Goal: Task Accomplishment & Management: Use online tool/utility

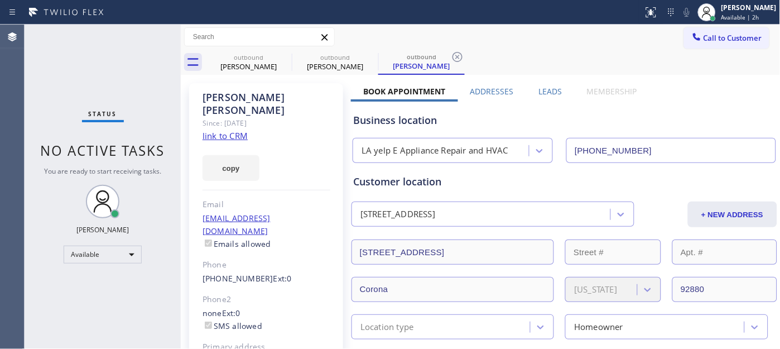
drag, startPoint x: 711, startPoint y: 37, endPoint x: 503, endPoint y: 180, distance: 252.5
click at [711, 37] on span "Call to Customer" at bounding box center [733, 38] width 59 height 10
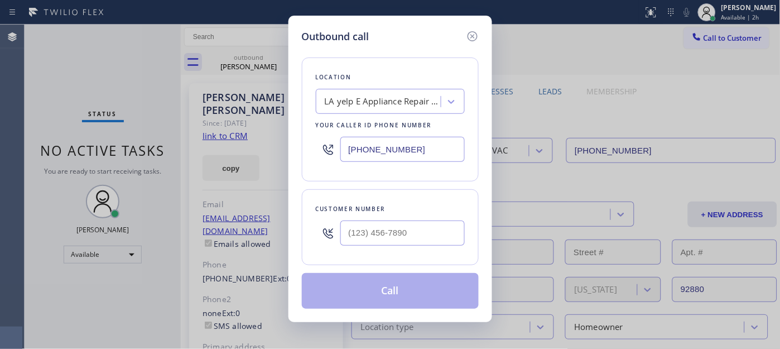
drag, startPoint x: 358, startPoint y: 255, endPoint x: 383, endPoint y: 237, distance: 30.7
click at [358, 253] on div "Customer number" at bounding box center [390, 227] width 177 height 76
click at [383, 237] on input "(___) ___-____" at bounding box center [402, 232] width 124 height 25
paste input "323) 852-1550"
type input "(323) 852-1550"
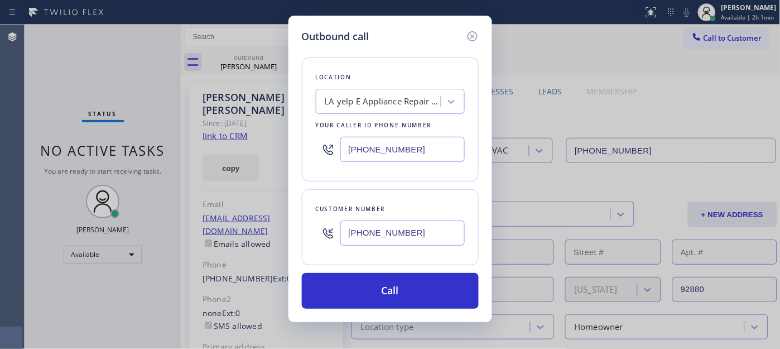
drag, startPoint x: 417, startPoint y: 138, endPoint x: 417, endPoint y: 176, distance: 38.5
click at [289, 136] on div "Outbound call Location LA yelp E Appliance Repair and HVAC Your caller id phone…" at bounding box center [391, 169] width 204 height 306
paste input "323) 870-7123"
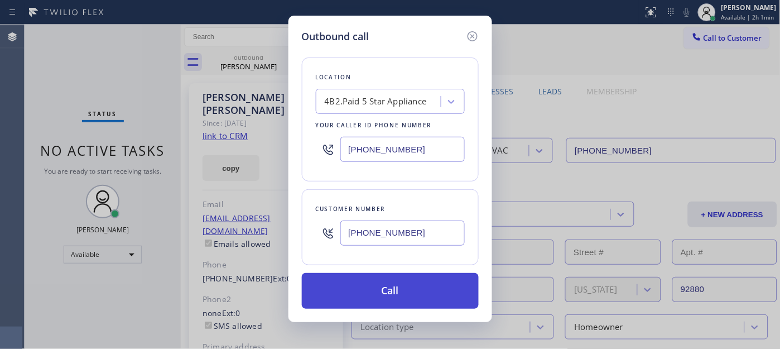
type input "[PHONE_NUMBER]"
click at [425, 291] on button "Call" at bounding box center [390, 291] width 177 height 36
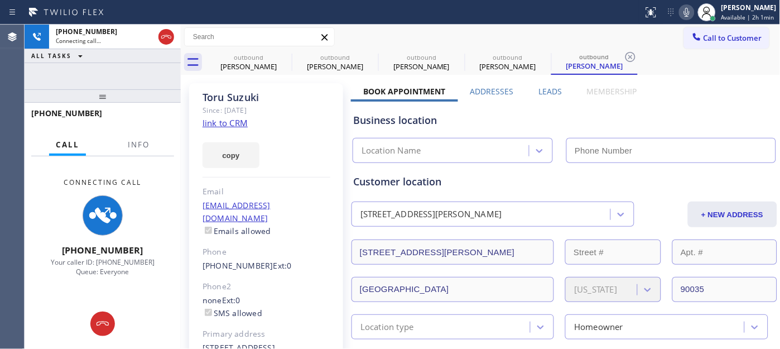
click at [680, 17] on icon at bounding box center [686, 12] width 13 height 13
type input "[PHONE_NUMBER]"
drag, startPoint x: 130, startPoint y: 97, endPoint x: 114, endPoint y: 57, distance: 42.6
click at [117, 63] on div "+13238521550 Connecting call… ALL TASKS ALL TASKS ACTIVE TASKS TASKS IN WRAP UP…" at bounding box center [103, 187] width 156 height 324
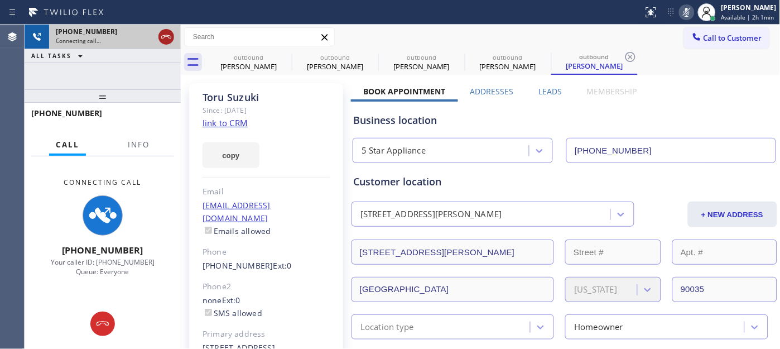
click at [170, 35] on icon at bounding box center [166, 36] width 13 height 13
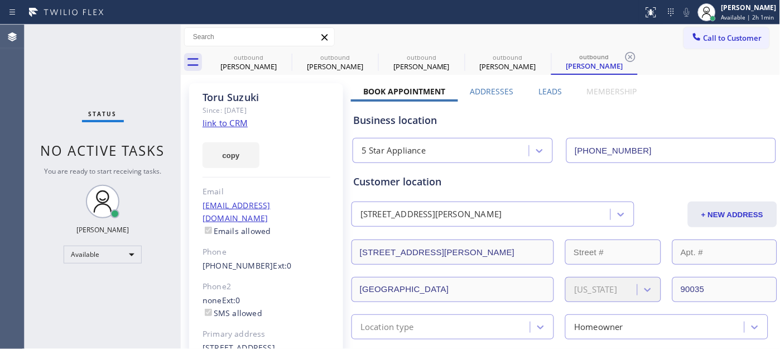
click at [737, 34] on span "Call to Customer" at bounding box center [733, 38] width 59 height 10
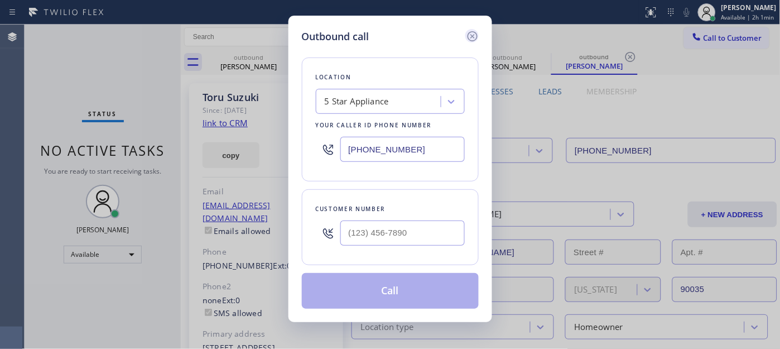
click at [472, 32] on icon at bounding box center [472, 36] width 13 height 13
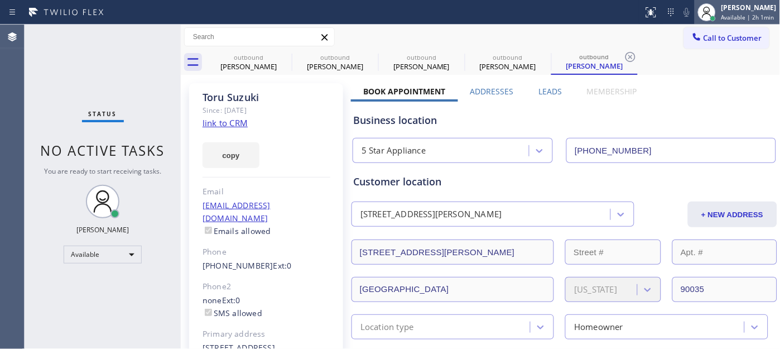
click at [728, 9] on div "[PERSON_NAME]" at bounding box center [749, 7] width 55 height 9
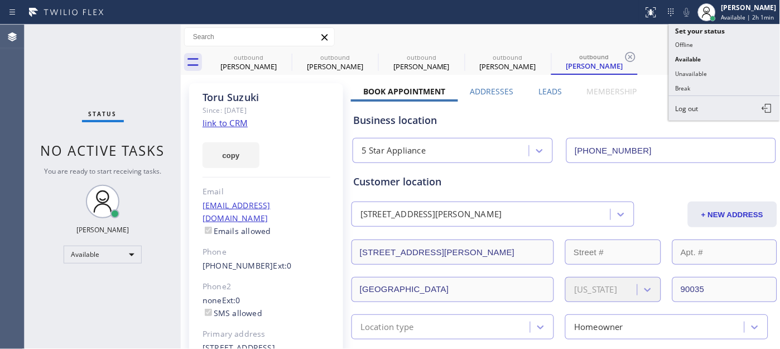
click at [699, 92] on button "Break" at bounding box center [725, 88] width 112 height 15
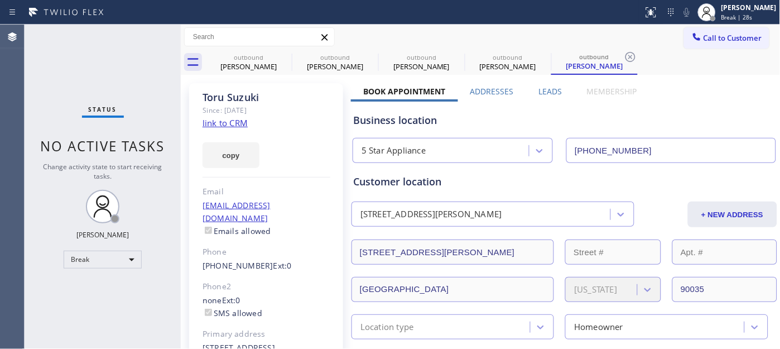
drag, startPoint x: 270, startPoint y: 138, endPoint x: 278, endPoint y: 141, distance: 8.3
click at [271, 138] on div "copy" at bounding box center [267, 148] width 128 height 39
click at [712, 38] on span "Call to Customer" at bounding box center [733, 38] width 59 height 10
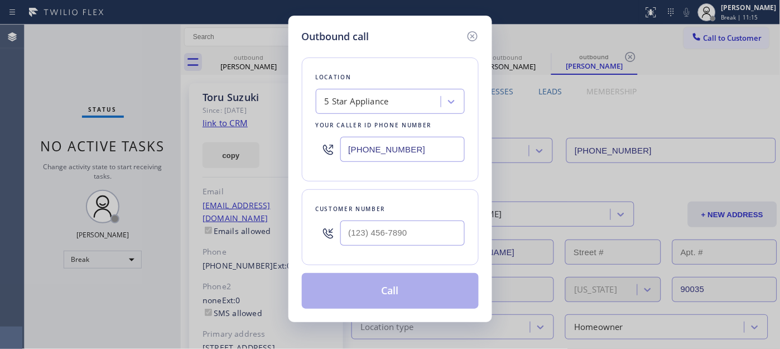
click at [289, 146] on div "Outbound call Location 5 Star Appliance Your caller id phone number (323) 870-7…" at bounding box center [391, 169] width 204 height 306
click at [473, 33] on icon at bounding box center [472, 36] width 13 height 13
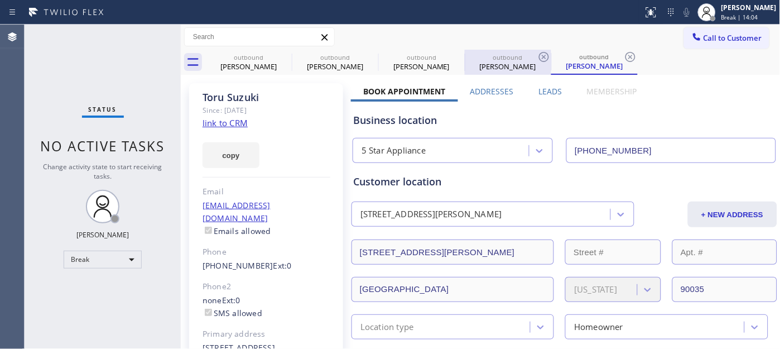
drag, startPoint x: 282, startPoint y: 95, endPoint x: 492, endPoint y: 70, distance: 210.7
click at [282, 95] on div "Toru Suzuki" at bounding box center [267, 97] width 128 height 13
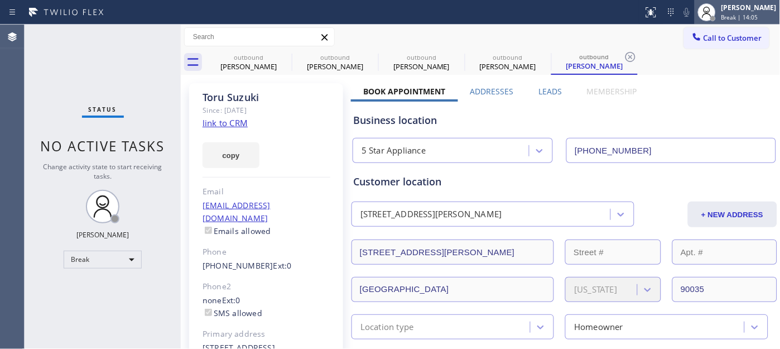
click at [732, 18] on span "Break | 14:05" at bounding box center [740, 17] width 37 height 8
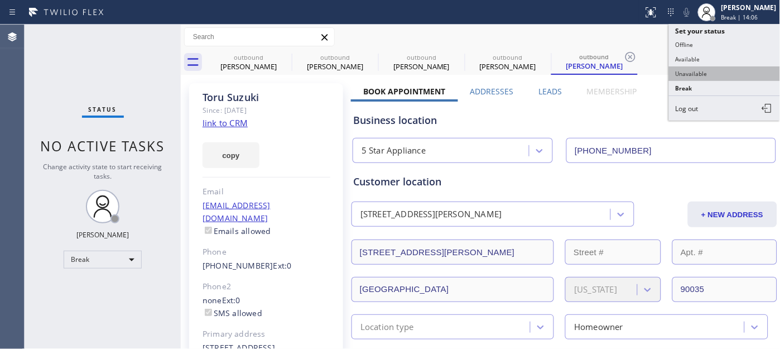
click at [723, 78] on button "Unavailable" at bounding box center [725, 73] width 112 height 15
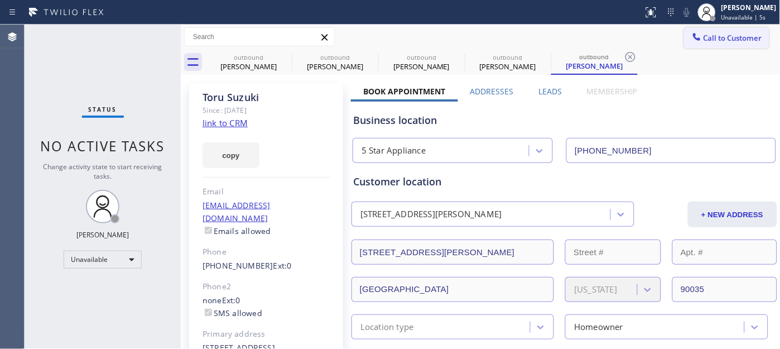
click at [728, 45] on button "Call to Customer" at bounding box center [726, 37] width 85 height 21
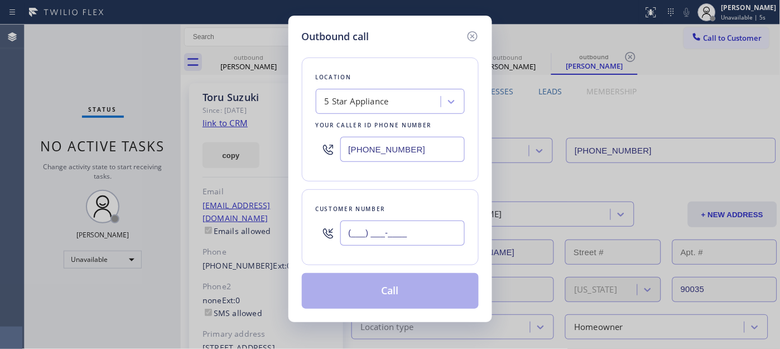
click at [371, 229] on input "(___) ___-____" at bounding box center [402, 232] width 124 height 25
paste input "310) 922-3335"
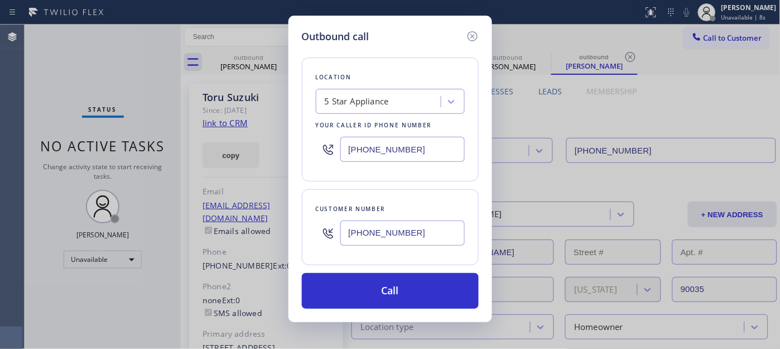
type input "(310) 922-3335"
drag, startPoint x: 421, startPoint y: 148, endPoint x: 288, endPoint y: 145, distance: 132.9
click at [276, 145] on div "Outbound call Location 5 Star Appliance Your caller id phone number (323) 870-7…" at bounding box center [390, 174] width 780 height 349
paste input "818) 926-4987"
type input "(818) 926-4987"
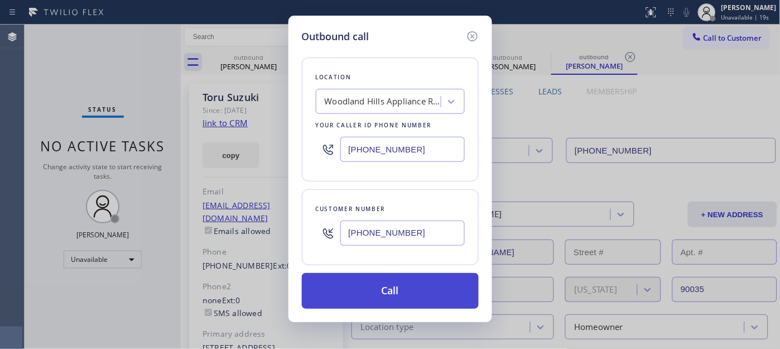
click at [424, 289] on button "Call" at bounding box center [390, 291] width 177 height 36
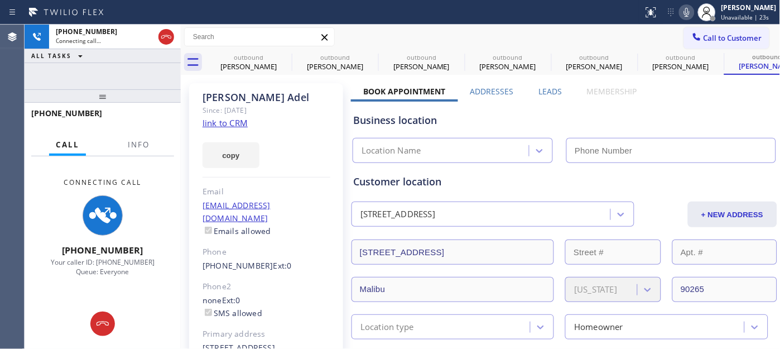
type input "(818) 926-4987"
drag, startPoint x: 153, startPoint y: 90, endPoint x: 154, endPoint y: 51, distance: 39.1
click at [140, 53] on div "+13109223335 Connecting call… ALL TASKS ALL TASKS ACTIVE TASKS TASKS IN WRAP UP…" at bounding box center [103, 187] width 156 height 324
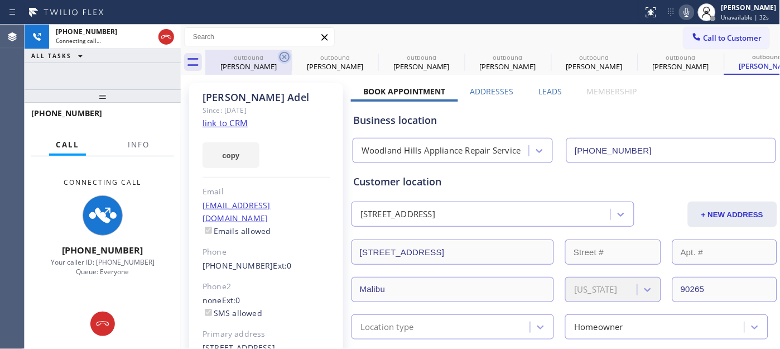
click at [281, 54] on icon at bounding box center [285, 57] width 10 height 10
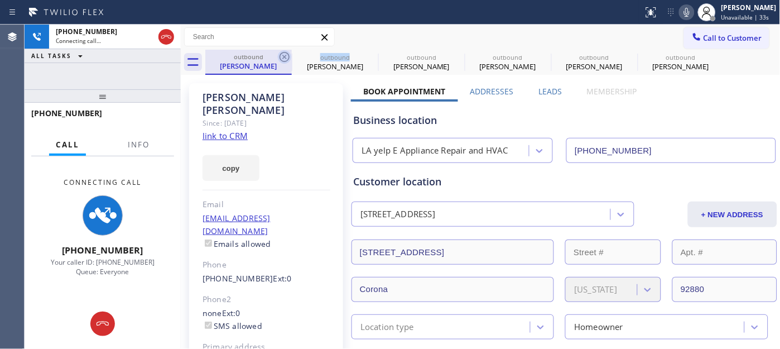
click at [281, 54] on icon at bounding box center [285, 57] width 10 height 10
click at [0, 0] on icon at bounding box center [0, 0] width 0 height 0
type input "[PHONE_NUMBER]"
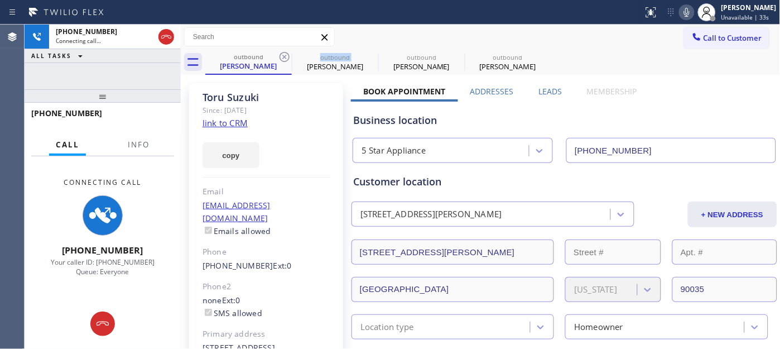
click at [281, 54] on icon at bounding box center [285, 57] width 10 height 10
type input "(818) 926-4987"
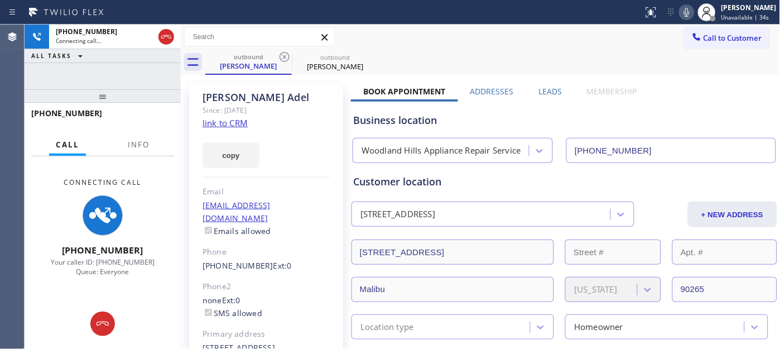
click at [419, 56] on div "outbound Michael Adel outbound Michael Adel" at bounding box center [492, 62] width 575 height 25
drag, startPoint x: 166, startPoint y: 34, endPoint x: 169, endPoint y: 54, distance: 19.8
click at [165, 35] on icon at bounding box center [166, 36] width 13 height 13
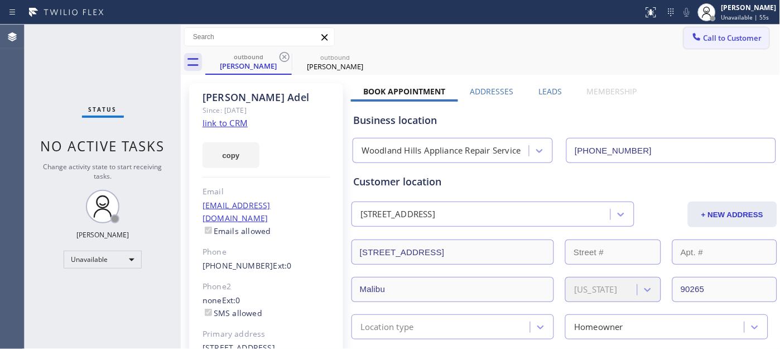
click at [698, 43] on button "Call to Customer" at bounding box center [726, 37] width 85 height 21
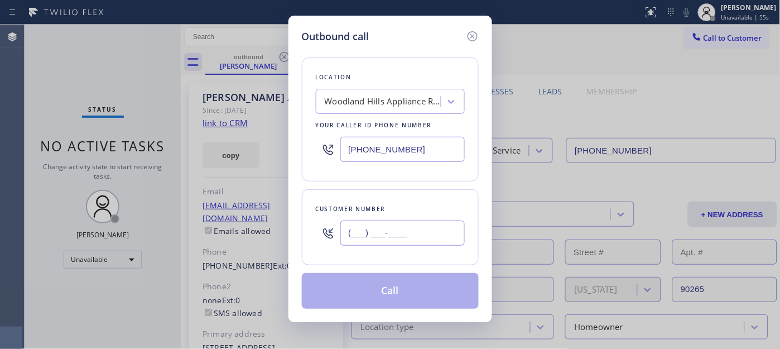
click at [415, 225] on input "(___) ___-____" at bounding box center [402, 232] width 124 height 25
paste input "516) 445-0194"
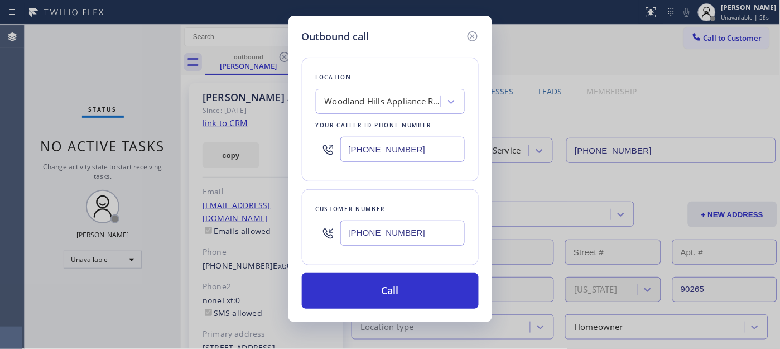
type input "(516) 445-0194"
drag, startPoint x: 411, startPoint y: 137, endPoint x: 285, endPoint y: 136, distance: 126.1
click at [285, 136] on div "Outbound call Location Woodland Hills Appliance Repair Service Your caller id p…" at bounding box center [390, 174] width 780 height 349
paste input "760) 983-7951"
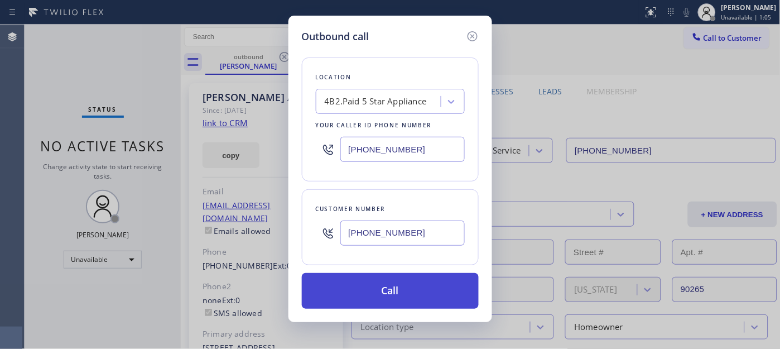
type input "[PHONE_NUMBER]"
click at [454, 287] on button "Call" at bounding box center [390, 291] width 177 height 36
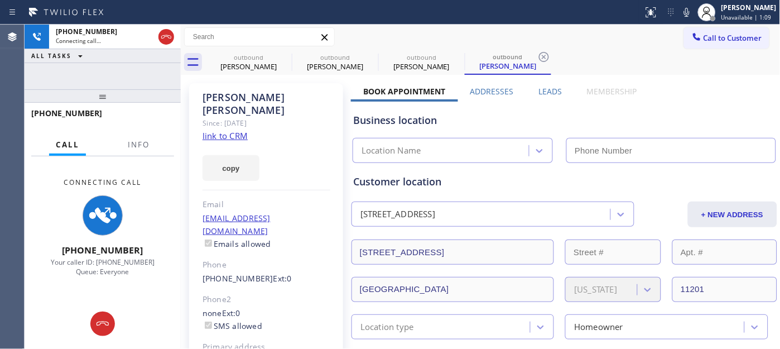
drag, startPoint x: 682, startPoint y: 13, endPoint x: 672, endPoint y: 34, distance: 23.5
click at [684, 13] on icon at bounding box center [687, 12] width 6 height 9
type input "[PHONE_NUMBER]"
drag, startPoint x: 132, startPoint y: 91, endPoint x: 126, endPoint y: 52, distance: 39.1
click at [121, 63] on div "+15164450194 Connecting call… ALL TASKS ALL TASKS ACTIVE TASKS TASKS IN WRAP UP…" at bounding box center [103, 187] width 156 height 324
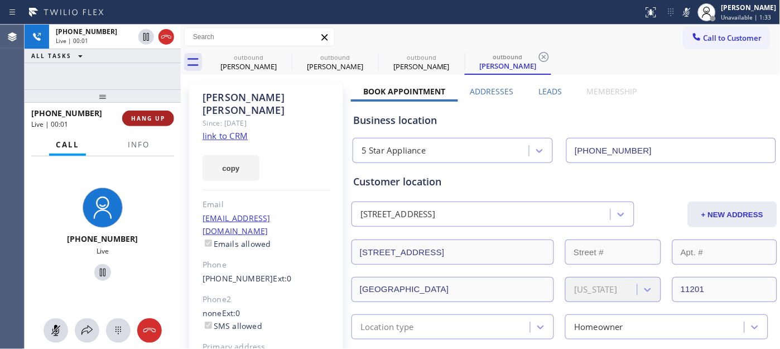
click at [146, 113] on button "HANG UP" at bounding box center [148, 119] width 52 height 16
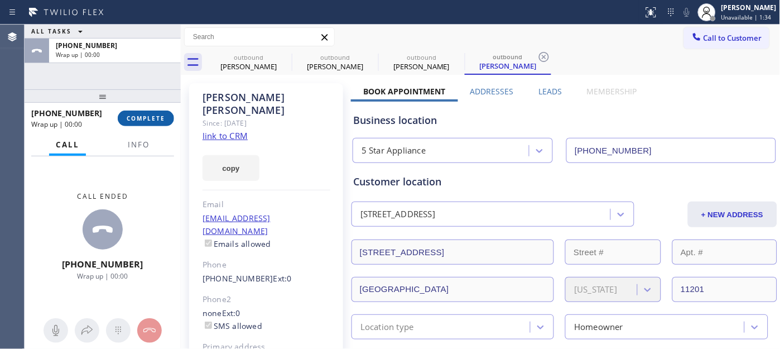
click at [146, 114] on span "COMPLETE" at bounding box center [146, 118] width 39 height 8
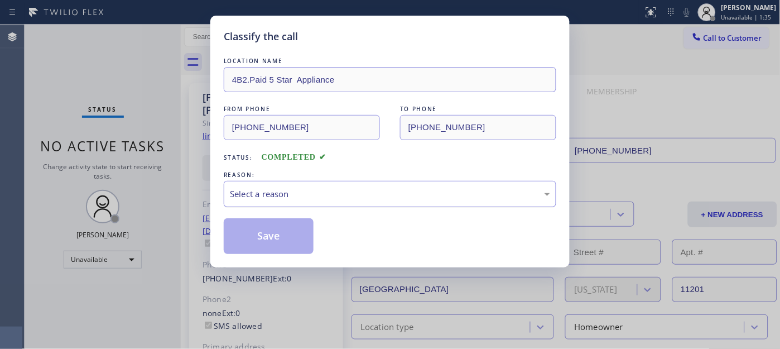
drag, startPoint x: 335, startPoint y: 172, endPoint x: 325, endPoint y: 187, distance: 18.1
click at [333, 182] on div "REASON: Select a reason" at bounding box center [390, 188] width 333 height 38
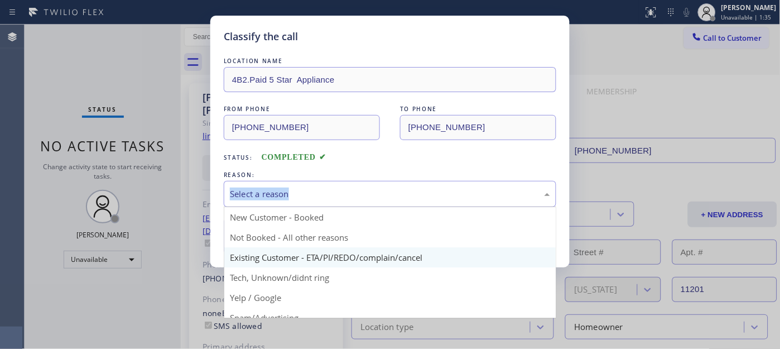
drag, startPoint x: 325, startPoint y: 187, endPoint x: 277, endPoint y: 248, distance: 78.3
click at [321, 193] on div "Select a reason" at bounding box center [390, 194] width 320 height 13
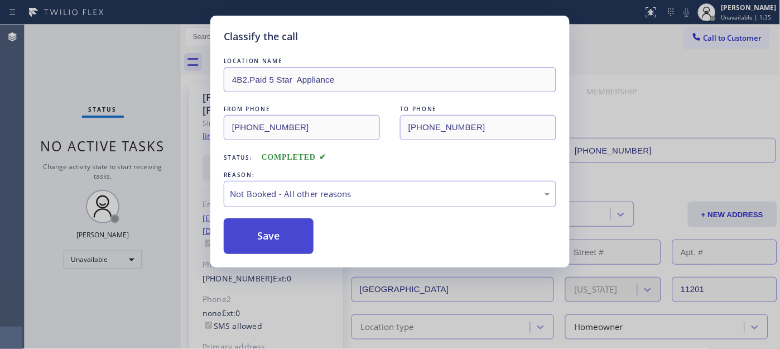
click at [272, 243] on button "Save" at bounding box center [269, 236] width 90 height 36
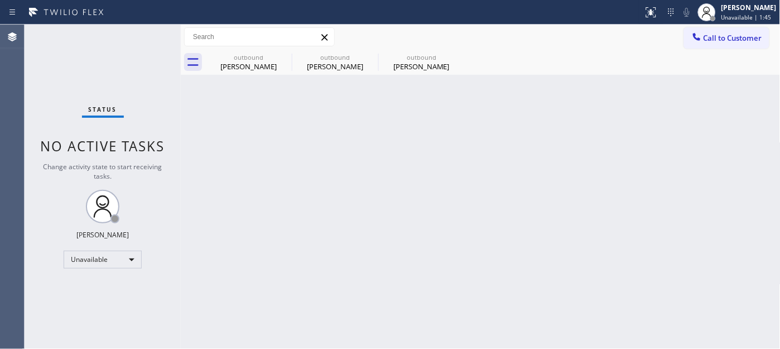
drag, startPoint x: 712, startPoint y: 40, endPoint x: 703, endPoint y: 49, distance: 12.2
click at [711, 41] on span "Call to Customer" at bounding box center [733, 38] width 59 height 10
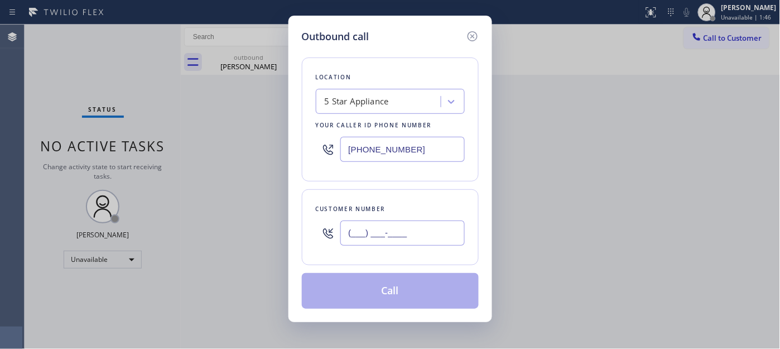
click at [396, 240] on input "(___) ___-____" at bounding box center [402, 232] width 124 height 25
paste input "310) 261-6591"
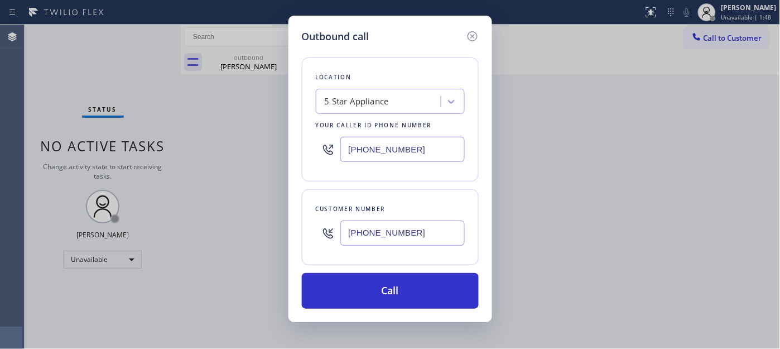
type input "(310) 261-6591"
drag, startPoint x: 396, startPoint y: 137, endPoint x: 277, endPoint y: 137, distance: 119.4
click at [277, 137] on div "Outbound call Location 5 Star Appliance Your caller id phone number (760) 983-7…" at bounding box center [390, 174] width 780 height 349
paste input "323) 870-7123"
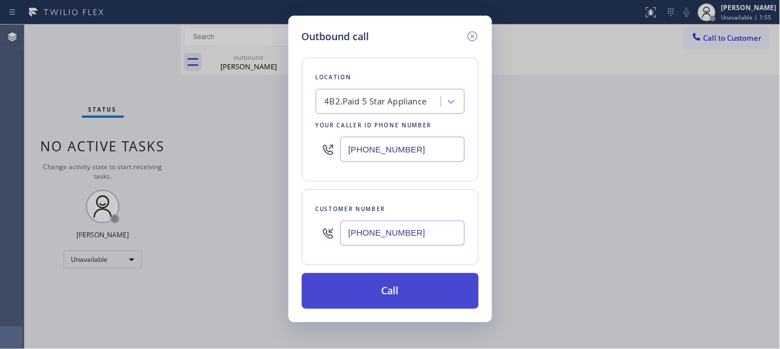
type input "[PHONE_NUMBER]"
click at [439, 286] on button "Call" at bounding box center [390, 291] width 177 height 36
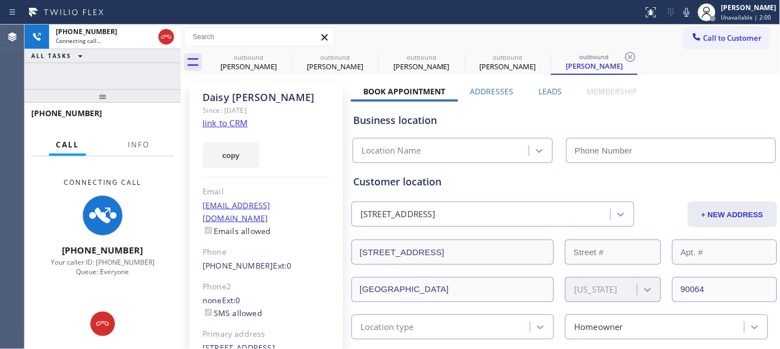
type input "[PHONE_NUMBER]"
click at [685, 10] on icon at bounding box center [686, 12] width 13 height 13
drag, startPoint x: 136, startPoint y: 65, endPoint x: 133, endPoint y: 57, distance: 9.0
click at [133, 59] on div "+13102616591 Connecting call… ALL TASKS ALL TASKS ACTIVE TASKS TASKS IN WRAP UP…" at bounding box center [103, 187] width 156 height 324
click at [282, 56] on icon at bounding box center [284, 56] width 13 height 13
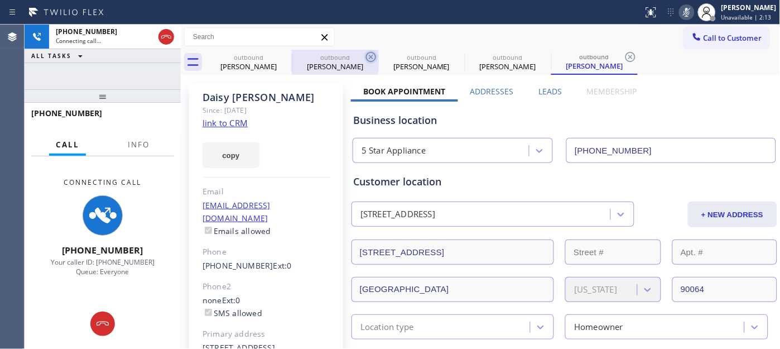
click at [364, 56] on icon at bounding box center [370, 56] width 13 height 13
type input "[PHONE_NUMBER]"
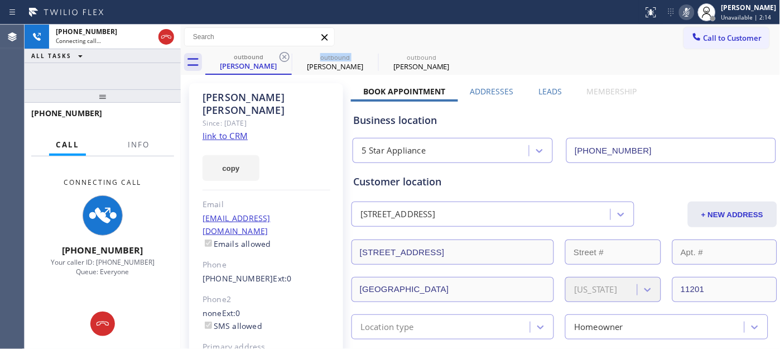
click at [281, 56] on icon at bounding box center [284, 56] width 13 height 13
type input "[PHONE_NUMBER]"
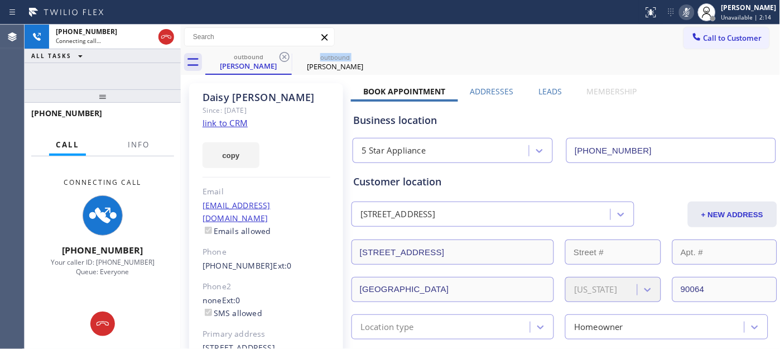
click at [281, 56] on icon at bounding box center [284, 56] width 13 height 13
click at [545, 56] on div "outbound Daisy Albertson" at bounding box center [492, 62] width 575 height 25
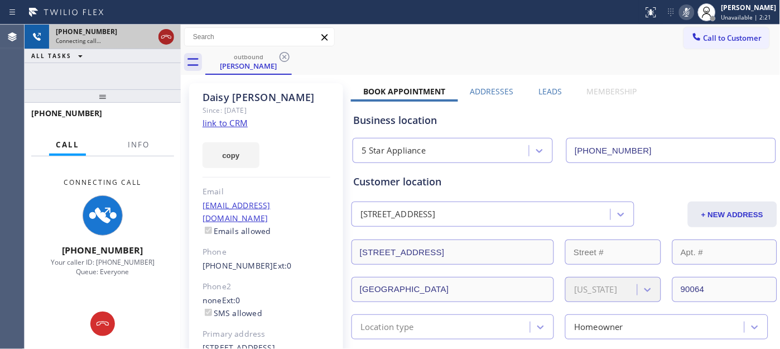
click at [171, 42] on icon at bounding box center [166, 36] width 13 height 13
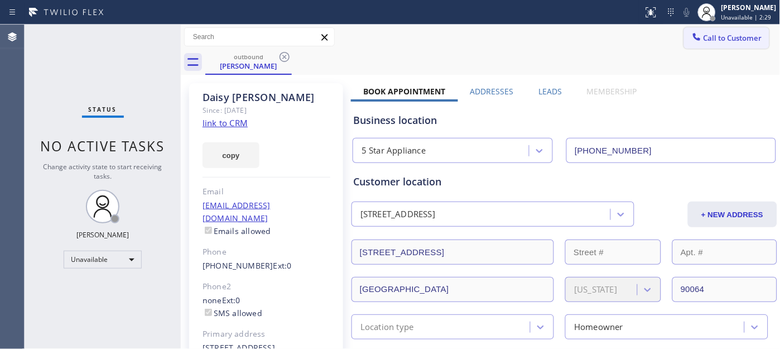
click at [713, 33] on span "Call to Customer" at bounding box center [733, 38] width 59 height 10
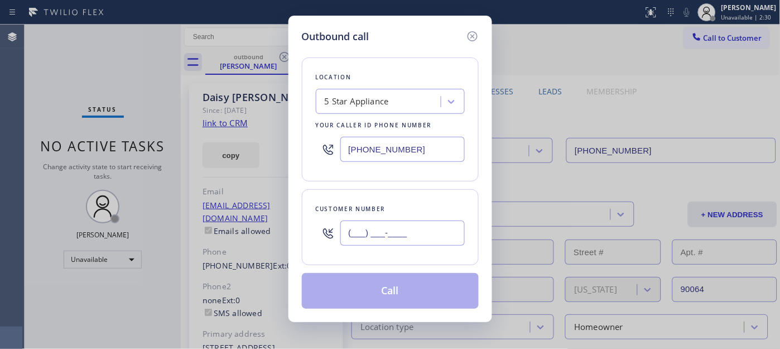
click at [431, 233] on input "(___) ___-____" at bounding box center [402, 232] width 124 height 25
paste input "917) 216-7947"
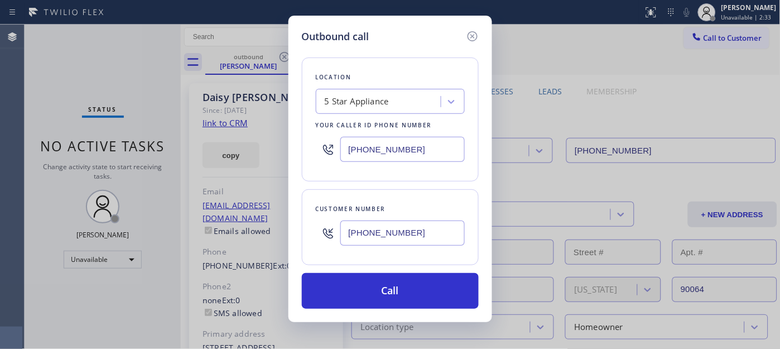
type input "(917) 216-7947"
drag, startPoint x: 387, startPoint y: 134, endPoint x: 273, endPoint y: 136, distance: 113.9
click at [266, 135] on div "Outbound call Location 5 Star Appliance Your caller id phone number (323) 870-7…" at bounding box center [390, 174] width 780 height 349
drag, startPoint x: 341, startPoint y: 144, endPoint x: 348, endPoint y: 149, distance: 8.8
click at [269, 138] on div "Outbound call Location 5 Star Appliance Your caller id phone number (323) 870-7…" at bounding box center [390, 174] width 780 height 349
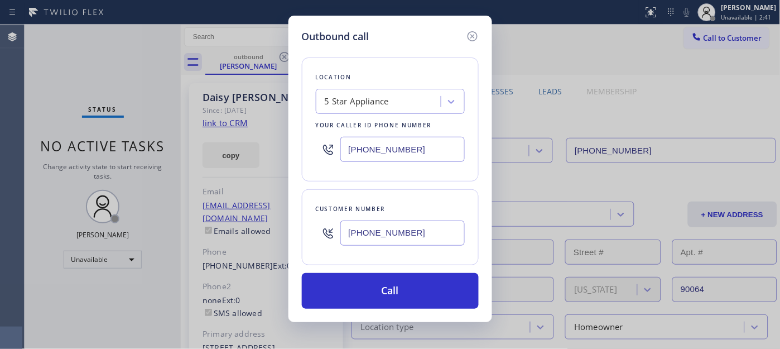
paste input "855) 731-4952"
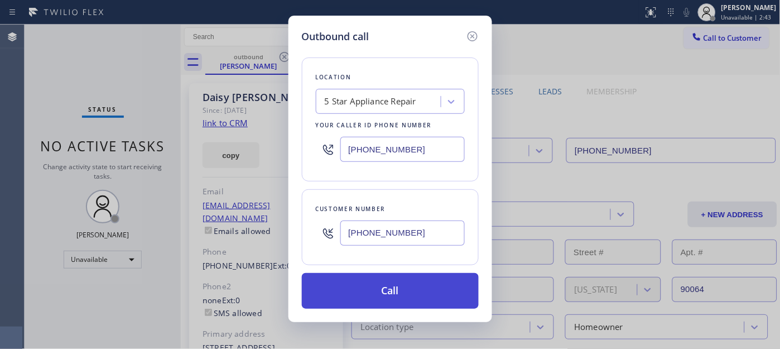
type input "[PHONE_NUMBER]"
click at [428, 276] on button "Call" at bounding box center [390, 291] width 177 height 36
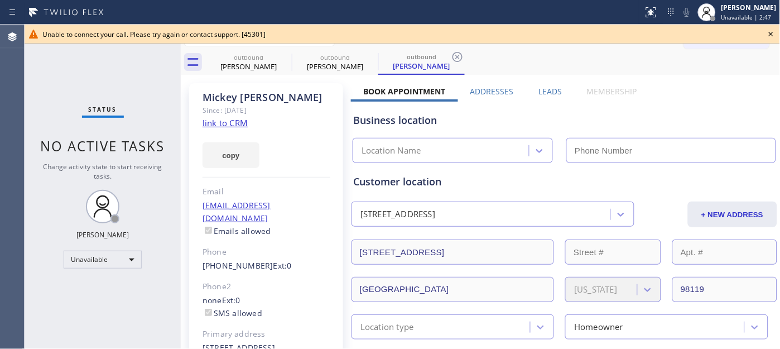
click at [770, 34] on icon at bounding box center [771, 33] width 13 height 13
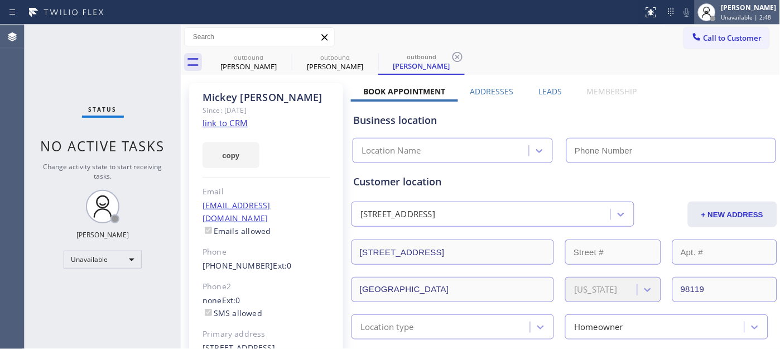
type input "[PHONE_NUMBER]"
drag, startPoint x: 722, startPoint y: 39, endPoint x: 617, endPoint y: 170, distance: 167.5
click at [721, 39] on span "Call to Customer" at bounding box center [733, 38] width 59 height 10
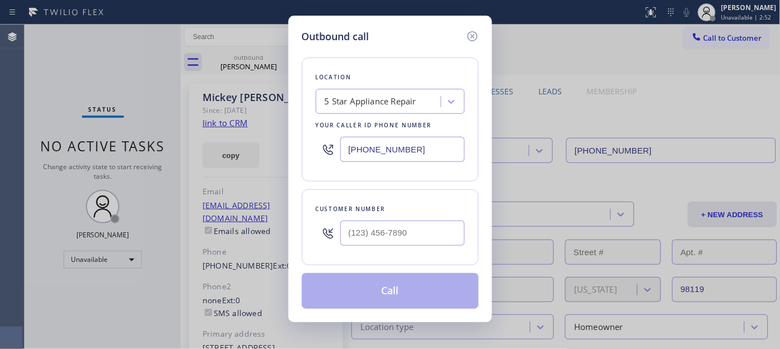
click at [437, 217] on div at bounding box center [402, 233] width 124 height 36
click at [419, 238] on input "(___) ___-____" at bounding box center [402, 232] width 124 height 25
paste input "917) 216-7947"
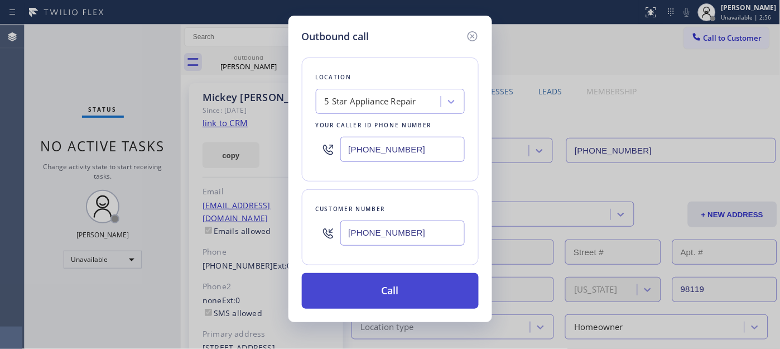
type input "(917) 216-7947"
click at [450, 300] on button "Call" at bounding box center [390, 291] width 177 height 36
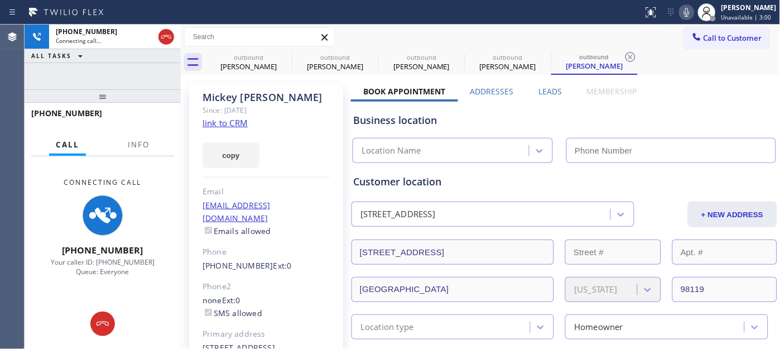
type input "[PHONE_NUMBER]"
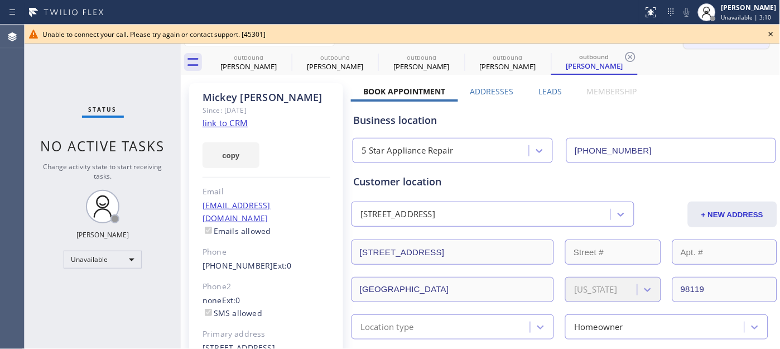
drag, startPoint x: 771, startPoint y: 31, endPoint x: 741, endPoint y: 34, distance: 30.3
click at [769, 31] on icon at bounding box center [771, 33] width 13 height 13
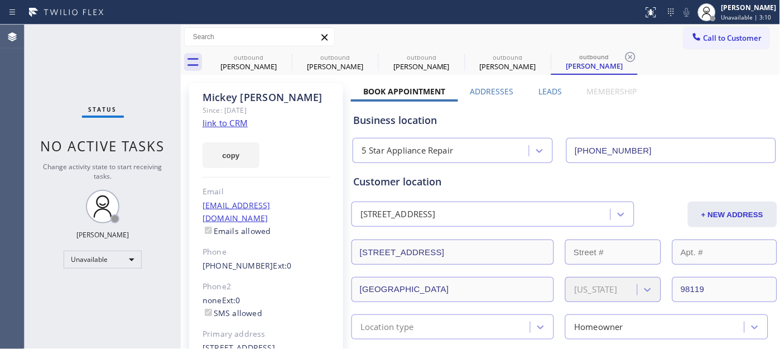
click at [734, 36] on span "Call to Customer" at bounding box center [733, 38] width 59 height 10
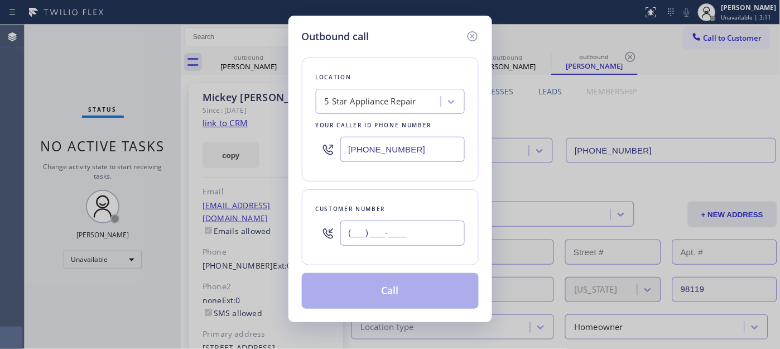
click at [375, 230] on input "(___) ___-____" at bounding box center [402, 232] width 124 height 25
paste input "917) 216-7947"
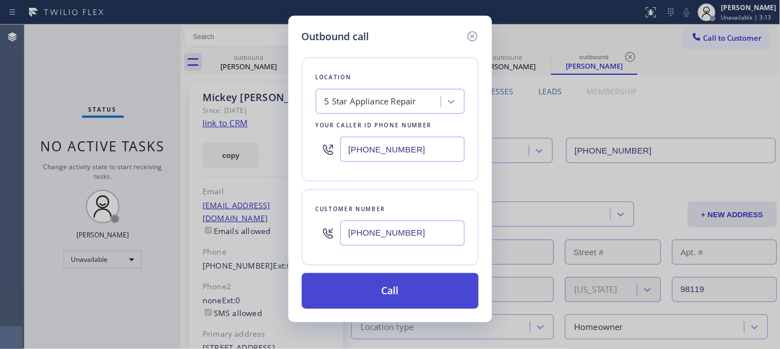
type input "(917) 216-7947"
click at [421, 289] on button "Call" at bounding box center [390, 291] width 177 height 36
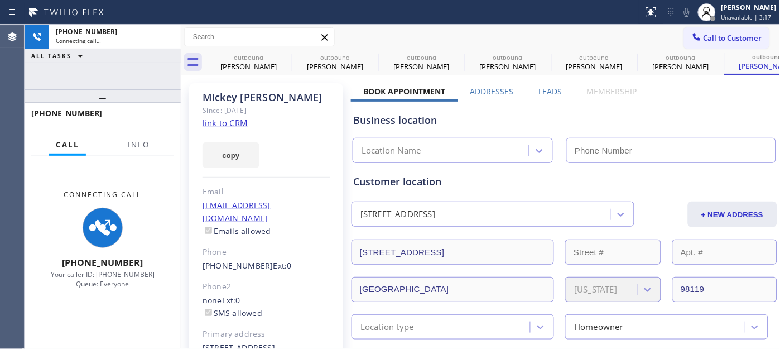
type input "[PHONE_NUMBER]"
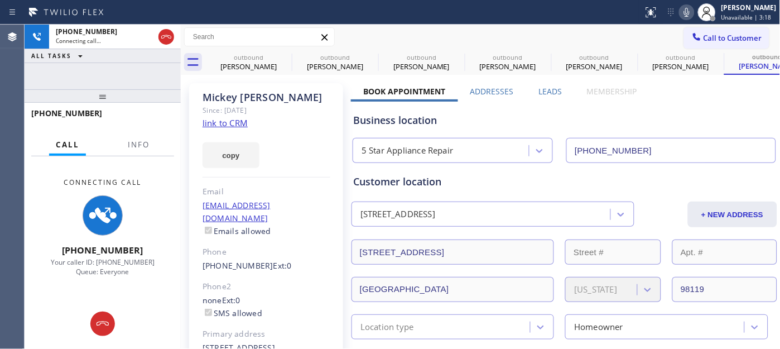
click at [687, 11] on icon at bounding box center [687, 12] width 6 height 9
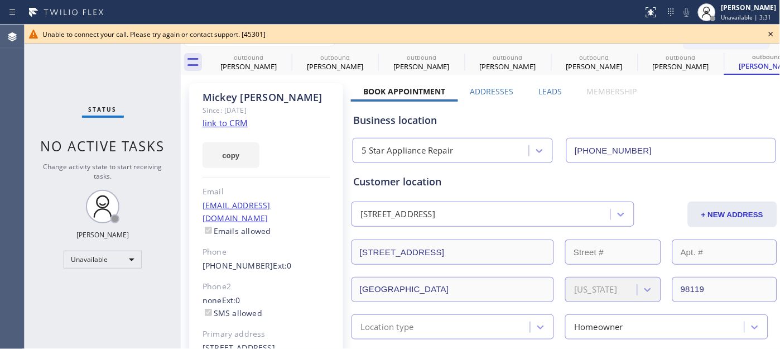
click at [765, 38] on icon at bounding box center [771, 33] width 13 height 13
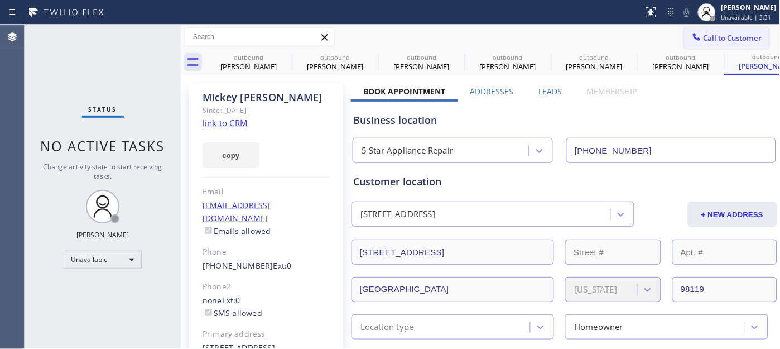
click at [717, 36] on span "Call to Customer" at bounding box center [733, 38] width 59 height 10
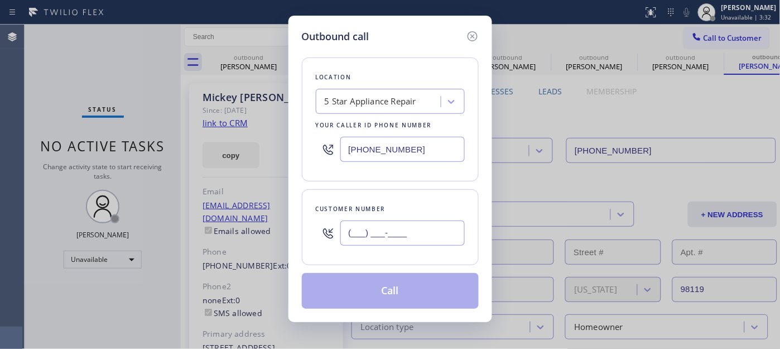
click at [428, 227] on input "(___) ___-____" at bounding box center [402, 232] width 124 height 25
paste input "206) 851-5565"
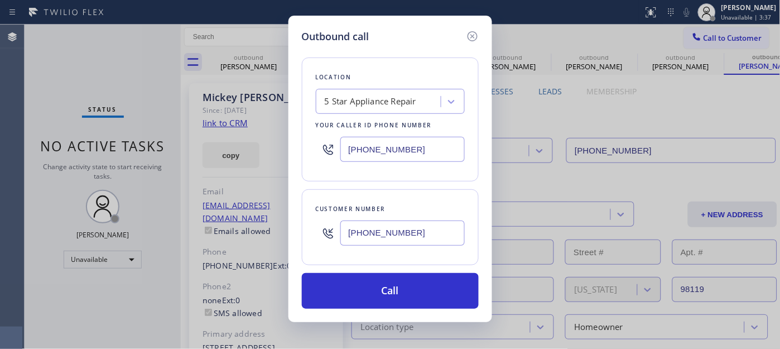
type input "(206) 851-5565"
drag, startPoint x: 331, startPoint y: 153, endPoint x: 292, endPoint y: 148, distance: 39.4
click at [296, 150] on div "Outbound call Location 5 Star Appliance Repair Your caller id phone number (855…" at bounding box center [391, 169] width 204 height 306
paste input "206) 495-4748"
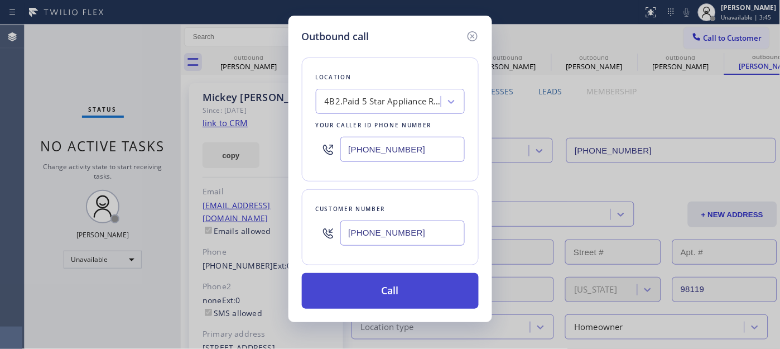
type input "[PHONE_NUMBER]"
click at [450, 285] on button "Call" at bounding box center [390, 291] width 177 height 36
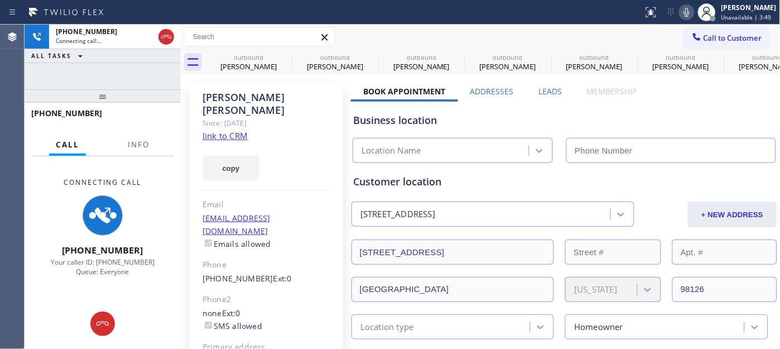
type input "[PHONE_NUMBER]"
click at [732, 9] on div "[PERSON_NAME]" at bounding box center [749, 7] width 55 height 9
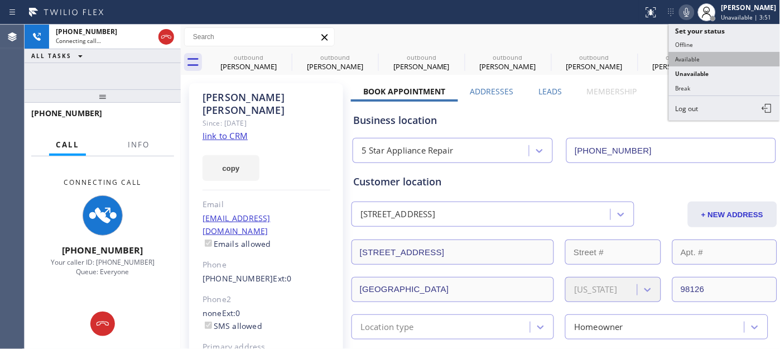
click at [710, 61] on button "Available" at bounding box center [725, 59] width 112 height 15
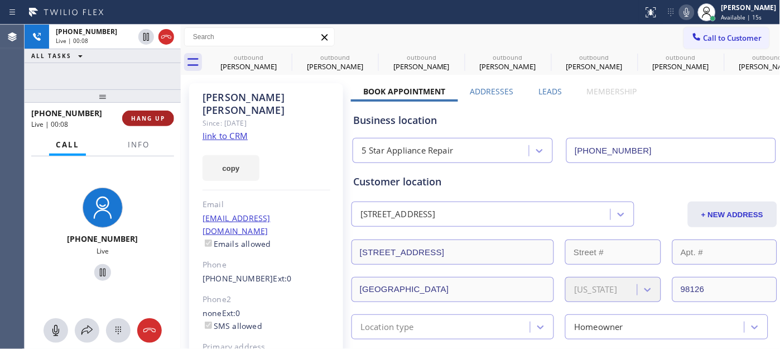
click at [147, 119] on span "HANG UP" at bounding box center [148, 118] width 34 height 8
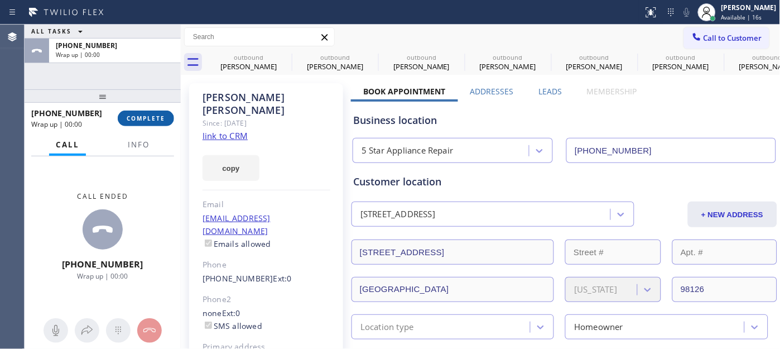
click at [147, 119] on span "COMPLETE" at bounding box center [146, 118] width 39 height 8
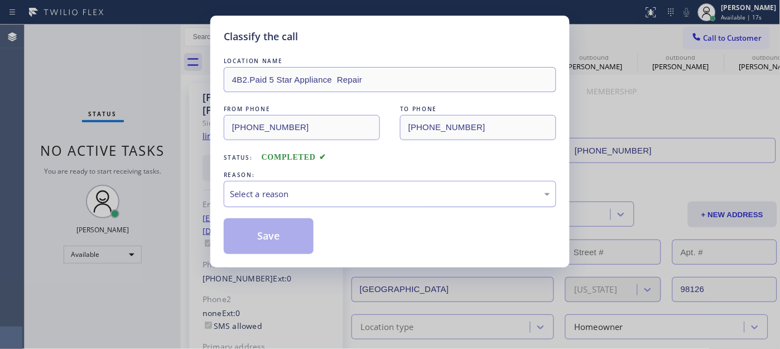
drag, startPoint x: 229, startPoint y: 152, endPoint x: 294, endPoint y: 203, distance: 81.9
click at [300, 191] on div "Select a reason" at bounding box center [390, 194] width 333 height 26
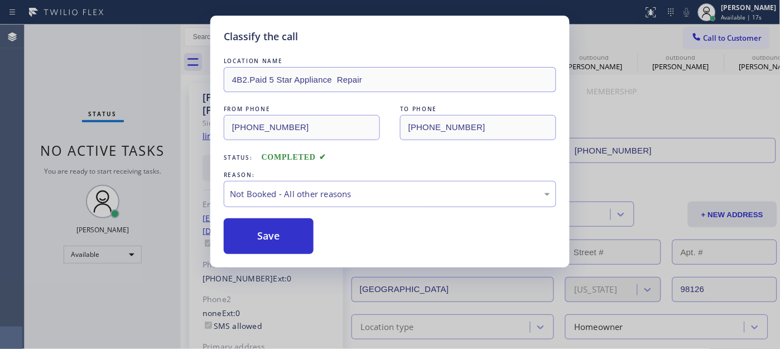
click at [259, 236] on button "Save" at bounding box center [269, 236] width 90 height 36
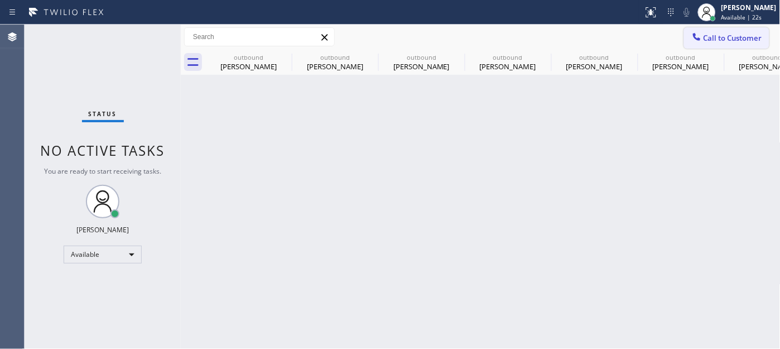
click at [733, 35] on span "Call to Customer" at bounding box center [733, 38] width 59 height 10
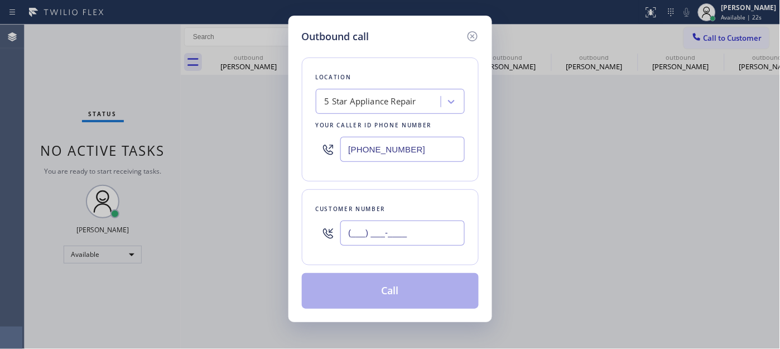
click at [358, 236] on input "(___) ___-____" at bounding box center [402, 232] width 124 height 25
paste input "909) 282-0873"
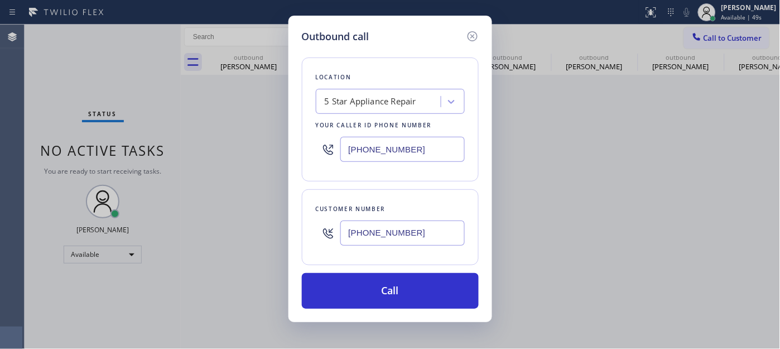
drag, startPoint x: 329, startPoint y: 233, endPoint x: 300, endPoint y: 233, distance: 29.0
click at [300, 233] on div "Outbound call Location 5 Star Appliance Repair Your caller id phone number (206…" at bounding box center [391, 169] width 204 height 306
paste input "657) 725-5999"
type input "(657) 725-5999"
drag, startPoint x: 328, startPoint y: 143, endPoint x: 314, endPoint y: 143, distance: 14.0
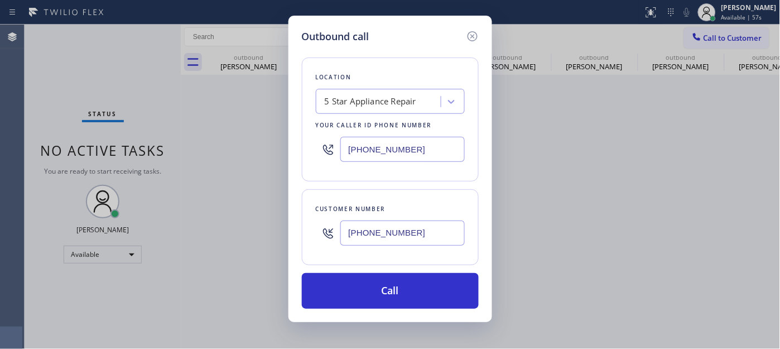
click at [314, 143] on div "Location 5 Star Appliance Repair Your caller id phone number (206) 495-4748" at bounding box center [390, 119] width 177 height 124
paste input "760) 983-7951"
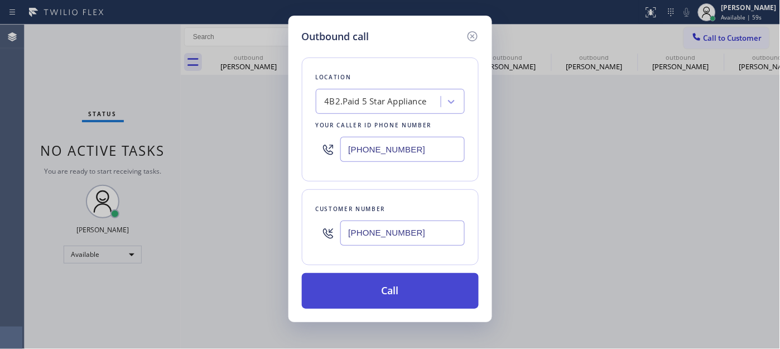
type input "[PHONE_NUMBER]"
click at [438, 282] on button "Call" at bounding box center [390, 291] width 177 height 36
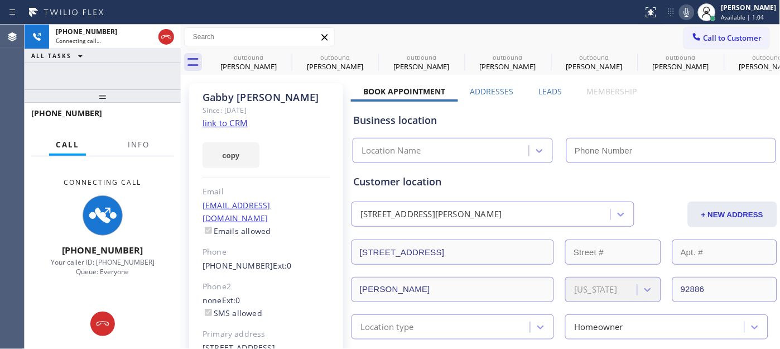
type input "[PHONE_NUMBER]"
click at [282, 60] on icon at bounding box center [284, 56] width 13 height 13
click at [0, 0] on icon at bounding box center [0, 0] width 0 height 0
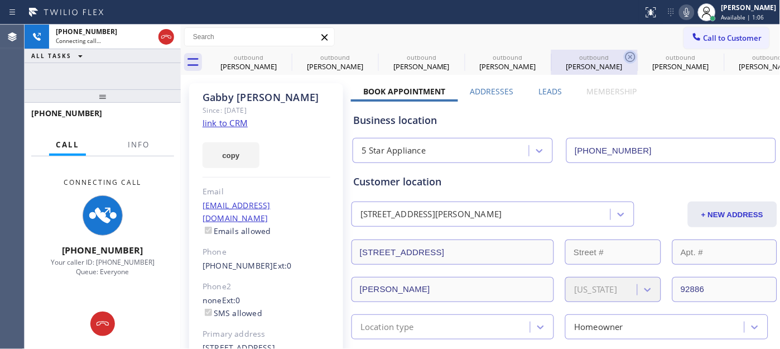
click at [624, 60] on icon at bounding box center [630, 56] width 13 height 13
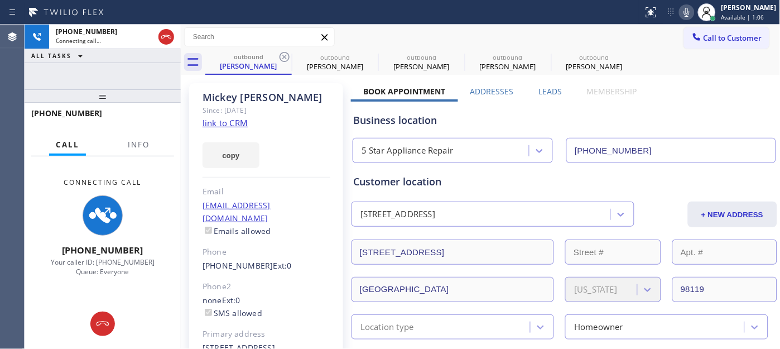
click at [282, 60] on icon at bounding box center [284, 56] width 13 height 13
click at [0, 0] on icon at bounding box center [0, 0] width 0 height 0
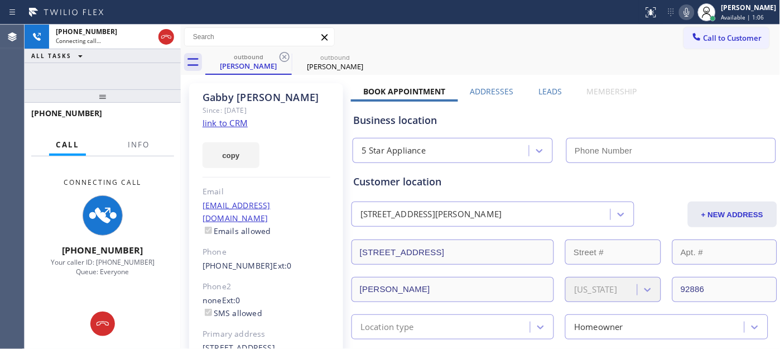
type input "[PHONE_NUMBER]"
click at [282, 60] on icon at bounding box center [284, 56] width 13 height 13
click at [450, 57] on div "outbound Gabby Fernandez" at bounding box center [492, 62] width 575 height 25
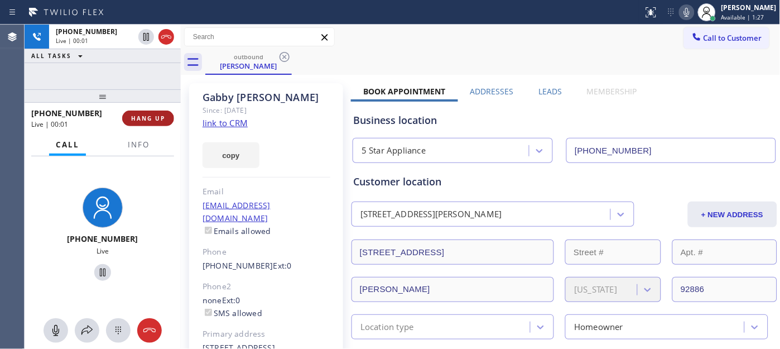
click at [124, 124] on div "+16577255999 Live | 00:01 HANG UP" at bounding box center [102, 118] width 143 height 29
click at [137, 118] on span "HANG UP" at bounding box center [148, 118] width 34 height 8
click at [141, 118] on span "HANG UP" at bounding box center [148, 118] width 34 height 8
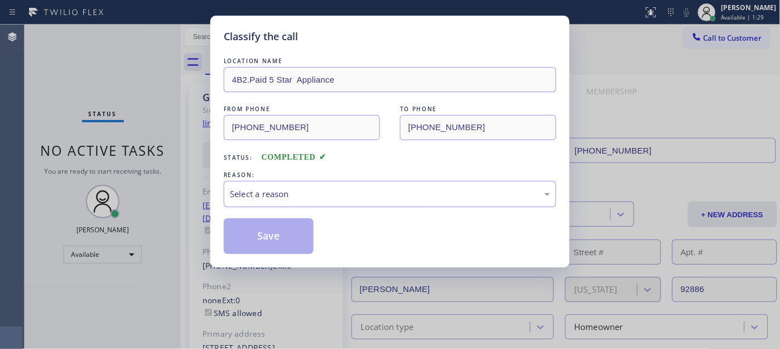
click at [252, 186] on div "Select a reason" at bounding box center [390, 194] width 333 height 26
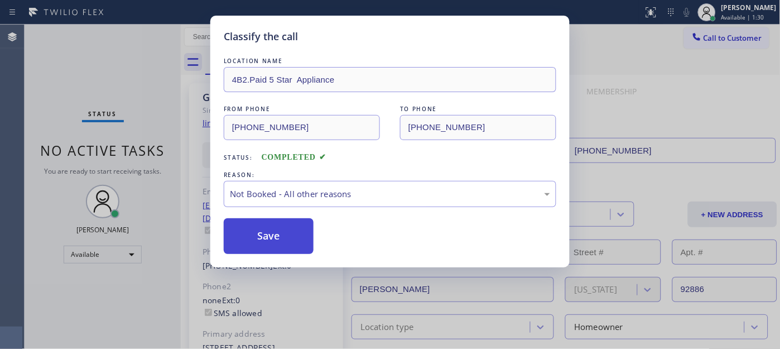
click at [265, 237] on button "Save" at bounding box center [269, 236] width 90 height 36
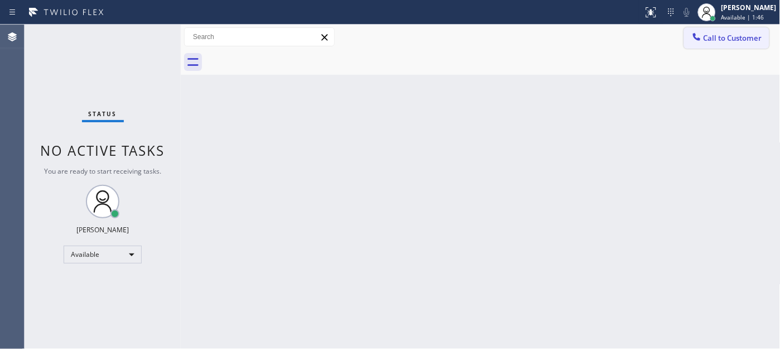
click at [735, 40] on span "Call to Customer" at bounding box center [733, 38] width 59 height 10
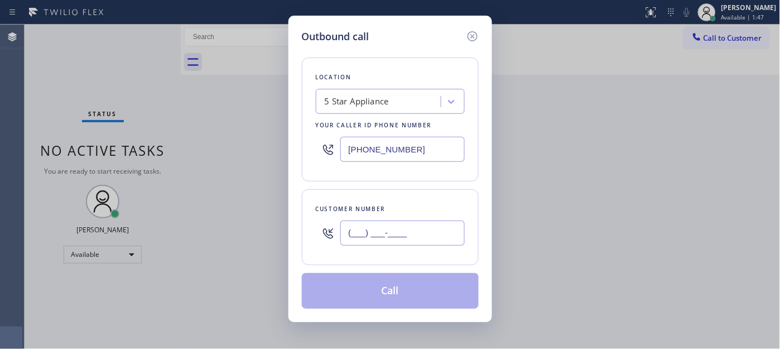
click at [369, 240] on input "(___) ___-____" at bounding box center [402, 232] width 124 height 25
paste input "415) 531-4586"
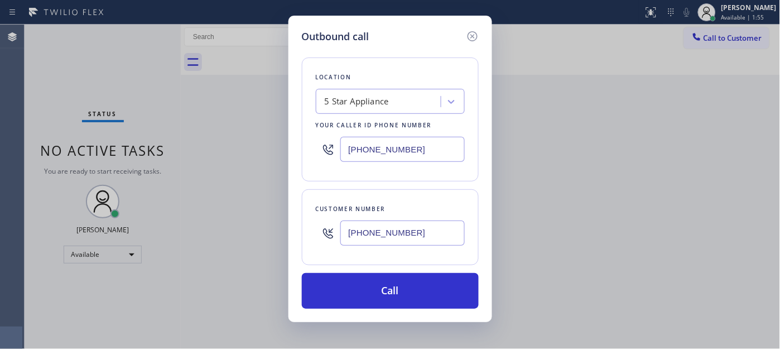
type input "(415) 531-4586"
drag, startPoint x: 305, startPoint y: 142, endPoint x: 276, endPoint y: 142, distance: 29.0
click at [277, 142] on div "Outbound call Location 5 Star Appliance Your caller id phone number (760) 983-7…" at bounding box center [390, 174] width 780 height 349
paste input "415) 818-0507"
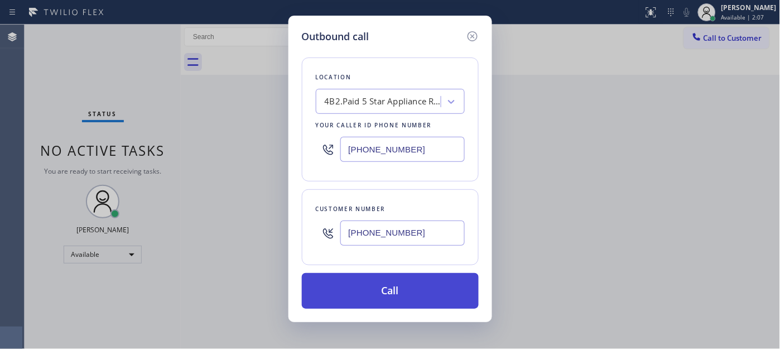
type input "[PHONE_NUMBER]"
click at [366, 285] on button "Call" at bounding box center [390, 291] width 177 height 36
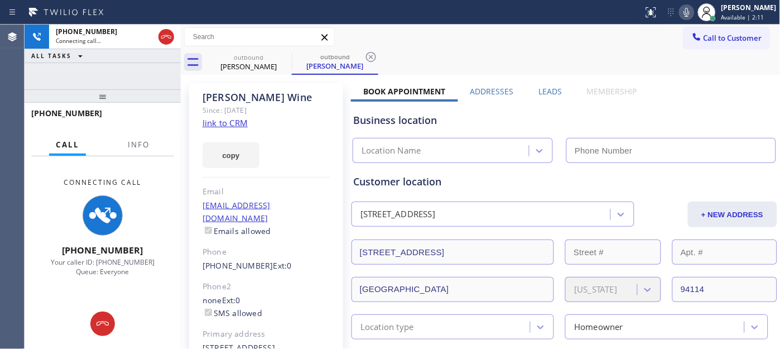
type input "[PHONE_NUMBER]"
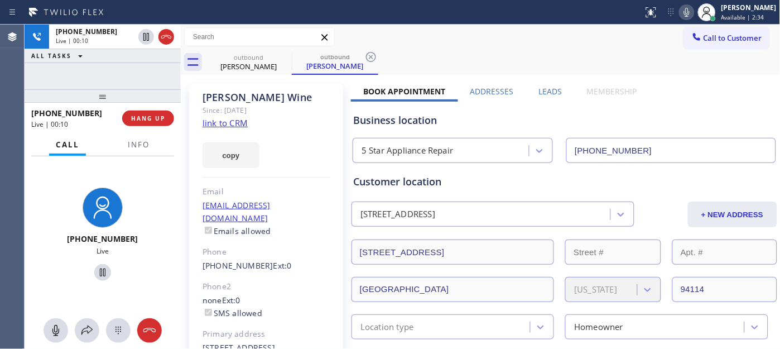
drag, startPoint x: 134, startPoint y: 95, endPoint x: 121, endPoint y: 68, distance: 30.0
click at [121, 68] on div "+14155314586 Live | 00:10 ALL TASKS ALL TASKS ACTIVE TASKS TASKS IN WRAP UP +14…" at bounding box center [103, 187] width 156 height 324
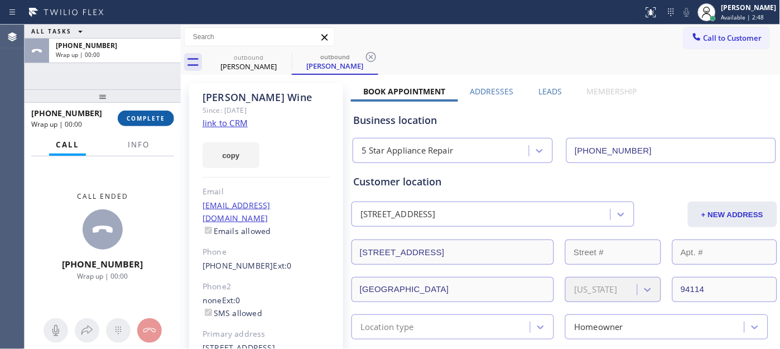
click at [143, 116] on span "COMPLETE" at bounding box center [146, 118] width 39 height 8
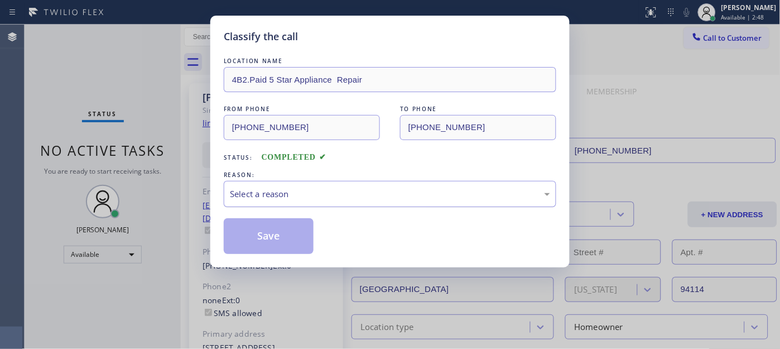
drag, startPoint x: 355, startPoint y: 187, endPoint x: 343, endPoint y: 203, distance: 19.9
click at [352, 192] on div "Select a reason" at bounding box center [390, 194] width 320 height 13
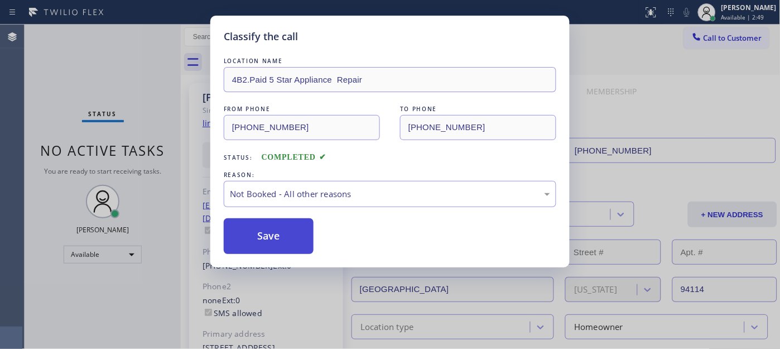
click at [247, 241] on button "Save" at bounding box center [269, 236] width 90 height 36
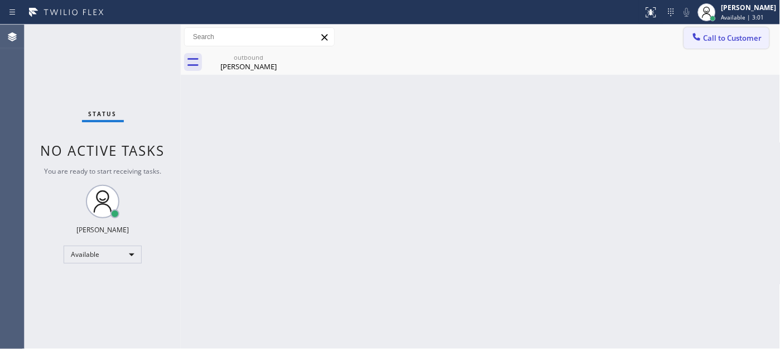
click at [701, 39] on icon at bounding box center [697, 36] width 11 height 11
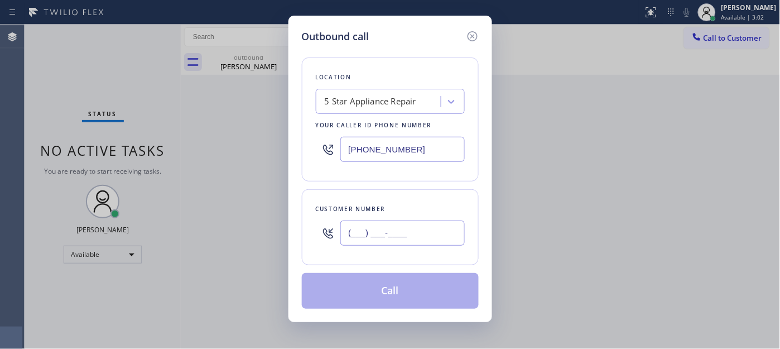
click at [369, 237] on input "(___) ___-____" at bounding box center [402, 232] width 124 height 25
paste input "323) 707-7174"
type input "(323) 707-7174"
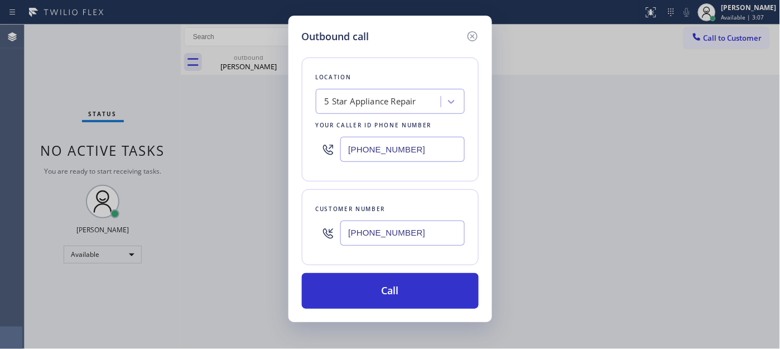
drag, startPoint x: 426, startPoint y: 157, endPoint x: 314, endPoint y: 165, distance: 112.5
click at [314, 165] on div "Location 5 Star Appliance Repair Your caller id phone number (415) 818-0507" at bounding box center [390, 119] width 177 height 124
paste input "877) 748-5179"
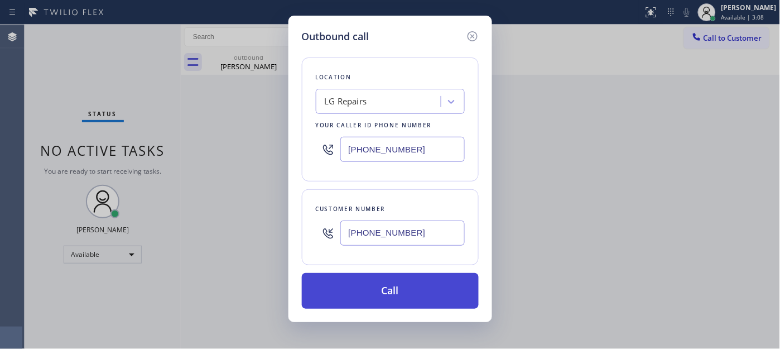
type input "(877) 748-5179"
click at [437, 291] on button "Call" at bounding box center [390, 291] width 177 height 36
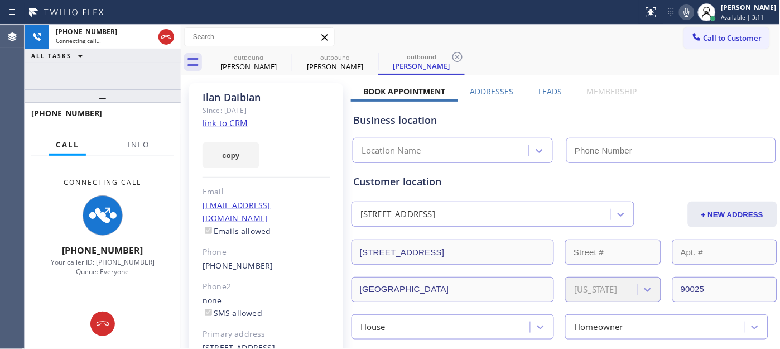
click at [682, 9] on icon at bounding box center [686, 12] width 13 height 13
type input "(877) 748-5179"
drag, startPoint x: 145, startPoint y: 90, endPoint x: 165, endPoint y: 68, distance: 29.6
click at [153, 74] on div "+13237077174 Connecting call… ALL TASKS ALL TASKS ACTIVE TASKS TASKS IN WRAP UP…" at bounding box center [103, 187] width 156 height 324
click at [286, 57] on icon at bounding box center [284, 56] width 13 height 13
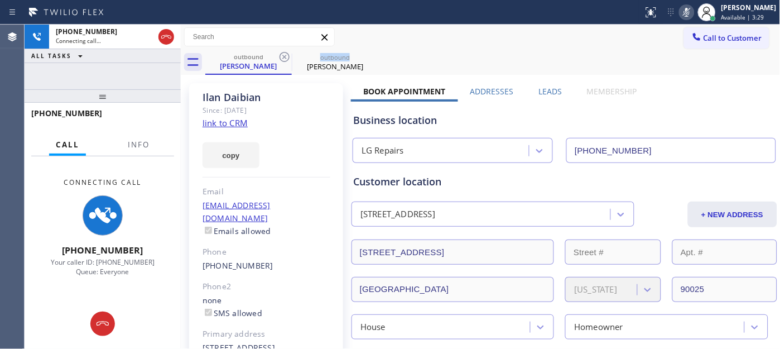
click at [286, 57] on icon at bounding box center [284, 56] width 13 height 13
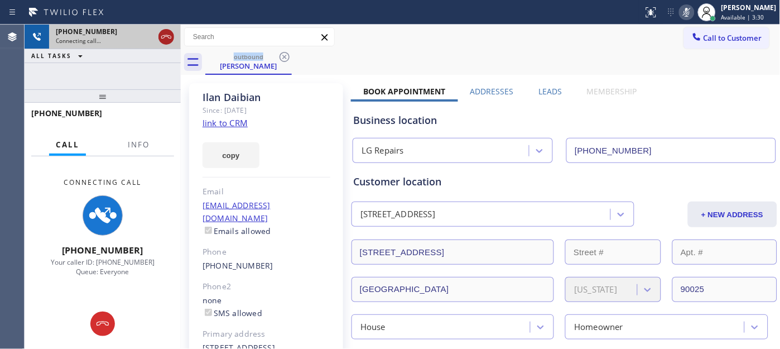
click at [160, 39] on icon at bounding box center [166, 36] width 13 height 13
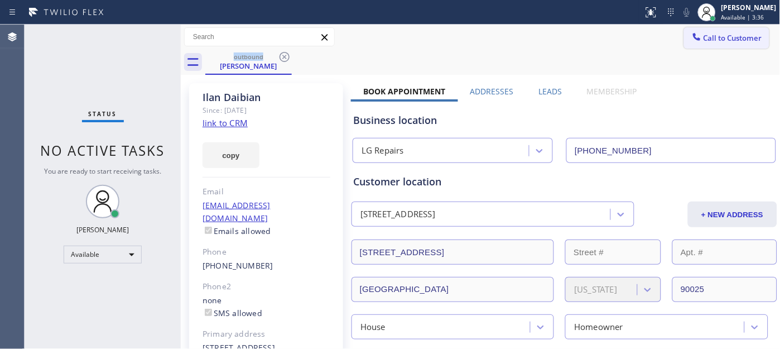
click at [713, 29] on button "Call to Customer" at bounding box center [726, 37] width 85 height 21
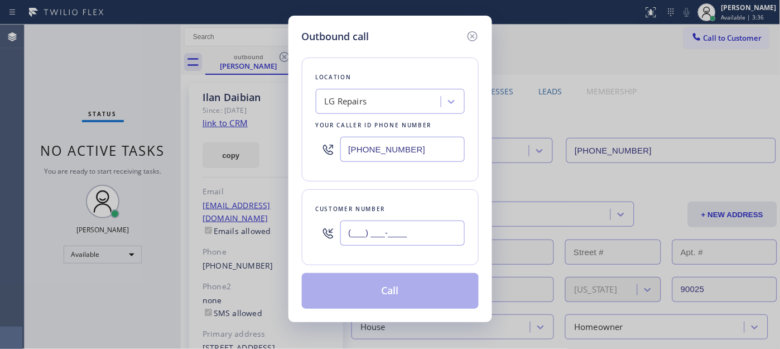
drag, startPoint x: 405, startPoint y: 241, endPoint x: 421, endPoint y: 222, distance: 24.5
click at [405, 239] on input "(___) ___-____" at bounding box center [402, 232] width 124 height 25
paste input "650) 619-3250"
type input "(650) 619-3250"
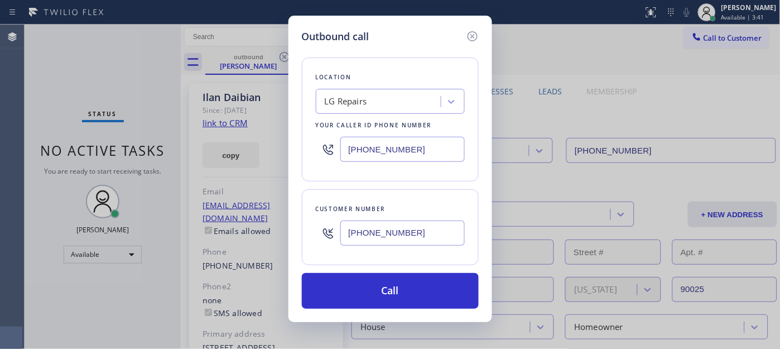
drag, startPoint x: 425, startPoint y: 146, endPoint x: 265, endPoint y: 147, distance: 159.6
click at [265, 147] on div "Outbound call Location LG Repairs Your caller id phone number (877) 748-5179 Cu…" at bounding box center [390, 174] width 780 height 349
paste input "760) 983-7951"
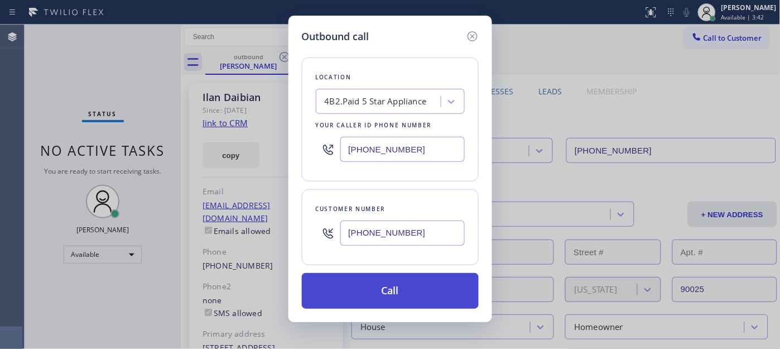
type input "[PHONE_NUMBER]"
click at [416, 290] on button "Call" at bounding box center [390, 291] width 177 height 36
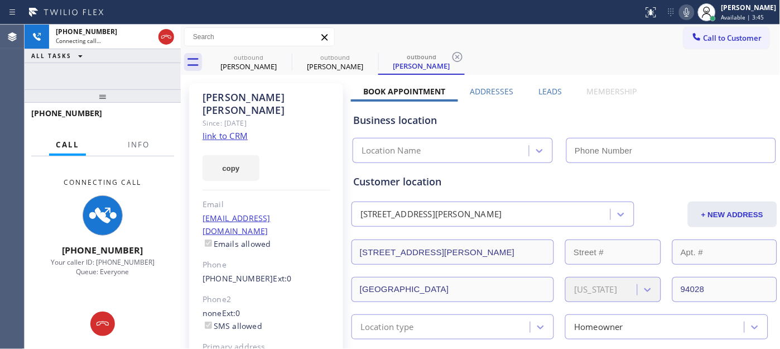
click at [684, 7] on icon at bounding box center [686, 12] width 13 height 13
type input "[PHONE_NUMBER]"
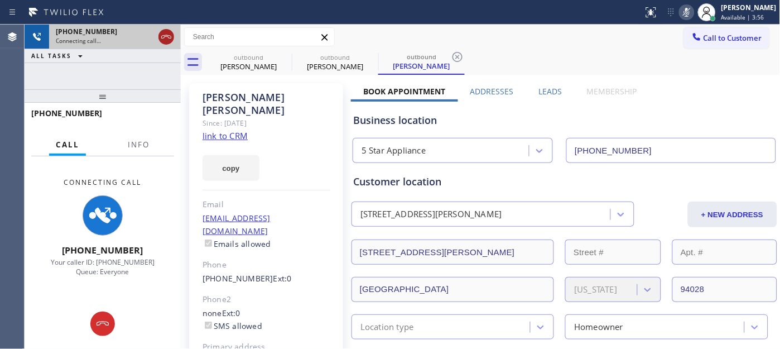
click at [165, 39] on icon at bounding box center [166, 36] width 13 height 13
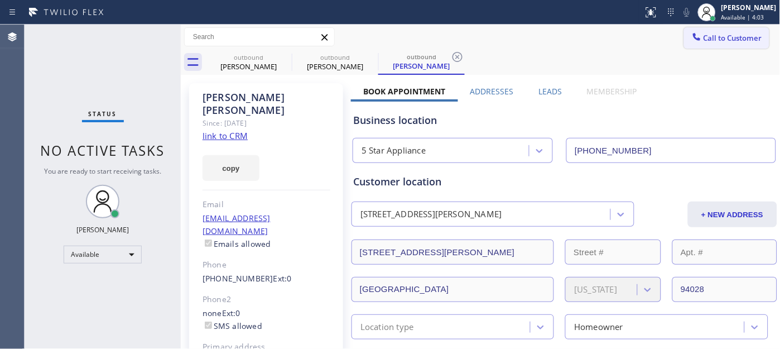
click at [712, 42] on span "Call to Customer" at bounding box center [733, 38] width 59 height 10
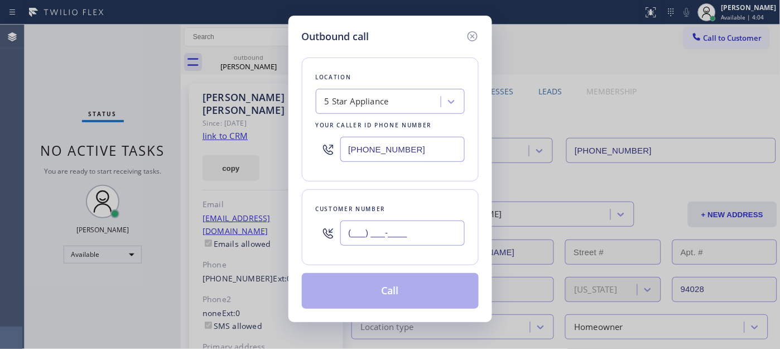
click at [415, 246] on input "(___) ___-____" at bounding box center [402, 232] width 124 height 25
click at [415, 237] on input "(___) ___-____" at bounding box center [402, 232] width 124 height 25
drag, startPoint x: 432, startPoint y: 236, endPoint x: 291, endPoint y: 220, distance: 141.6
click at [286, 230] on div "Outbound call Location 5 Star Appliance Your caller id phone number (760) 983-7…" at bounding box center [390, 174] width 780 height 349
paste input "415) 606-7770"
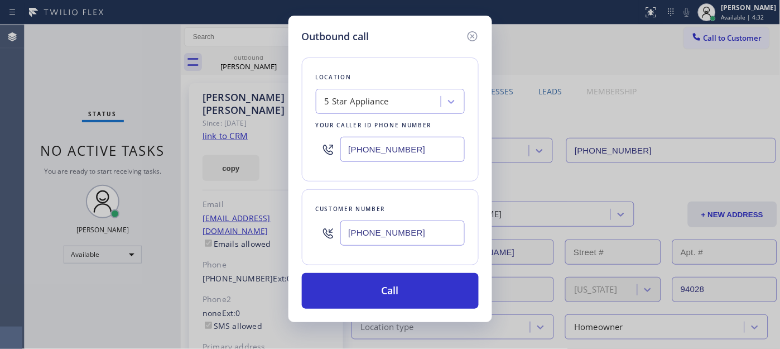
drag, startPoint x: 423, startPoint y: 236, endPoint x: 271, endPoint y: 233, distance: 152.4
click at [309, 229] on div "Customer number (415) 606-7770" at bounding box center [390, 227] width 177 height 76
paste input "867-4854"
type input "(415) 867-4854"
click at [398, 102] on div "5 Star Appliance" at bounding box center [380, 102] width 122 height 20
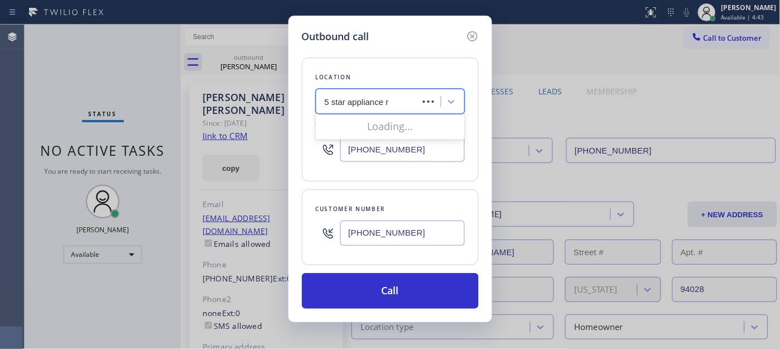
type input "5 star appliance re"
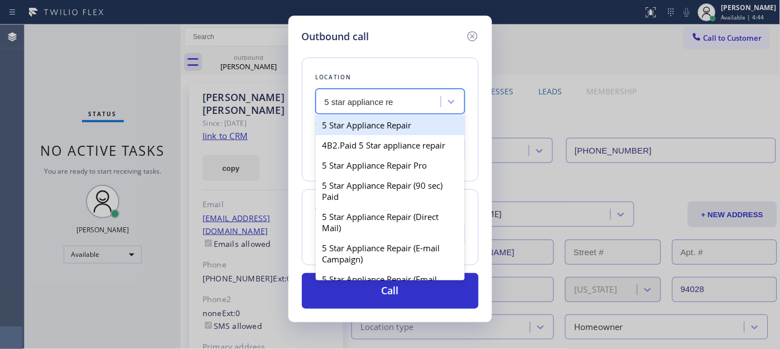
click at [434, 119] on div "5 Star Appliance Repair" at bounding box center [390, 125] width 149 height 20
type input "[PHONE_NUMBER]"
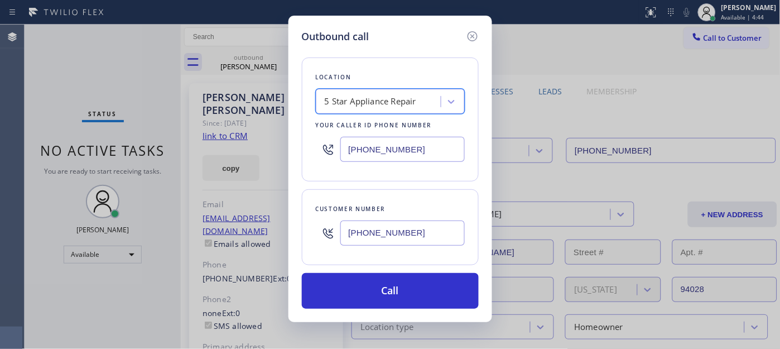
click at [406, 310] on div "Outbound call Location option 5 Star Appliance Repair, selected. 100 results av…" at bounding box center [391, 169] width 204 height 306
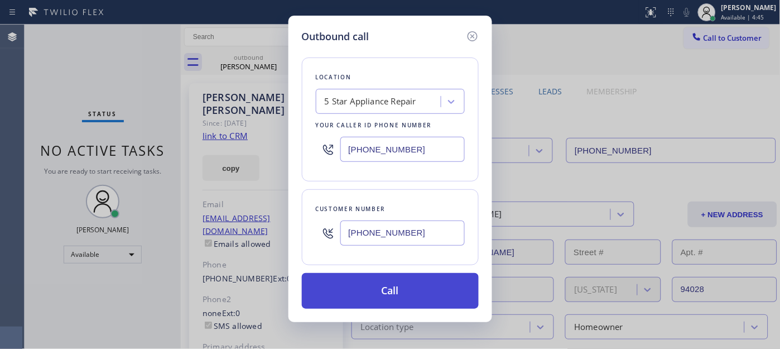
click at [403, 297] on button "Call" at bounding box center [390, 291] width 177 height 36
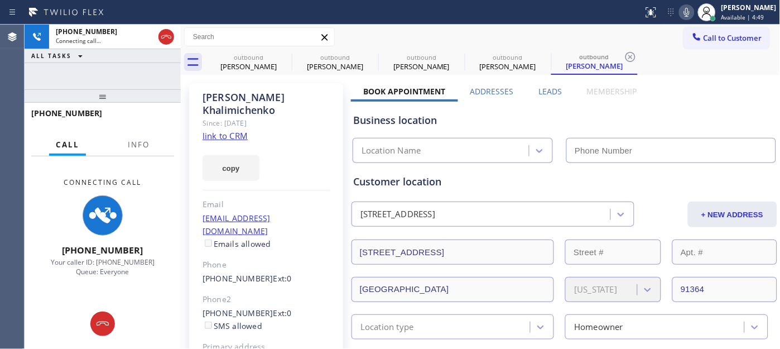
type input "[PHONE_NUMBER]"
click at [681, 9] on icon at bounding box center [686, 12] width 13 height 13
click at [282, 57] on icon at bounding box center [284, 56] width 13 height 13
click at [0, 0] on icon at bounding box center [0, 0] width 0 height 0
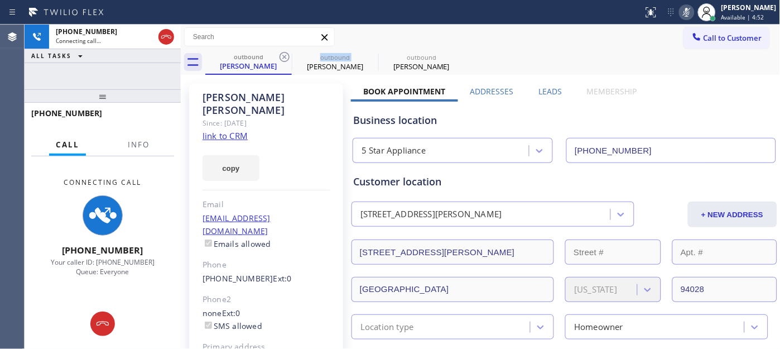
click at [282, 57] on icon at bounding box center [284, 56] width 13 height 13
type input "[PHONE_NUMBER]"
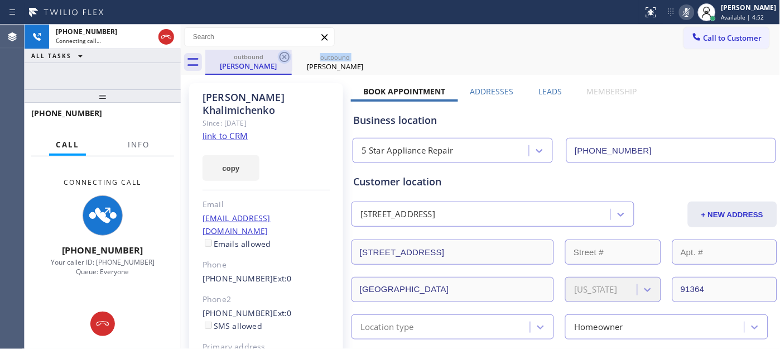
click at [282, 57] on icon at bounding box center [284, 56] width 13 height 13
click at [503, 34] on div "Call to Customer Outbound call Location 5 Star Appliance Repair Your caller id …" at bounding box center [481, 37] width 600 height 20
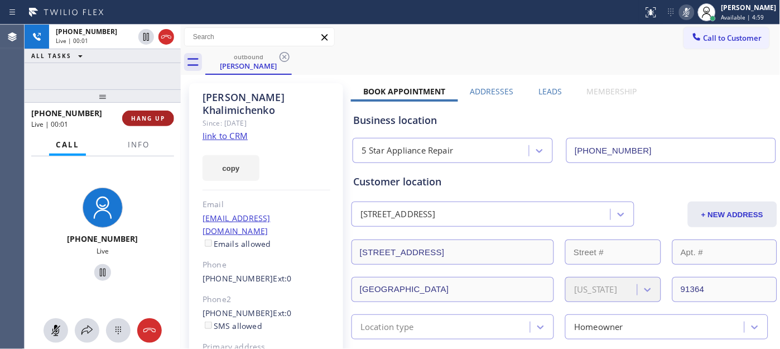
click at [148, 115] on span "HANG UP" at bounding box center [148, 118] width 34 height 8
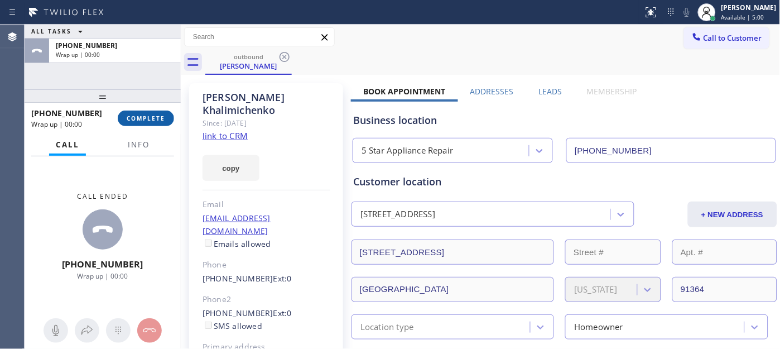
click at [148, 116] on span "COMPLETE" at bounding box center [146, 118] width 39 height 8
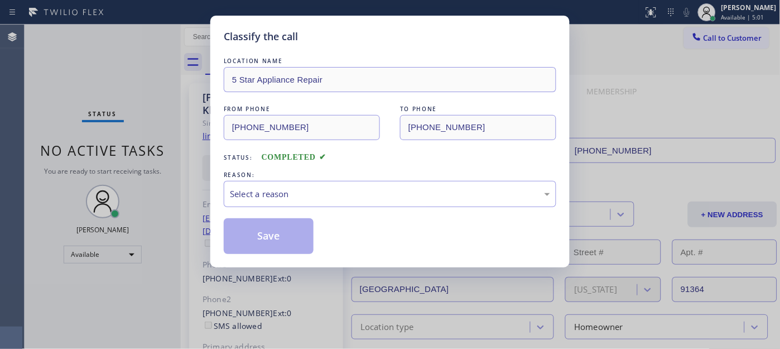
click at [327, 208] on div "LOCATION NAME 5 Star Appliance Repair FROM PHONE (855) 731-4952 TO PHONE (415) …" at bounding box center [390, 154] width 333 height 199
click at [302, 184] on div "Select a reason" at bounding box center [390, 194] width 333 height 26
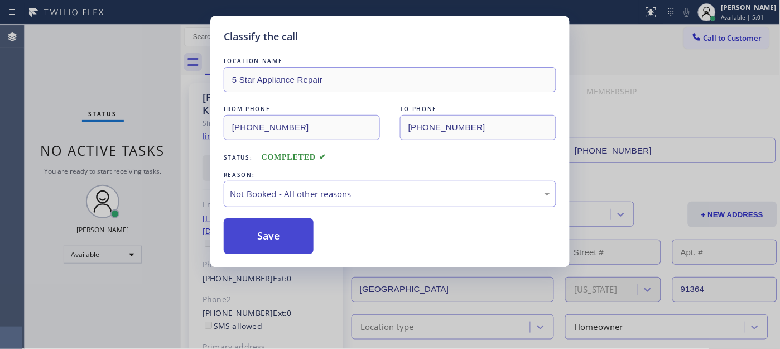
click at [275, 232] on button "Save" at bounding box center [269, 236] width 90 height 36
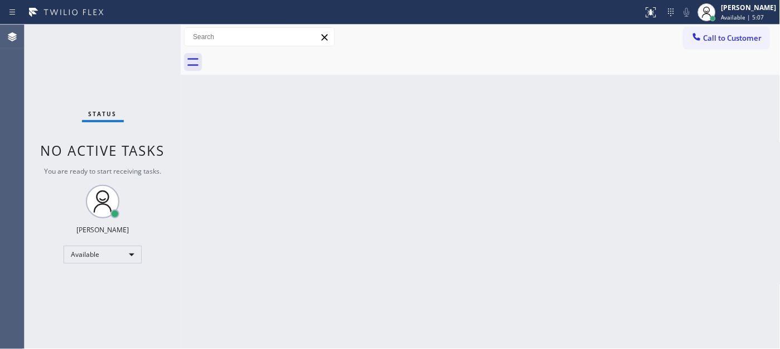
drag, startPoint x: 722, startPoint y: 34, endPoint x: 620, endPoint y: 123, distance: 136.1
click at [723, 34] on span "Call to Customer" at bounding box center [733, 38] width 59 height 10
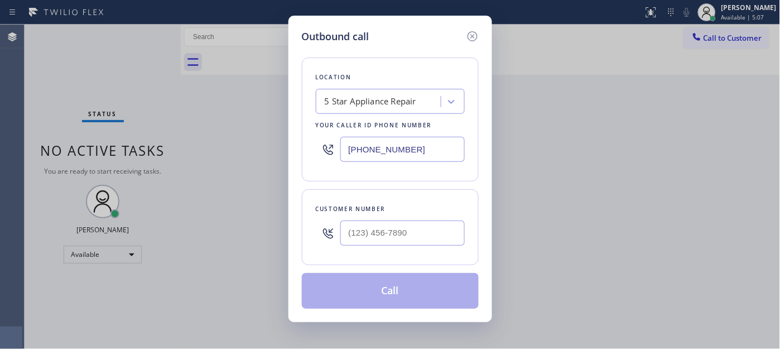
click at [410, 247] on div at bounding box center [402, 233] width 124 height 36
click at [431, 239] on input "(___) ___-____" at bounding box center [402, 232] width 124 height 25
paste input "954) 270-0225"
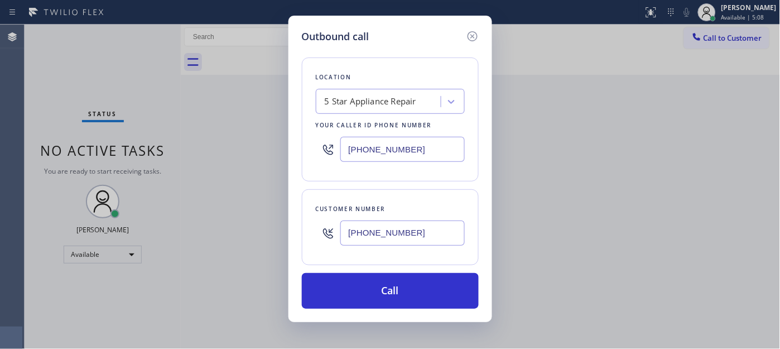
type input "[PHONE_NUMBER]"
click at [291, 141] on div "Outbound call Location 5 Star Appliance Repair Your caller id phone number (855…" at bounding box center [391, 169] width 204 height 306
paste input "760) 983-7951"
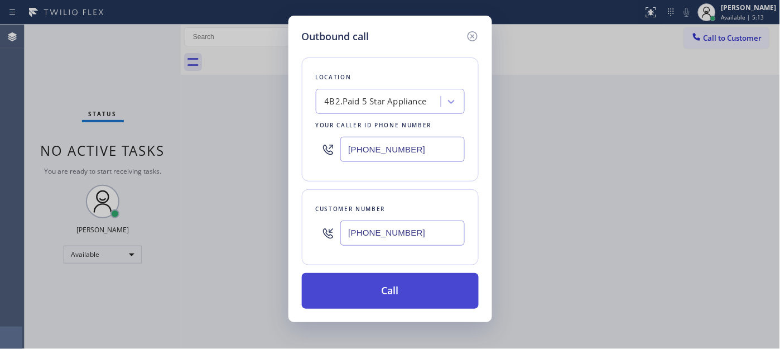
type input "[PHONE_NUMBER]"
click at [407, 294] on button "Call" at bounding box center [390, 291] width 177 height 36
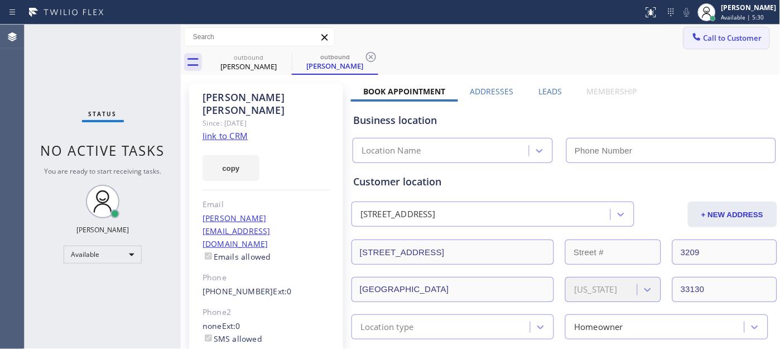
drag, startPoint x: 716, startPoint y: 37, endPoint x: 573, endPoint y: 128, distance: 169.7
click at [715, 36] on span "Call to Customer" at bounding box center [733, 38] width 59 height 10
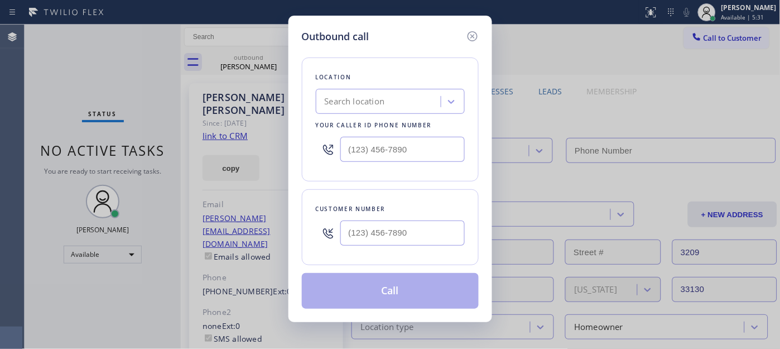
type input "[PHONE_NUMBER]"
click at [422, 218] on div at bounding box center [402, 233] width 124 height 36
click at [424, 224] on input "(___) ___-____" at bounding box center [402, 232] width 124 height 25
paste input "954) 270-0225"
type input "[PHONE_NUMBER]"
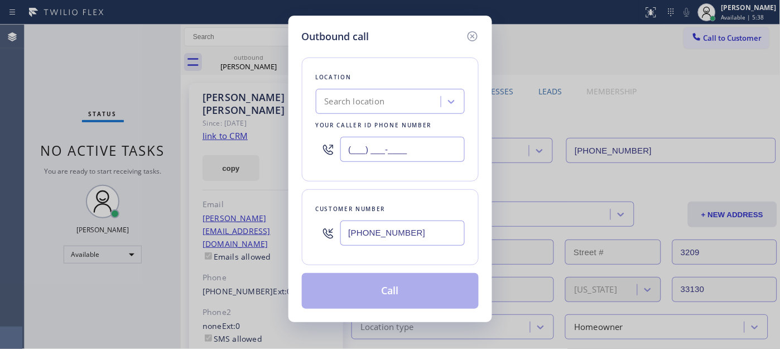
click at [233, 138] on div "Outbound call Location Search location Your caller id phone number (___) ___-__…" at bounding box center [390, 174] width 780 height 349
paste input "760) 983-7951"
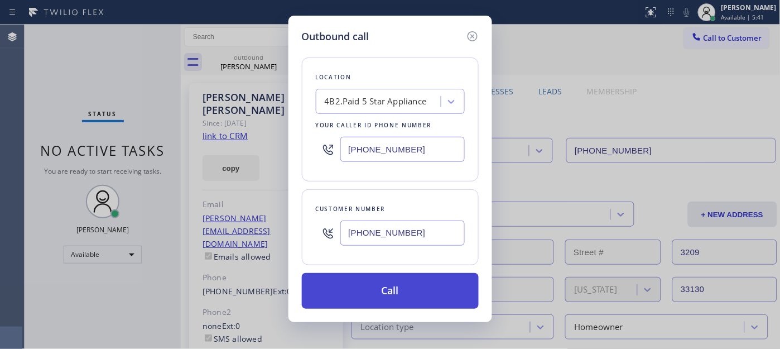
type input "[PHONE_NUMBER]"
click at [449, 285] on button "Call" at bounding box center [390, 291] width 177 height 36
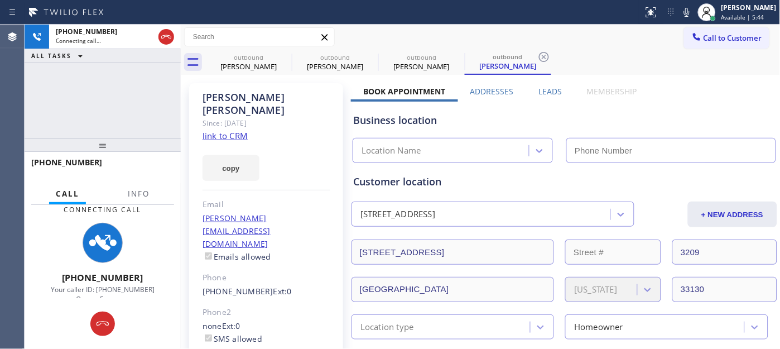
drag, startPoint x: 687, startPoint y: 6, endPoint x: 674, endPoint y: 11, distance: 14.0
click at [687, 6] on icon at bounding box center [686, 12] width 13 height 13
drag, startPoint x: 108, startPoint y: 140, endPoint x: 137, endPoint y: -13, distance: 155.7
click at [137, 0] on html "Status report No issues detected If you experience an issue, please download th…" at bounding box center [390, 174] width 780 height 349
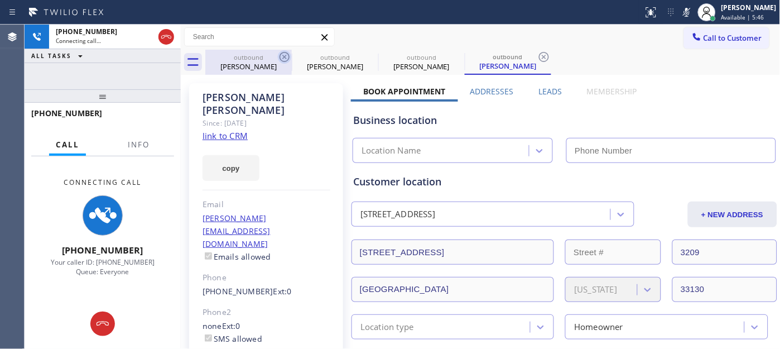
click at [284, 59] on icon at bounding box center [284, 56] width 13 height 13
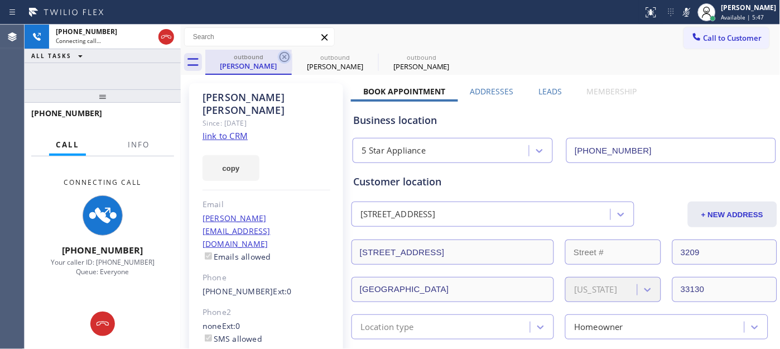
click at [284, 59] on icon at bounding box center [284, 56] width 13 height 13
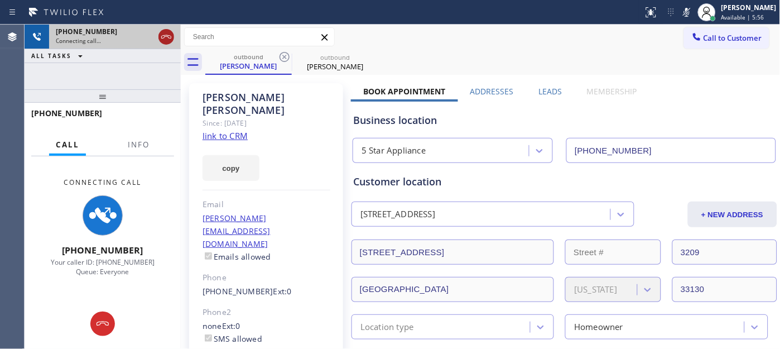
click at [167, 35] on icon at bounding box center [166, 36] width 13 height 13
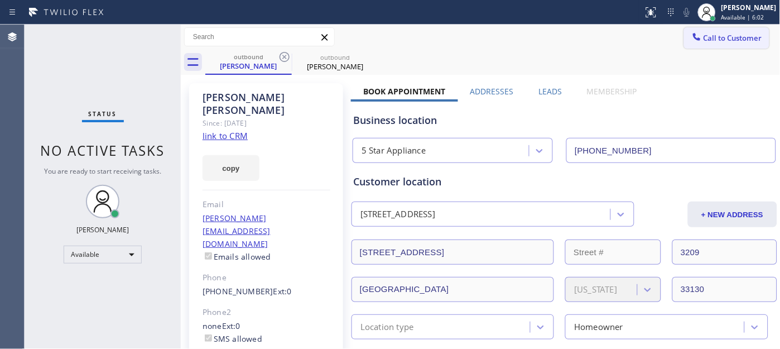
click at [709, 35] on span "Call to Customer" at bounding box center [733, 38] width 59 height 10
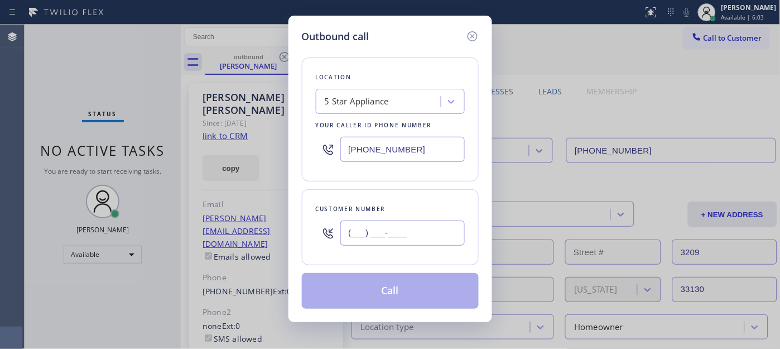
click at [396, 229] on input "(___) ___-____" at bounding box center [402, 232] width 124 height 25
paste input "310) 625-8546"
type input "[PHONE_NUMBER]"
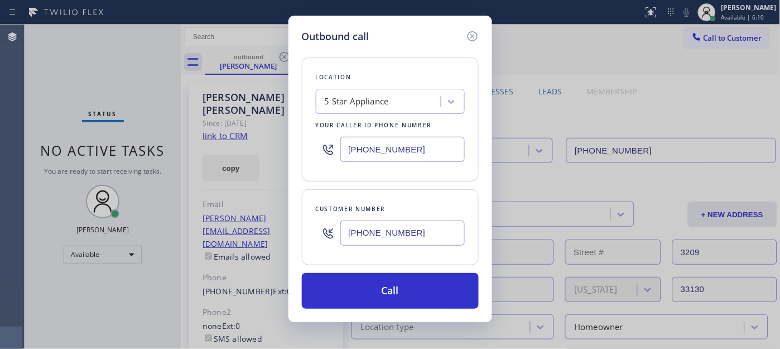
drag, startPoint x: 360, startPoint y: 142, endPoint x: 304, endPoint y: 143, distance: 55.8
click at [304, 143] on div "Location 5 Star Appliance Your caller id phone number [PHONE_NUMBER]" at bounding box center [390, 119] width 177 height 124
paste input "323) 870-7123"
type input "[PHONE_NUMBER]"
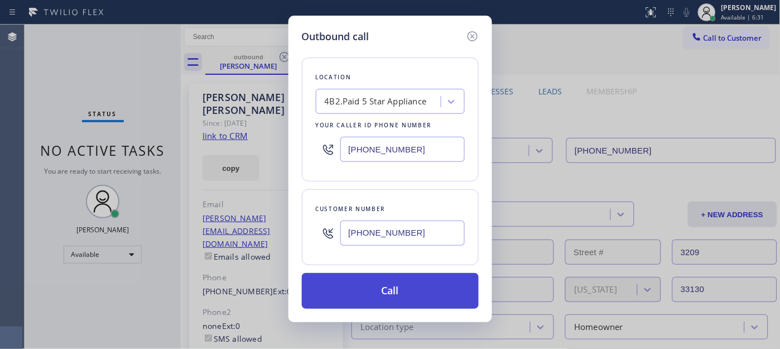
click at [425, 277] on button "Call" at bounding box center [390, 291] width 177 height 36
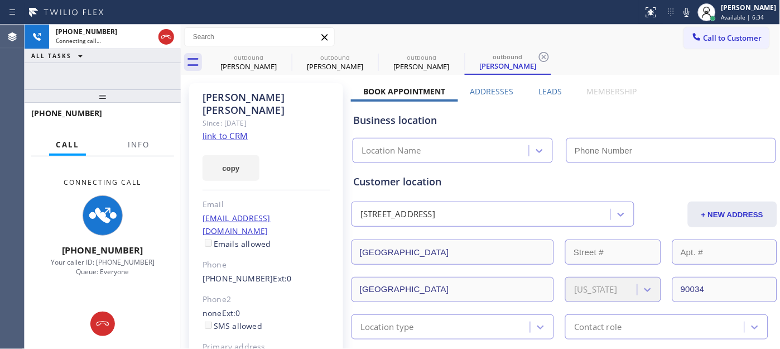
drag, startPoint x: 687, startPoint y: 7, endPoint x: 671, endPoint y: 25, distance: 22.9
click at [687, 7] on icon at bounding box center [686, 12] width 13 height 13
type input "[PHONE_NUMBER]"
click at [281, 59] on icon at bounding box center [285, 57] width 10 height 10
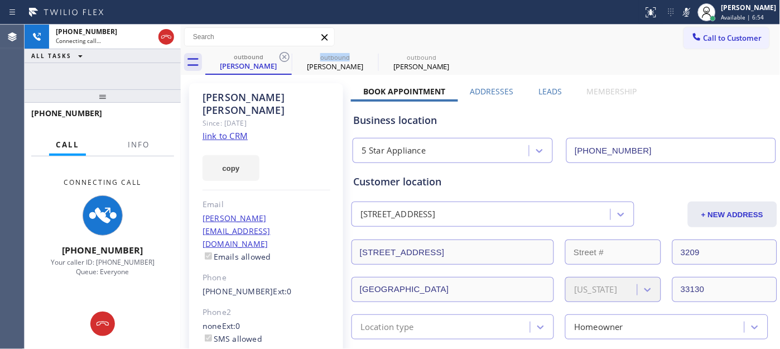
click at [281, 59] on icon at bounding box center [285, 57] width 10 height 10
type input "[PHONE_NUMBER]"
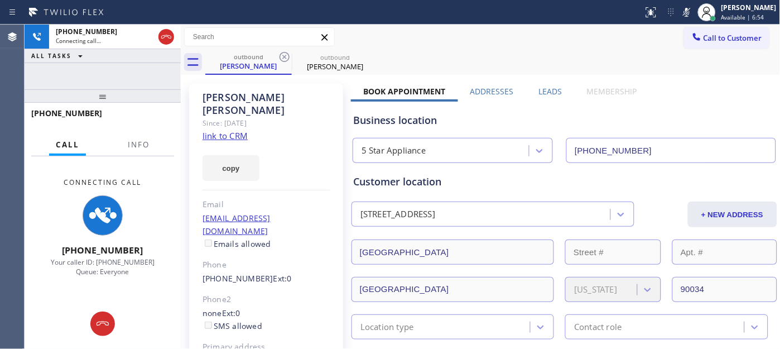
click at [576, 56] on div "outbound [PERSON_NAME] outbound [PERSON_NAME]" at bounding box center [492, 62] width 575 height 25
click at [169, 35] on icon at bounding box center [166, 36] width 13 height 13
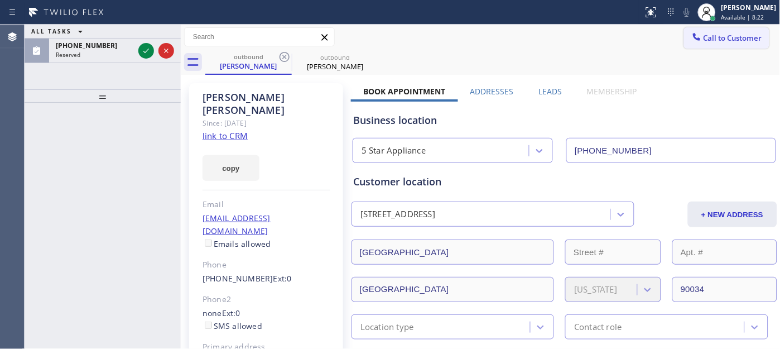
click at [706, 42] on span "Call to Customer" at bounding box center [733, 38] width 59 height 10
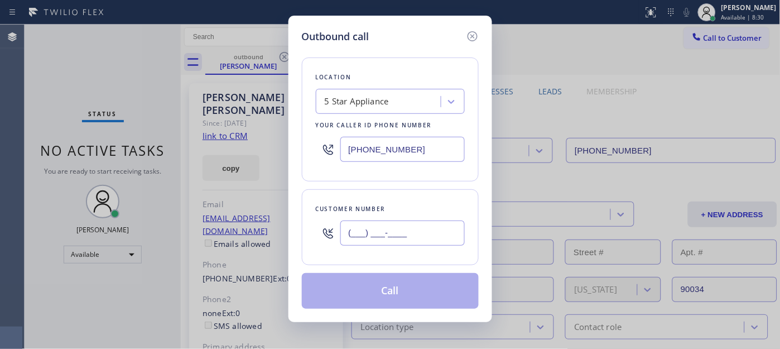
click at [423, 236] on input "(___) ___-____" at bounding box center [402, 232] width 124 height 25
paste input "626) 759-7767"
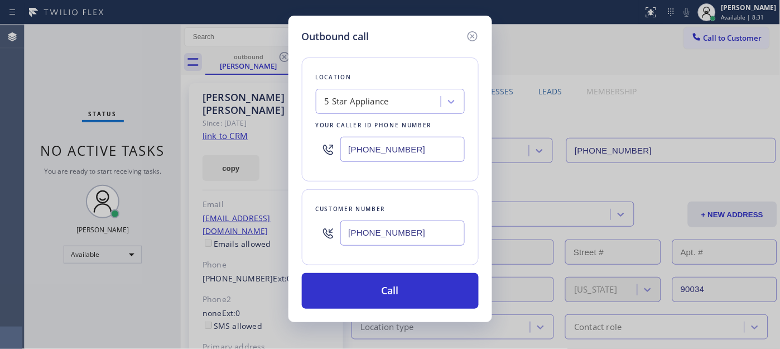
type input "[PHONE_NUMBER]"
drag, startPoint x: 420, startPoint y: 143, endPoint x: 308, endPoint y: 138, distance: 111.7
click at [309, 138] on div "Location 5 Star Appliance Your caller id phone number [PHONE_NUMBER]" at bounding box center [390, 119] width 177 height 124
paste input "888) 616-3067"
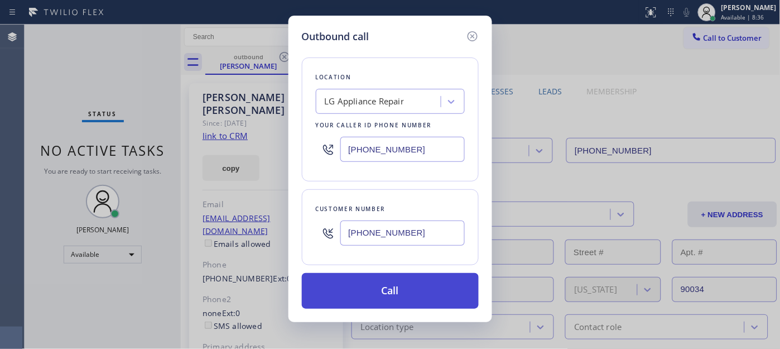
type input "[PHONE_NUMBER]"
click at [404, 288] on button "Call" at bounding box center [390, 291] width 177 height 36
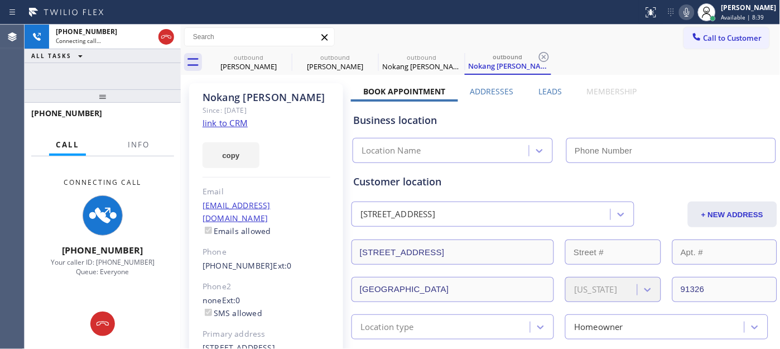
click at [680, 15] on icon at bounding box center [686, 12] width 13 height 13
type input "[PHONE_NUMBER]"
drag, startPoint x: 138, startPoint y: 76, endPoint x: 252, endPoint y: 66, distance: 114.9
click at [136, 68] on div "[PHONE_NUMBER] Connecting call… ALL TASKS ALL TASKS ACTIVE TASKS TASKS IN WRAP …" at bounding box center [103, 187] width 156 height 324
click at [282, 58] on icon at bounding box center [285, 57] width 10 height 10
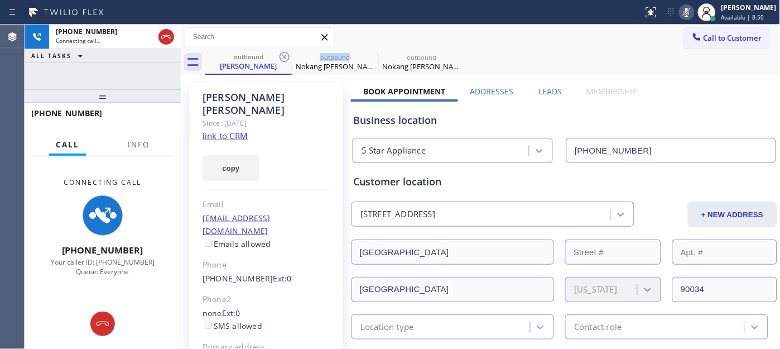
click at [282, 58] on icon at bounding box center [285, 57] width 10 height 10
type input "[PHONE_NUMBER]"
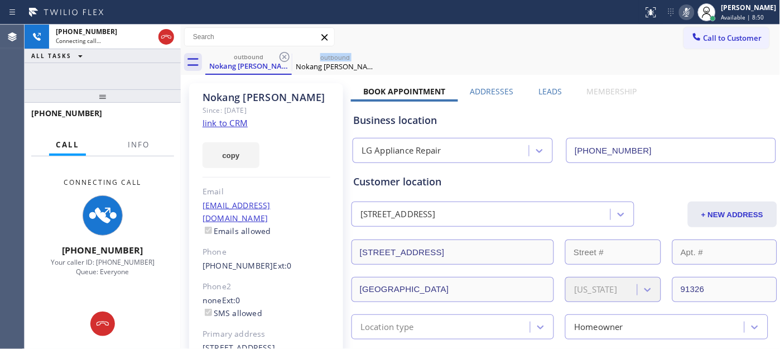
click at [282, 58] on icon at bounding box center [285, 57] width 10 height 10
click at [476, 57] on div "outbound Nokang [PERSON_NAME]" at bounding box center [492, 62] width 575 height 25
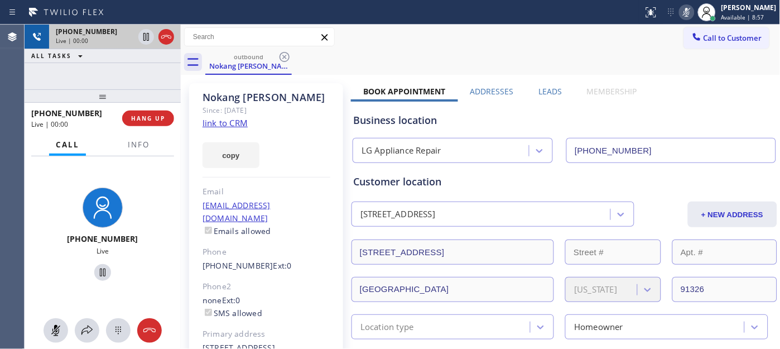
click at [167, 40] on icon at bounding box center [166, 36] width 13 height 13
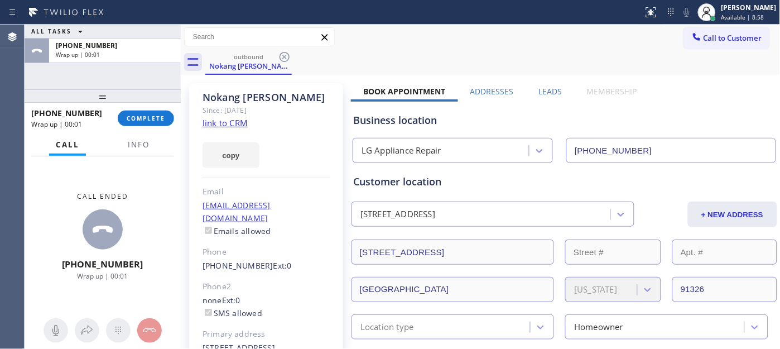
click at [134, 126] on div "[PHONE_NUMBER] Wrap up | 00:01 COMPLETE" at bounding box center [102, 118] width 143 height 29
click at [137, 114] on span "COMPLETE" at bounding box center [146, 118] width 39 height 8
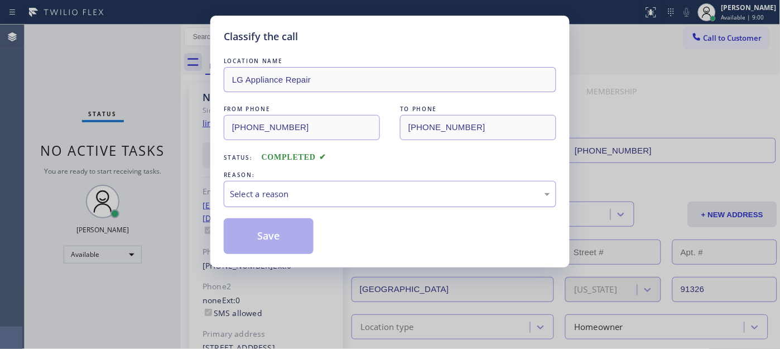
click at [308, 198] on div "Select a reason" at bounding box center [390, 194] width 320 height 13
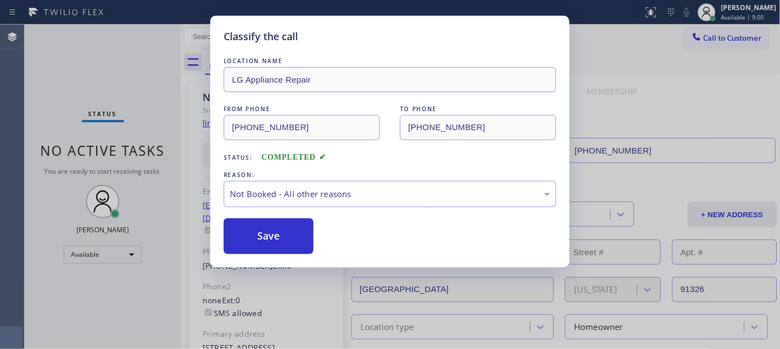
click at [275, 241] on button "Save" at bounding box center [269, 236] width 90 height 36
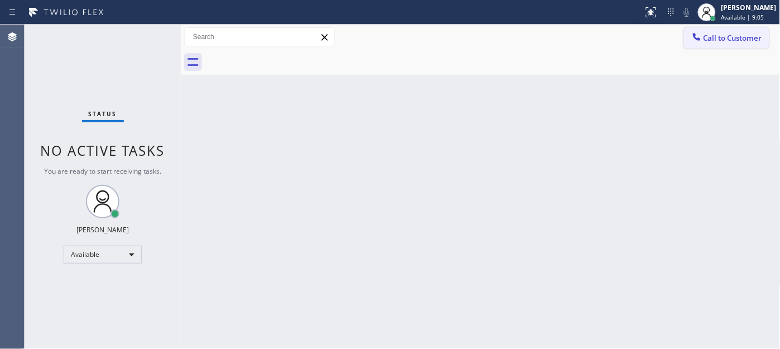
click at [719, 38] on span "Call to Customer" at bounding box center [733, 38] width 59 height 10
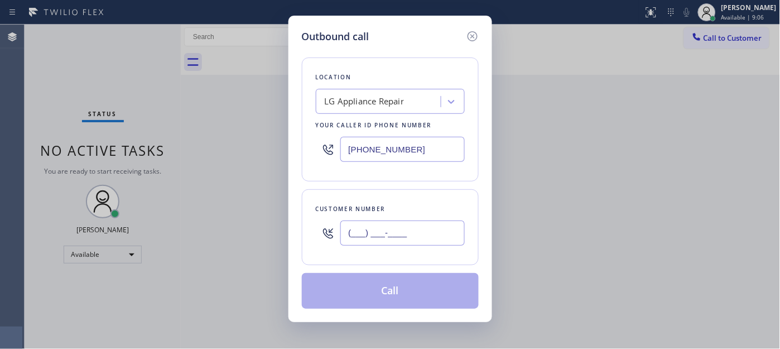
click at [386, 242] on input "(___) ___-____" at bounding box center [402, 232] width 124 height 25
paste input "206) 234-4683"
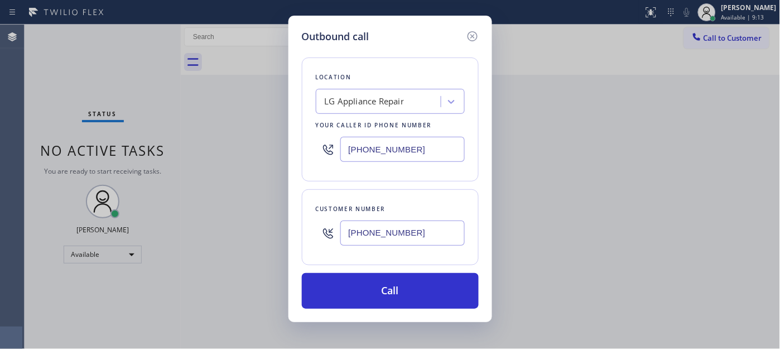
drag, startPoint x: 420, startPoint y: 236, endPoint x: 258, endPoint y: 237, distance: 161.3
click at [258, 237] on div "Outbound call Location LG Appliance Repair Your caller id phone number [PHONE_N…" at bounding box center [390, 174] width 780 height 349
paste input "text"
type input "[PHONE_NUMBER]"
drag, startPoint x: 414, startPoint y: 156, endPoint x: 296, endPoint y: 156, distance: 117.8
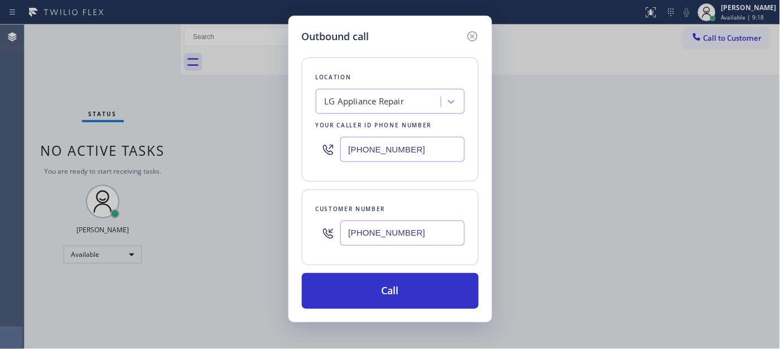
click at [296, 156] on div "Outbound call Location LG Appliance Repair Your caller id phone number [PHONE_N…" at bounding box center [391, 169] width 204 height 306
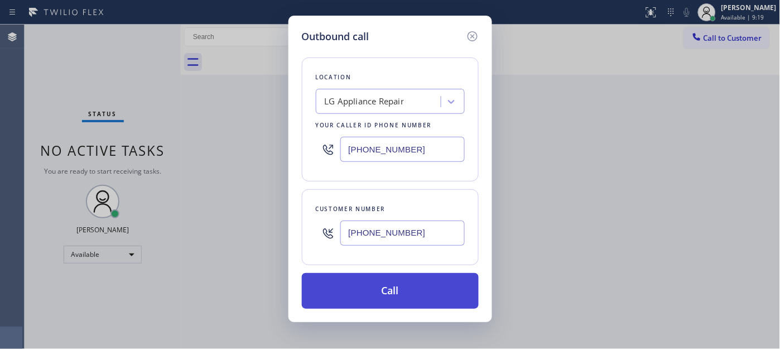
paste input "206) 495-4748"
type input "[PHONE_NUMBER]"
click at [408, 296] on button "Call" at bounding box center [390, 291] width 177 height 36
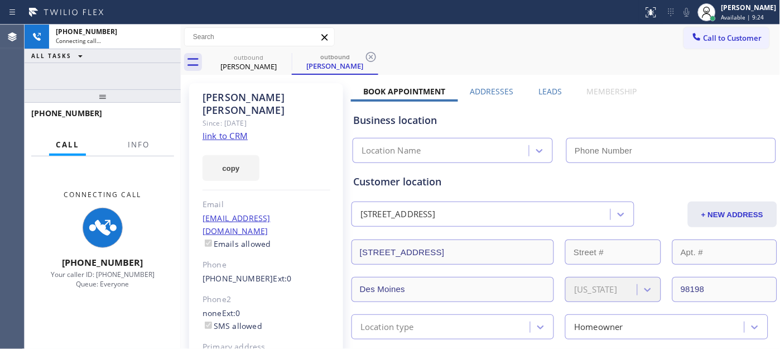
type input "[PHONE_NUMBER]"
drag, startPoint x: 140, startPoint y: 99, endPoint x: 140, endPoint y: 64, distance: 34.6
click at [140, 76] on div "[PHONE_NUMBER] Connecting call… ALL TASKS ALL TASKS ACTIVE TASKS TASKS IN WRAP …" at bounding box center [103, 187] width 156 height 324
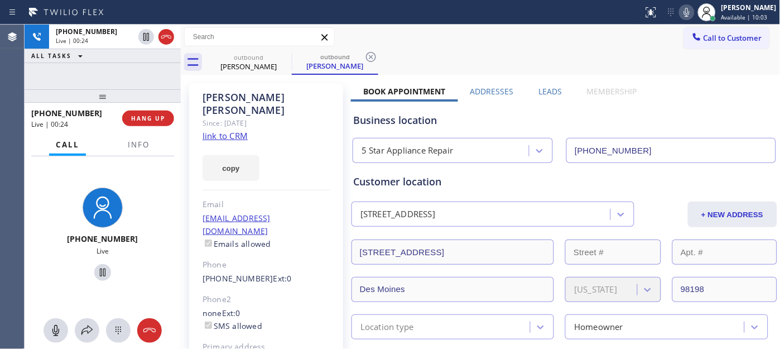
drag, startPoint x: 137, startPoint y: 91, endPoint x: 166, endPoint y: 6, distance: 90.4
click at [127, 46] on div "[PHONE_NUMBER] Live | 00:24 ALL TASKS ALL TASKS ACTIVE TASKS TASKS IN WRAP UP […" at bounding box center [103, 187] width 156 height 324
drag, startPoint x: 155, startPoint y: 96, endPoint x: 134, endPoint y: 51, distance: 49.2
click at [135, 57] on div "[PHONE_NUMBER] Live | 00:39 ALL TASKS ALL TASKS ACTIVE TASKS TASKS IN WRAP UP […" at bounding box center [103, 187] width 156 height 324
click at [129, 119] on button "HANG UP" at bounding box center [148, 119] width 52 height 16
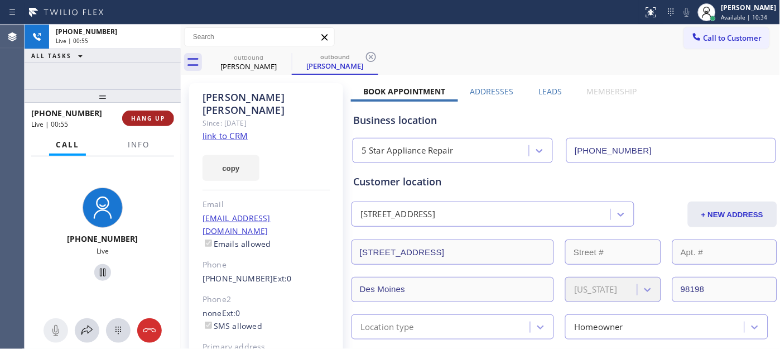
click at [129, 119] on button "HANG UP" at bounding box center [148, 119] width 52 height 16
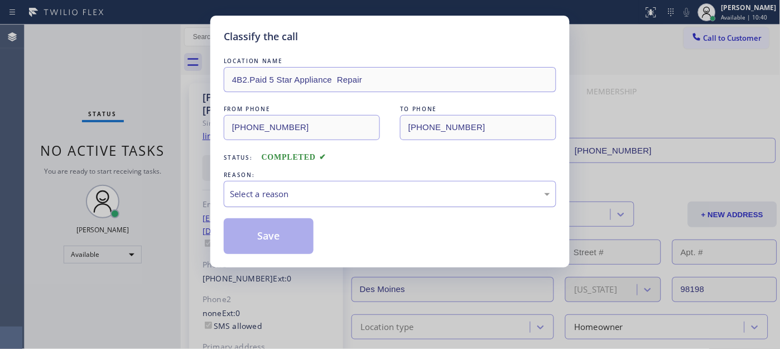
drag, startPoint x: 322, startPoint y: 196, endPoint x: 305, endPoint y: 203, distance: 18.6
click at [321, 195] on div "Select a reason" at bounding box center [390, 194] width 320 height 13
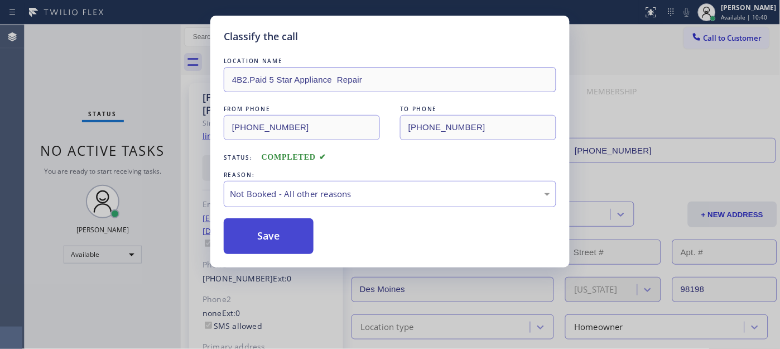
click at [249, 230] on button "Save" at bounding box center [269, 236] width 90 height 36
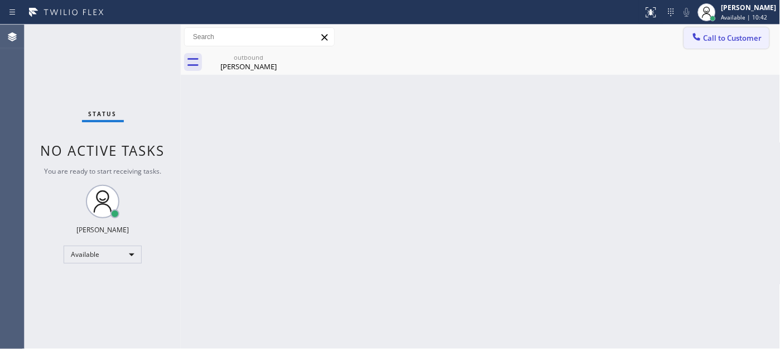
click at [743, 43] on button "Call to Customer" at bounding box center [726, 37] width 85 height 21
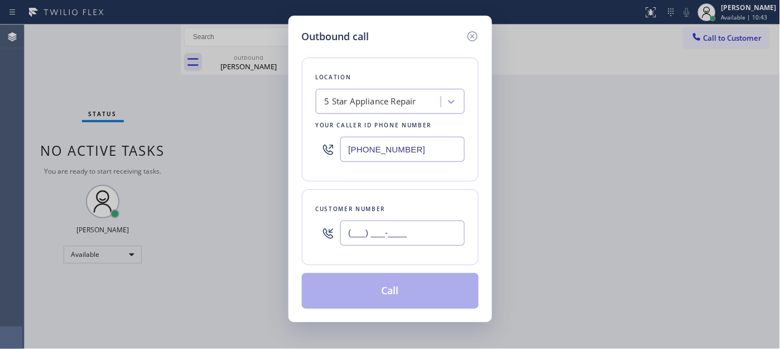
click at [367, 244] on input "(___) ___-____" at bounding box center [402, 232] width 124 height 25
paste input "206) 832-9290"
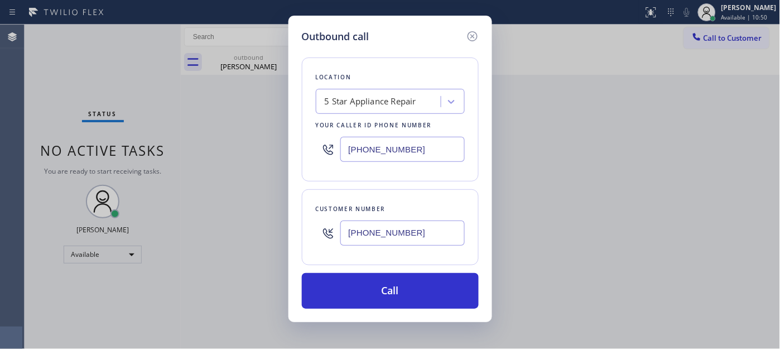
type input "[PHONE_NUMBER]"
click at [260, 147] on div "Outbound call Location 5 Star Appliance Repair Your caller id phone number [PHO…" at bounding box center [390, 174] width 780 height 349
paste input "203-3922"
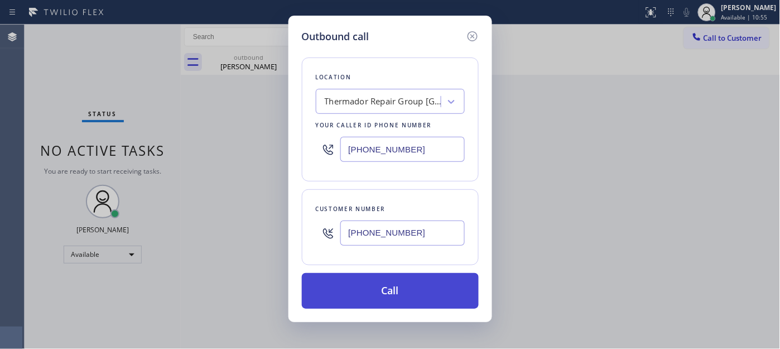
type input "[PHONE_NUMBER]"
click at [420, 294] on button "Call" at bounding box center [390, 291] width 177 height 36
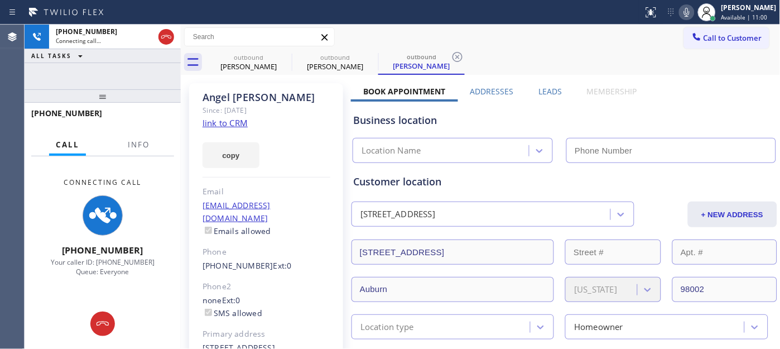
click at [690, 13] on icon at bounding box center [686, 12] width 13 height 13
type input "[PHONE_NUMBER]"
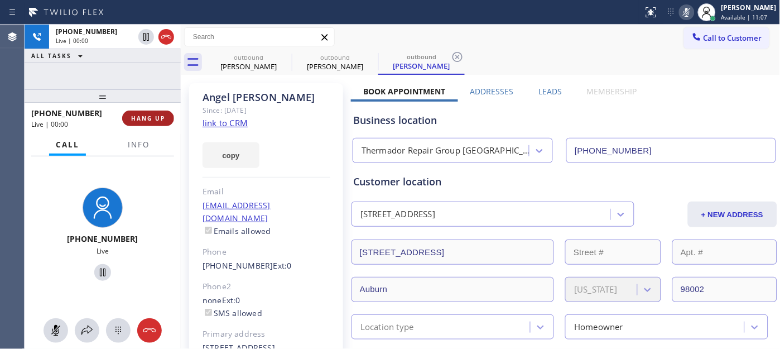
drag, startPoint x: 142, startPoint y: 108, endPoint x: 152, endPoint y: 117, distance: 14.2
click at [142, 109] on div "[PHONE_NUMBER] Live | 00:00 HANG UP" at bounding box center [102, 118] width 143 height 29
click at [154, 116] on span "HANG UP" at bounding box center [148, 118] width 34 height 8
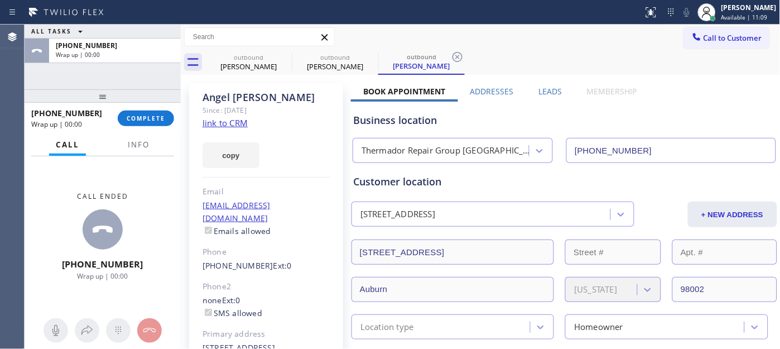
drag, startPoint x: 140, startPoint y: 121, endPoint x: 152, endPoint y: 129, distance: 14.9
click at [140, 120] on span "COMPLETE" at bounding box center [146, 118] width 39 height 8
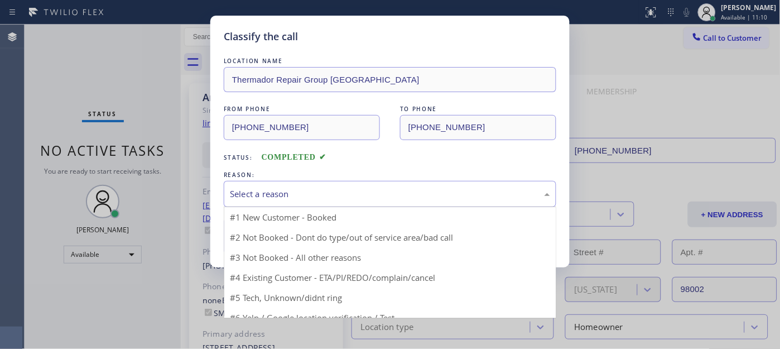
click at [278, 201] on div "Select a reason" at bounding box center [390, 194] width 333 height 26
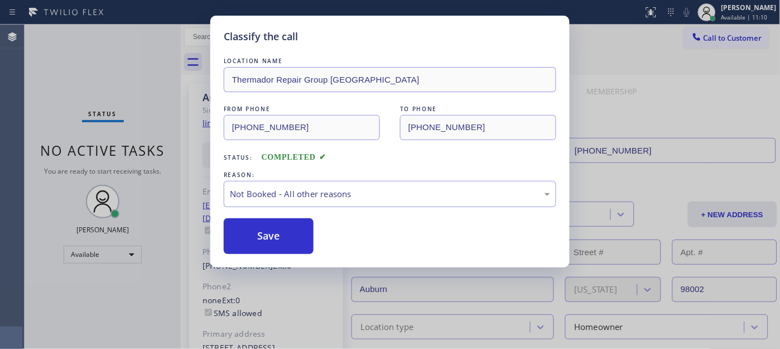
click at [268, 241] on button "Save" at bounding box center [269, 236] width 90 height 36
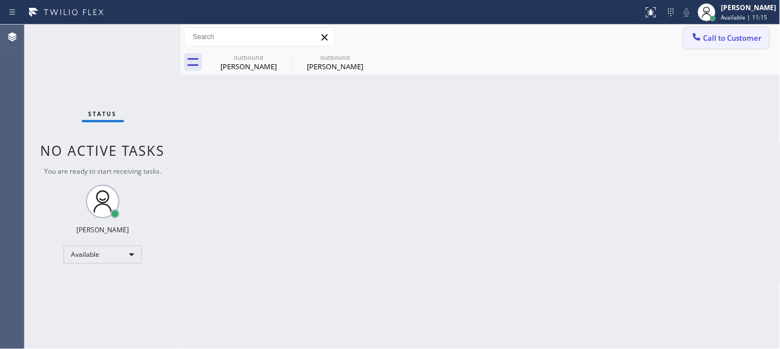
click at [728, 44] on button "Call to Customer" at bounding box center [726, 37] width 85 height 21
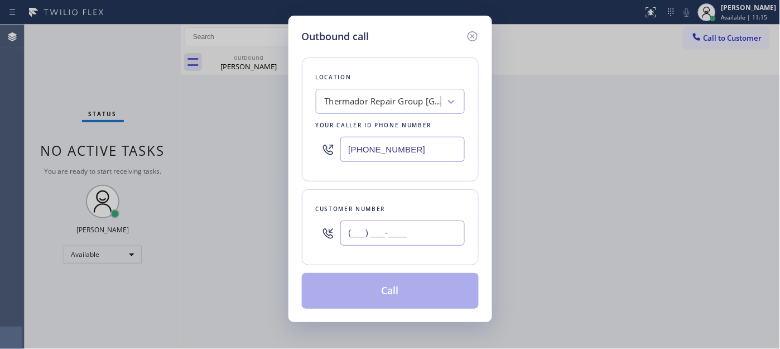
click at [394, 241] on input "(___) ___-____" at bounding box center [402, 232] width 124 height 25
paste input "562) 805-7513"
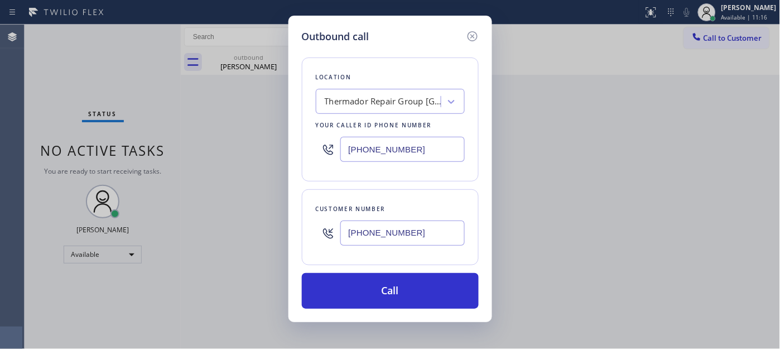
type input "[PHONE_NUMBER]"
drag, startPoint x: 358, startPoint y: 147, endPoint x: 265, endPoint y: 148, distance: 93.2
click at [266, 147] on div "Outbound call Location Thermador Repair Group [GEOGRAPHIC_DATA] Your caller id …" at bounding box center [390, 174] width 780 height 349
paste input "323) 541-464"
type input "[PHONE_NUMBER]"
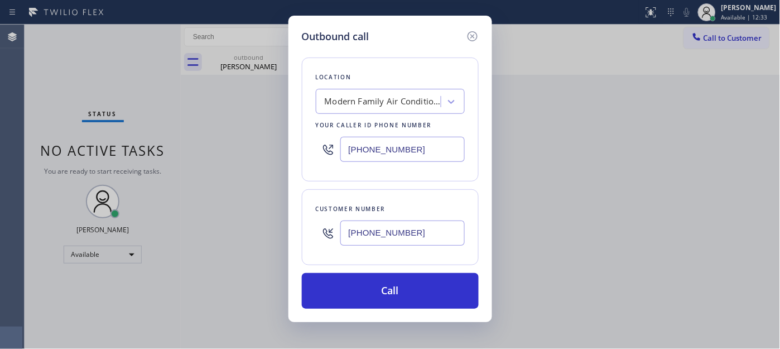
click at [290, 89] on div "Outbound call Location Modern Family Air Conditioning & Heating [PERSON_NAME] Y…" at bounding box center [391, 169] width 204 height 306
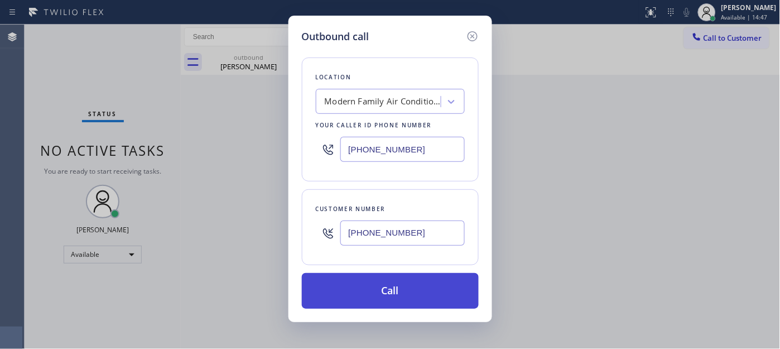
click at [411, 281] on button "Call" at bounding box center [390, 291] width 177 height 36
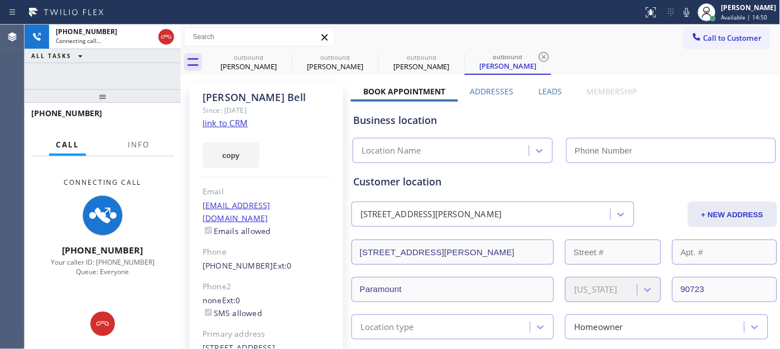
drag, startPoint x: 680, startPoint y: 16, endPoint x: 685, endPoint y: 66, distance: 50.5
click at [680, 16] on icon at bounding box center [686, 12] width 13 height 13
type input "[PHONE_NUMBER]"
click at [285, 55] on icon at bounding box center [284, 56] width 13 height 13
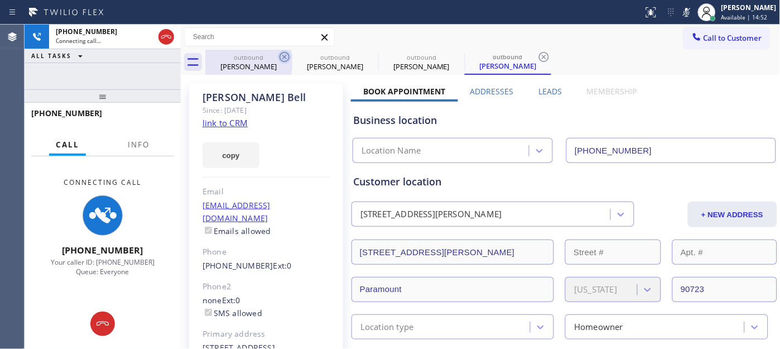
type input "[PHONE_NUMBER]"
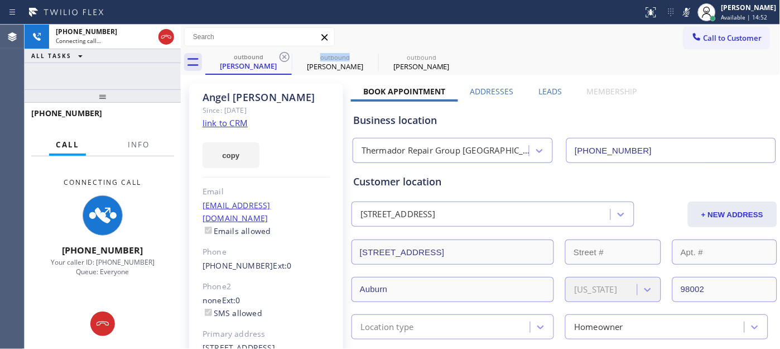
click at [285, 55] on icon at bounding box center [284, 56] width 13 height 13
type input "[PHONE_NUMBER]"
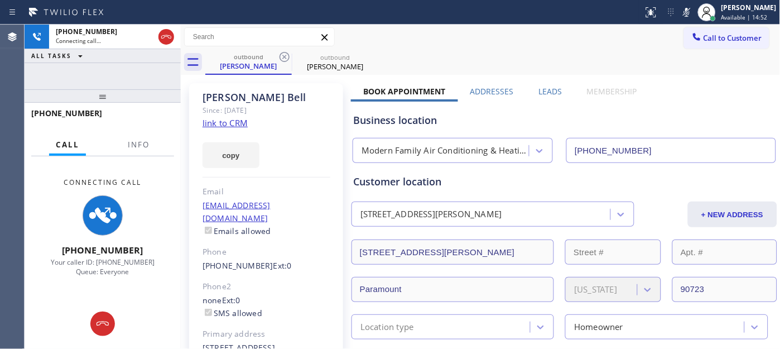
click at [464, 55] on div "outbound [PERSON_NAME] outbound [PERSON_NAME]" at bounding box center [492, 62] width 575 height 25
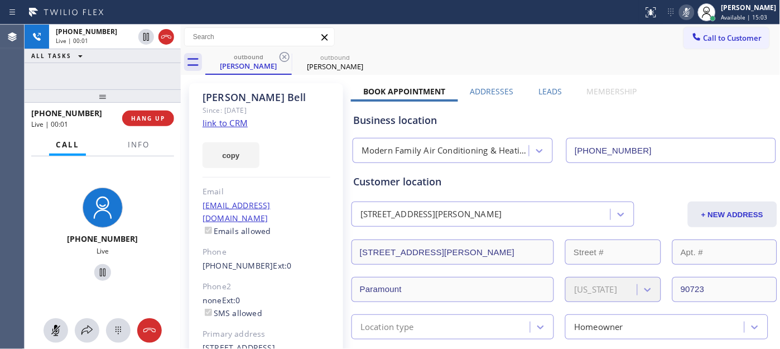
click at [681, 11] on icon at bounding box center [686, 12] width 13 height 13
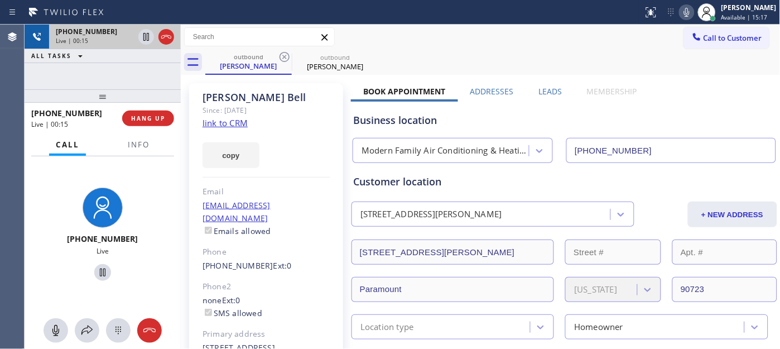
drag, startPoint x: 104, startPoint y: 92, endPoint x: 108, endPoint y: 43, distance: 49.3
click at [98, 65] on div "[PHONE_NUMBER] Live | 00:15 ALL TASKS ALL TASKS ACTIVE TASKS TASKS IN WRAP UP […" at bounding box center [103, 187] width 156 height 324
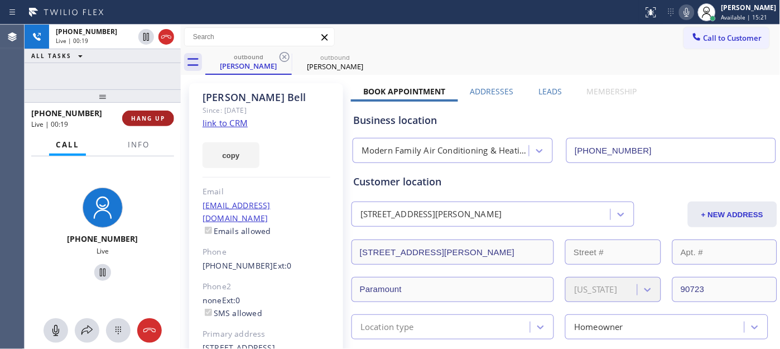
click at [136, 124] on button "HANG UP" at bounding box center [148, 119] width 52 height 16
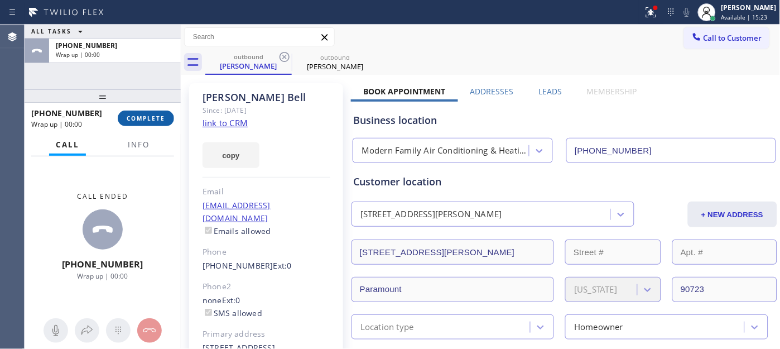
click at [144, 113] on button "COMPLETE" at bounding box center [146, 119] width 56 height 16
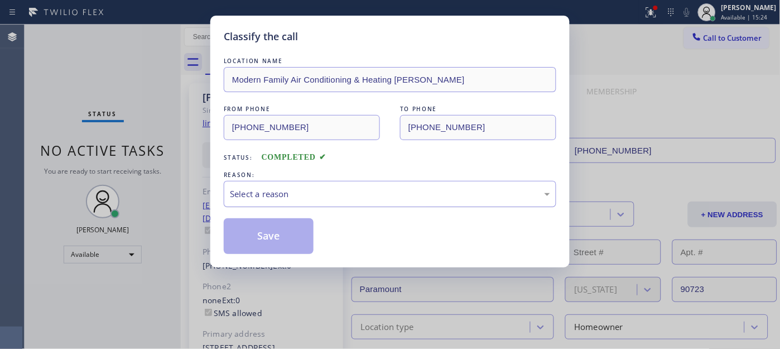
click at [315, 193] on div "Select a reason" at bounding box center [390, 194] width 320 height 13
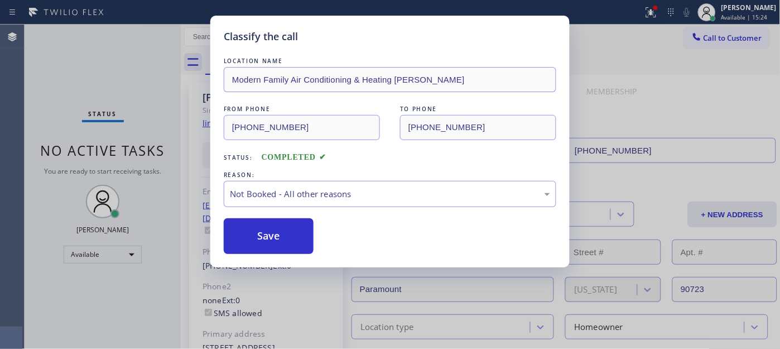
click at [265, 232] on button "Save" at bounding box center [269, 236] width 90 height 36
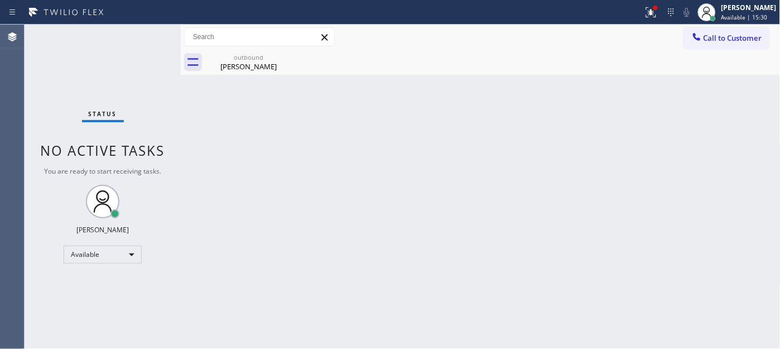
drag, startPoint x: 727, startPoint y: 35, endPoint x: 366, endPoint y: 222, distance: 407.4
click at [727, 36] on span "Call to Customer" at bounding box center [733, 38] width 59 height 10
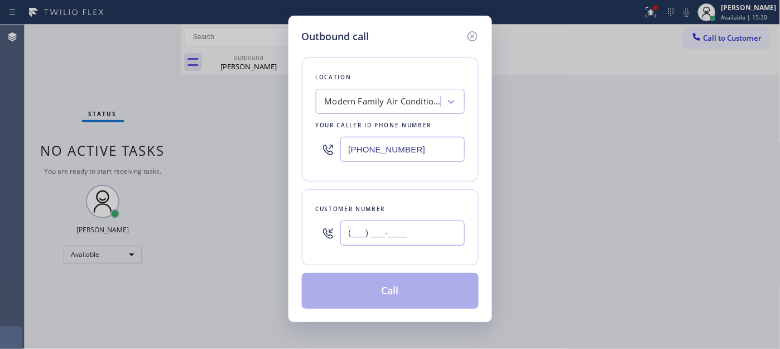
click at [372, 239] on input "(___) ___-____" at bounding box center [402, 232] width 124 height 25
paste input "786) 247-0910"
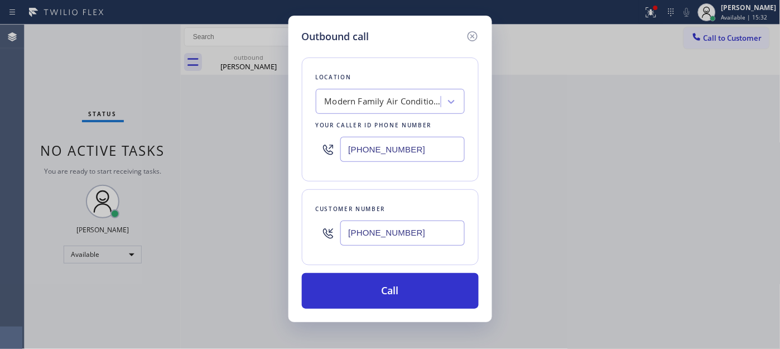
type input "[PHONE_NUMBER]"
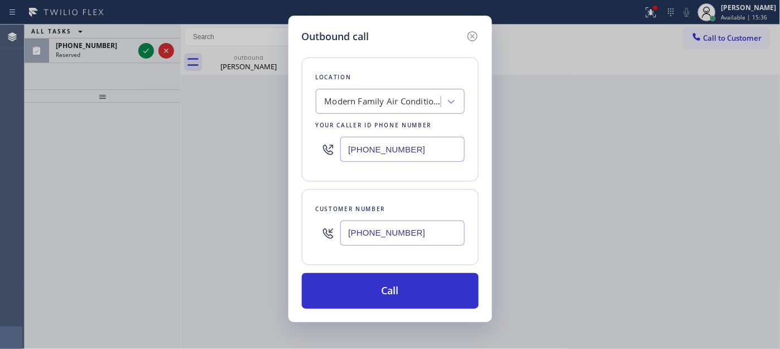
click at [294, 141] on div "Outbound call Location Modern Family Air Conditioning & Heating [PERSON_NAME] Y…" at bounding box center [391, 169] width 204 height 306
paste input "760) 983-7951"
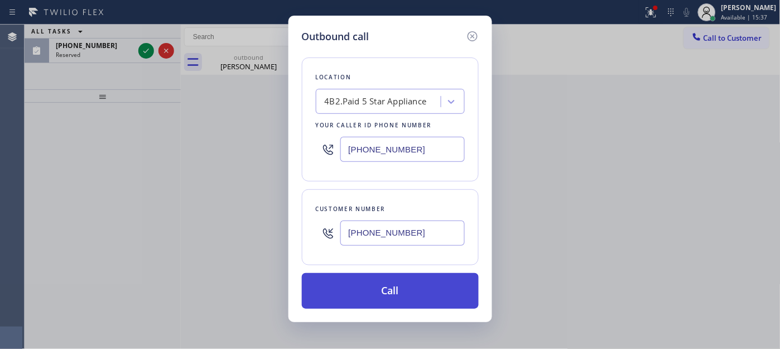
type input "[PHONE_NUMBER]"
click at [390, 291] on button "Call" at bounding box center [390, 291] width 177 height 36
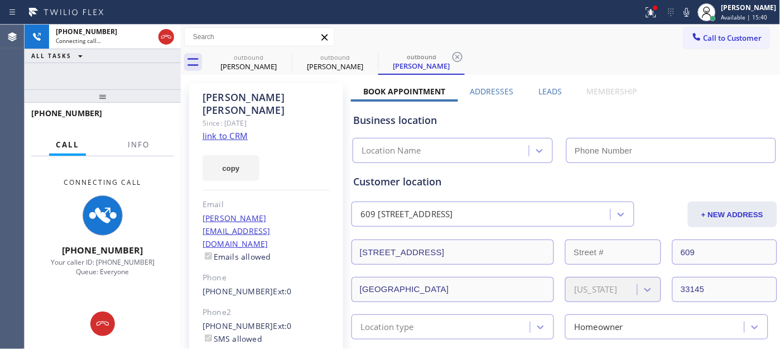
drag, startPoint x: 683, startPoint y: 11, endPoint x: 674, endPoint y: 11, distance: 8.4
click at [683, 11] on icon at bounding box center [686, 12] width 13 height 13
click at [651, 14] on icon at bounding box center [651, 12] width 13 height 13
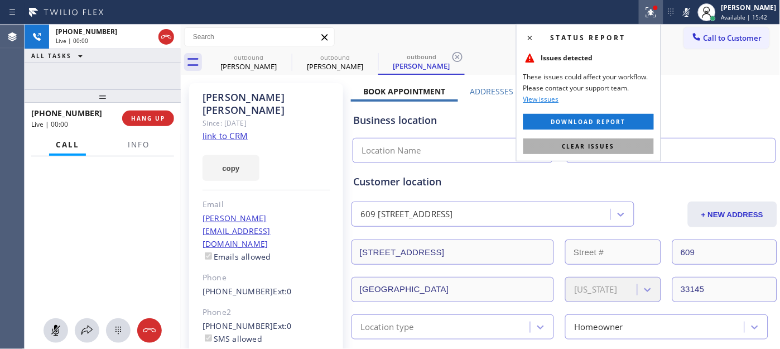
click at [575, 142] on span "Clear issues" at bounding box center [589, 146] width 52 height 8
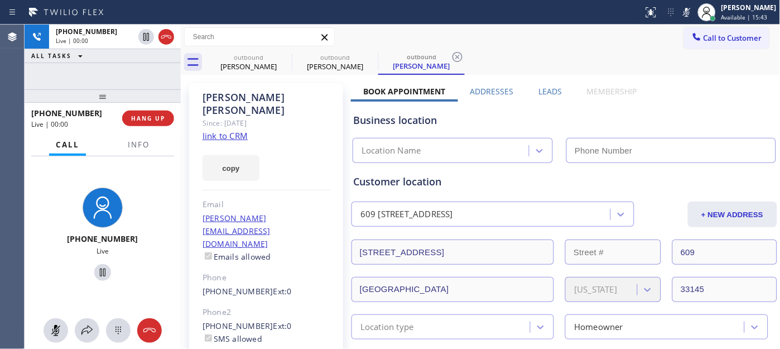
type input "[PHONE_NUMBER]"
click at [149, 119] on span "HANG UP" at bounding box center [148, 118] width 34 height 8
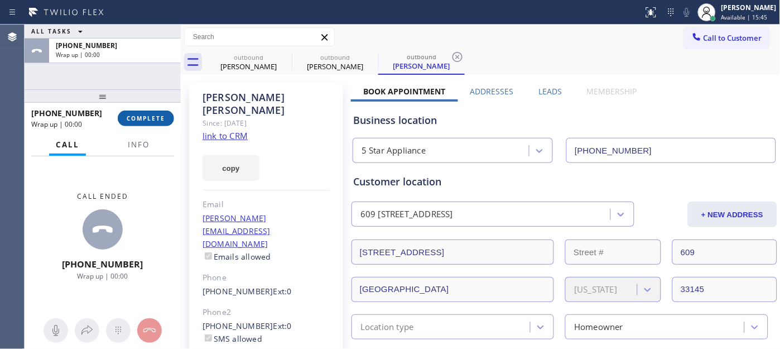
click at [165, 123] on button "COMPLETE" at bounding box center [146, 119] width 56 height 16
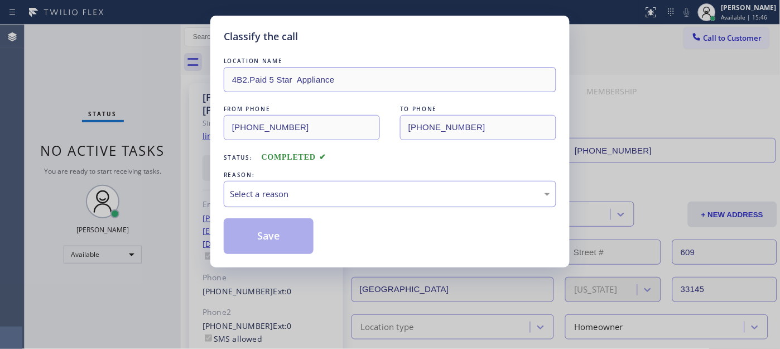
drag, startPoint x: 301, startPoint y: 199, endPoint x: 282, endPoint y: 204, distance: 20.2
click at [300, 199] on div "Select a reason" at bounding box center [390, 194] width 320 height 13
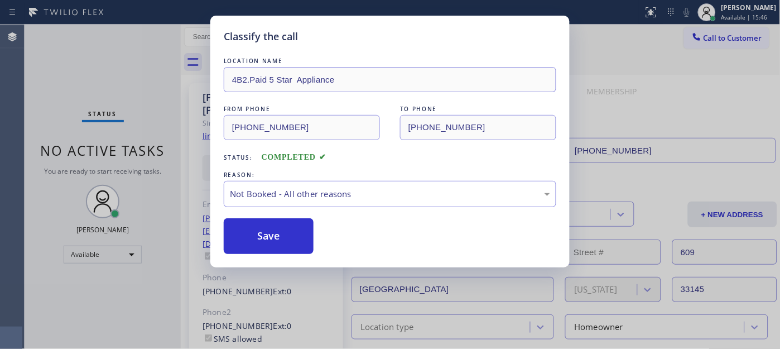
click at [242, 238] on button "Save" at bounding box center [269, 236] width 90 height 36
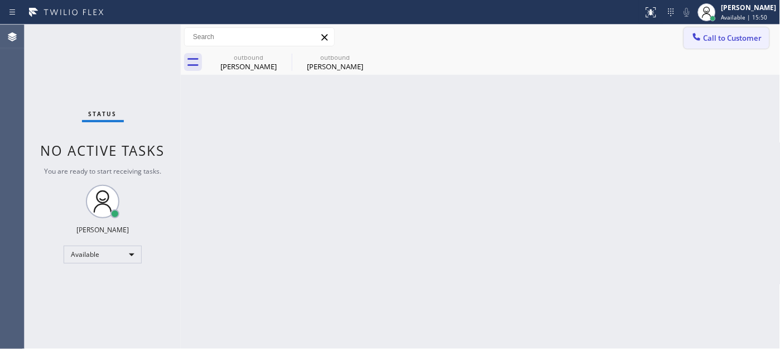
click at [723, 42] on span "Call to Customer" at bounding box center [733, 38] width 59 height 10
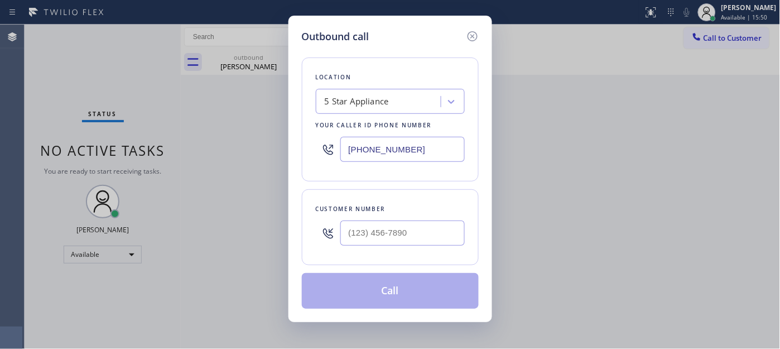
click at [387, 247] on div at bounding box center [402, 233] width 124 height 36
click at [385, 232] on input "(___) ___-____" at bounding box center [402, 232] width 124 height 25
paste input "323) 434-7967"
type input "[PHONE_NUMBER]"
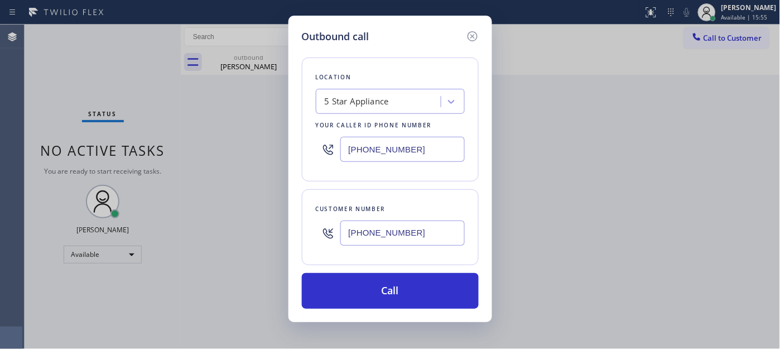
click at [263, 152] on div "Outbound call Location 5 Star Appliance Your caller id phone number [PHONE_NUMB…" at bounding box center [390, 174] width 780 height 349
paste input "323) 310-0103"
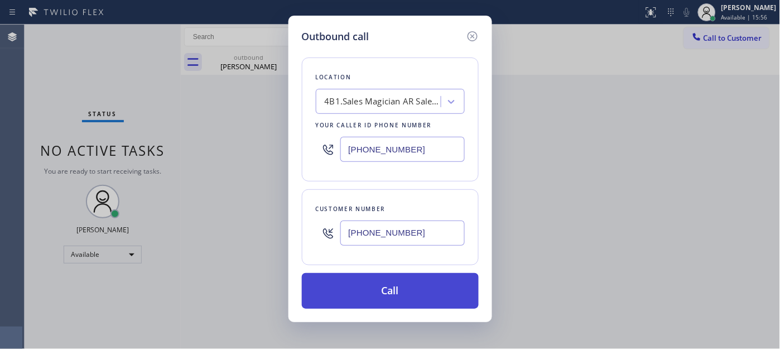
type input "[PHONE_NUMBER]"
click at [409, 292] on button "Call" at bounding box center [390, 291] width 177 height 36
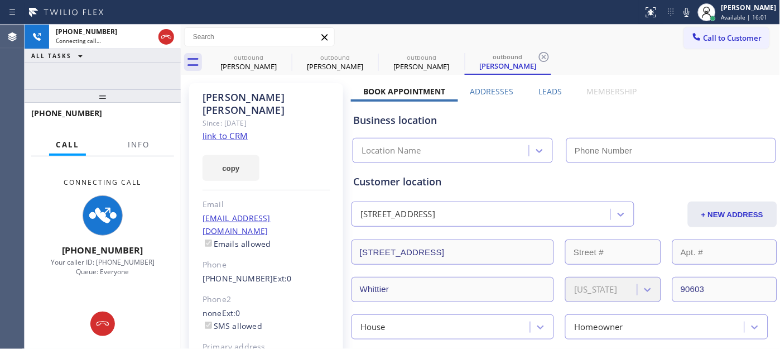
type input "[PHONE_NUMBER]"
drag, startPoint x: 123, startPoint y: 92, endPoint x: 104, endPoint y: 13, distance: 80.5
click at [109, 56] on div "[PHONE_NUMBER] Connecting call… ALL TASKS ALL TASKS ACTIVE TASKS TASKS IN WRAP …" at bounding box center [103, 187] width 156 height 324
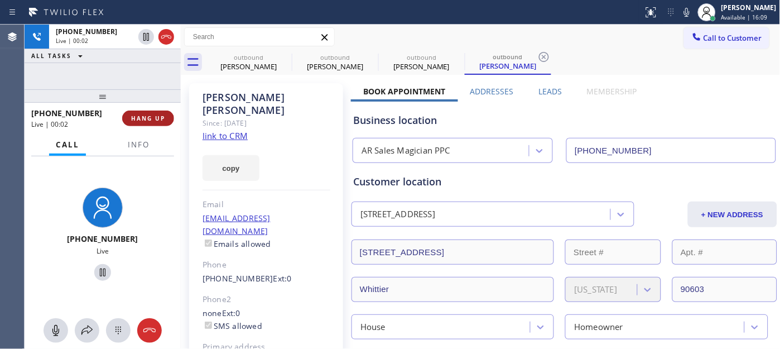
click at [170, 114] on button "HANG UP" at bounding box center [148, 119] width 52 height 16
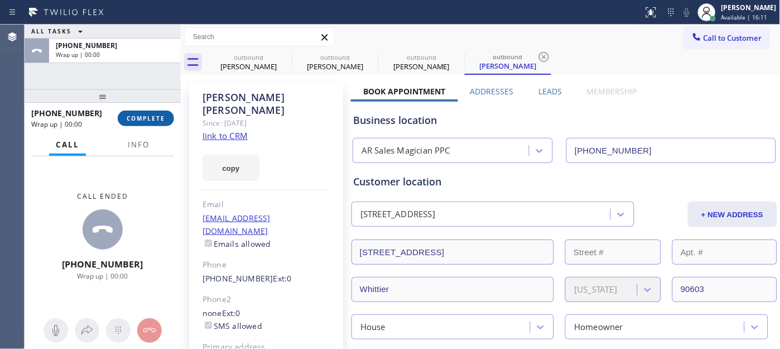
click at [148, 119] on span "COMPLETE" at bounding box center [146, 118] width 39 height 8
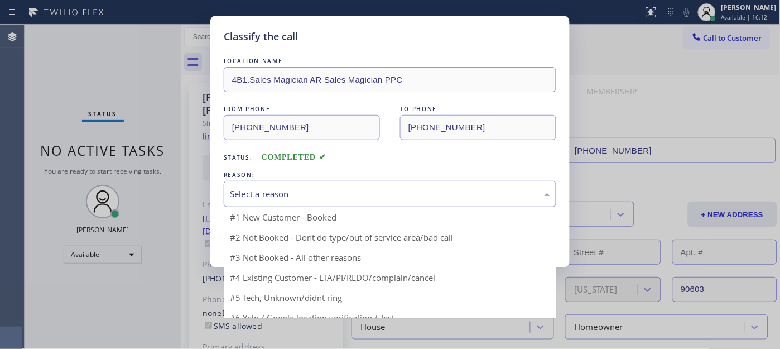
drag, startPoint x: 272, startPoint y: 184, endPoint x: 278, endPoint y: 194, distance: 11.5
click at [274, 185] on div "Select a reason" at bounding box center [390, 194] width 333 height 26
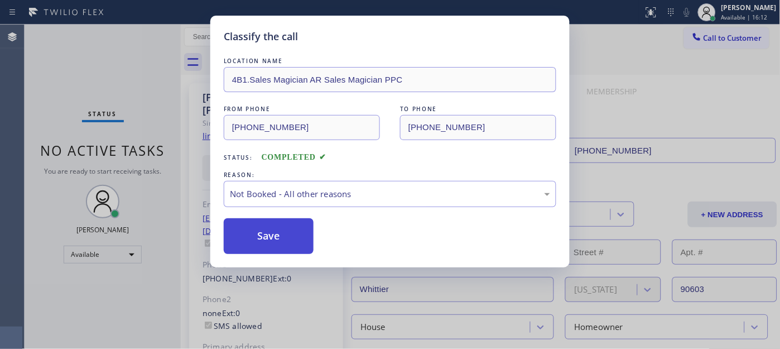
drag, startPoint x: 280, startPoint y: 227, endPoint x: 265, endPoint y: 234, distance: 17.5
click at [265, 234] on button "Save" at bounding box center [269, 236] width 90 height 36
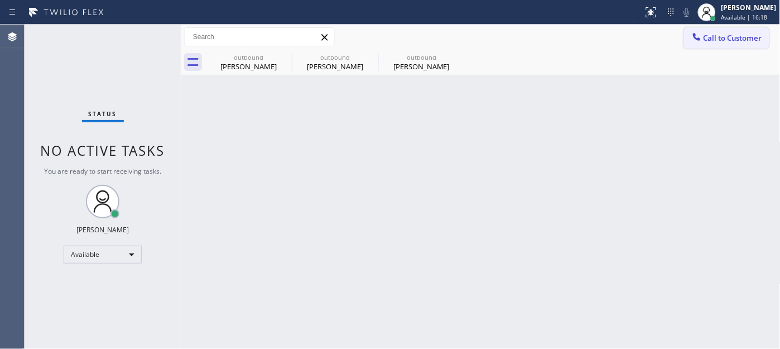
click at [695, 36] on icon at bounding box center [697, 36] width 11 height 11
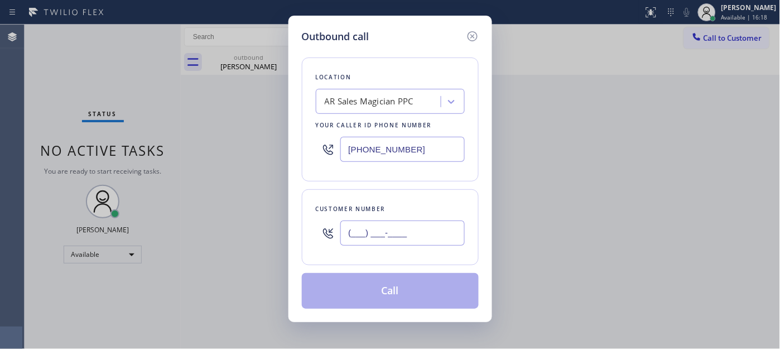
click at [378, 226] on input "(___) ___-____" at bounding box center [402, 232] width 124 height 25
paste input "949) 375-8800"
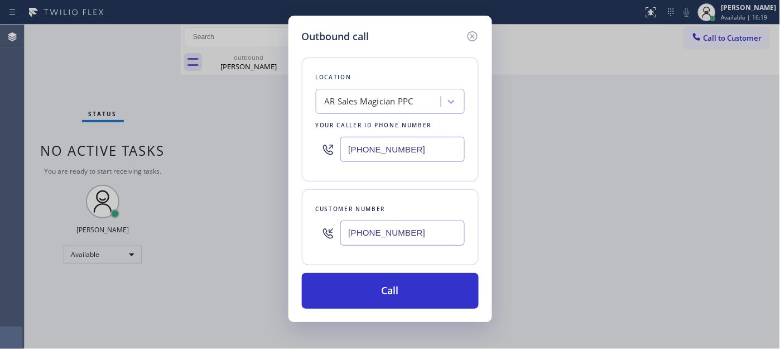
type input "[PHONE_NUMBER]"
drag, startPoint x: 428, startPoint y: 140, endPoint x: 318, endPoint y: 157, distance: 111.4
click at [319, 154] on div "[PHONE_NUMBER]" at bounding box center [390, 149] width 149 height 36
drag, startPoint x: 448, startPoint y: 156, endPoint x: 203, endPoint y: 135, distance: 245.4
click at [203, 135] on div "Outbound call Location AR Sales Magician PPC Your caller id phone number [PHONE…" at bounding box center [390, 174] width 780 height 349
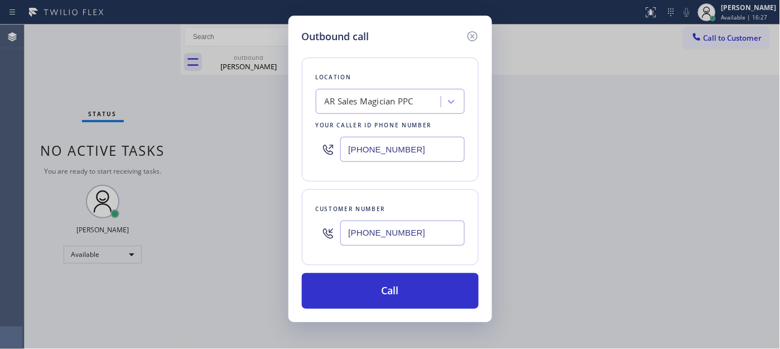
paste input "991-9198"
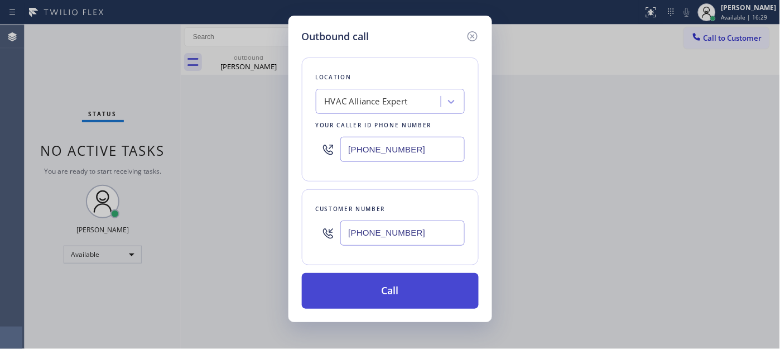
type input "[PHONE_NUMBER]"
click at [400, 285] on button "Call" at bounding box center [390, 291] width 177 height 36
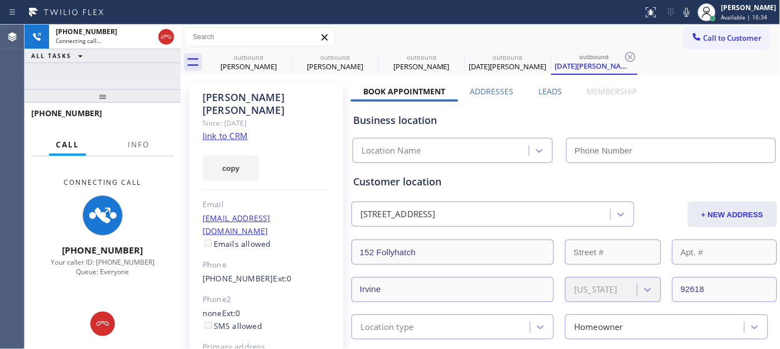
drag, startPoint x: 685, startPoint y: 15, endPoint x: 673, endPoint y: 67, distance: 53.5
click at [685, 15] on icon at bounding box center [686, 12] width 13 height 13
type input "[PHONE_NUMBER]"
click at [281, 56] on icon at bounding box center [284, 56] width 13 height 13
type input "[PHONE_NUMBER]"
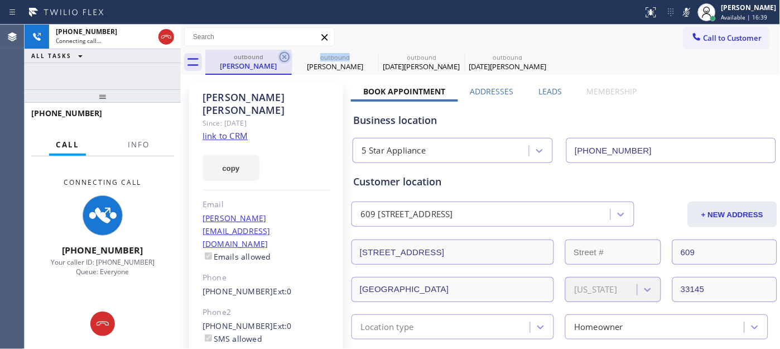
click at [282, 56] on icon at bounding box center [284, 56] width 13 height 13
type input "[PHONE_NUMBER]"
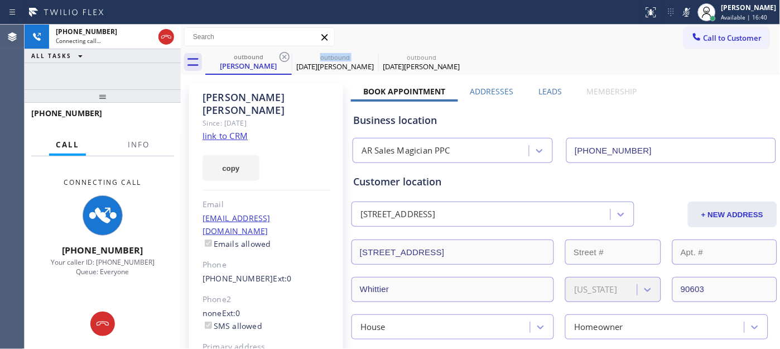
click at [282, 56] on icon at bounding box center [284, 56] width 13 height 13
type input "[PHONE_NUMBER]"
click at [594, 39] on div "Call to Customer Outbound call Location HVAC Alliance Expert Your caller id pho…" at bounding box center [481, 37] width 600 height 20
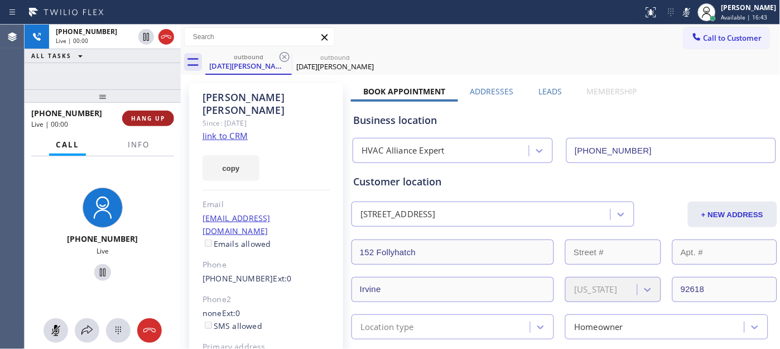
click at [150, 112] on button "HANG UP" at bounding box center [148, 119] width 52 height 16
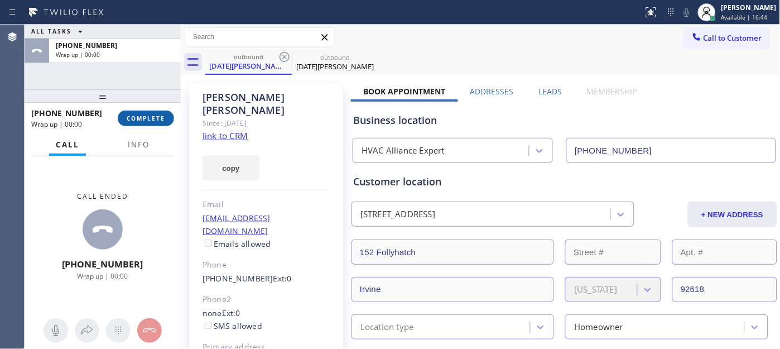
drag, startPoint x: 151, startPoint y: 113, endPoint x: 148, endPoint y: 123, distance: 11.0
click at [149, 112] on button "COMPLETE" at bounding box center [146, 119] width 56 height 16
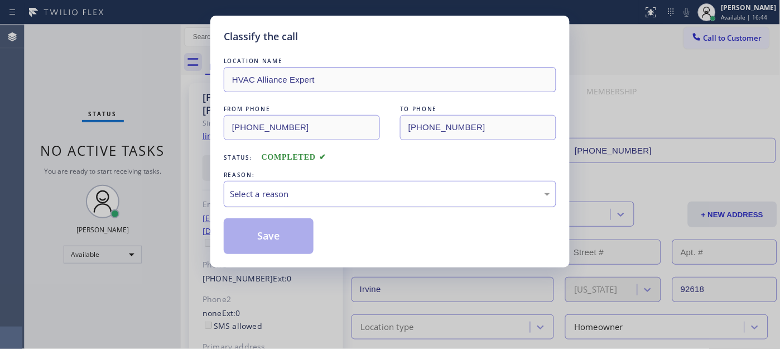
click at [337, 202] on div "Select a reason" at bounding box center [390, 194] width 333 height 26
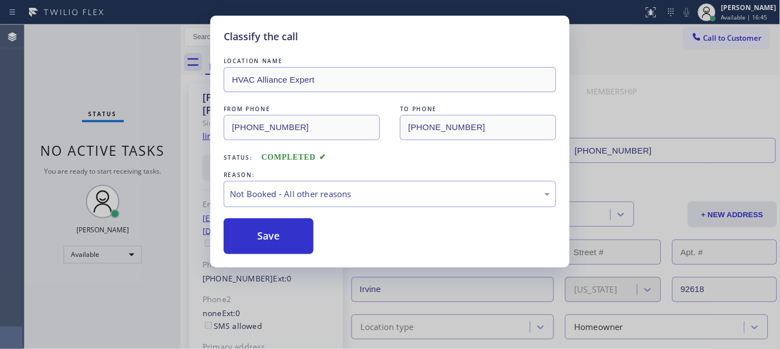
click at [275, 246] on button "Save" at bounding box center [269, 236] width 90 height 36
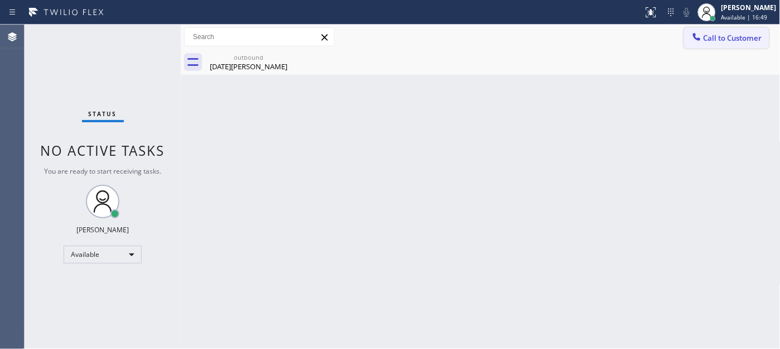
click at [737, 31] on button "Call to Customer" at bounding box center [726, 37] width 85 height 21
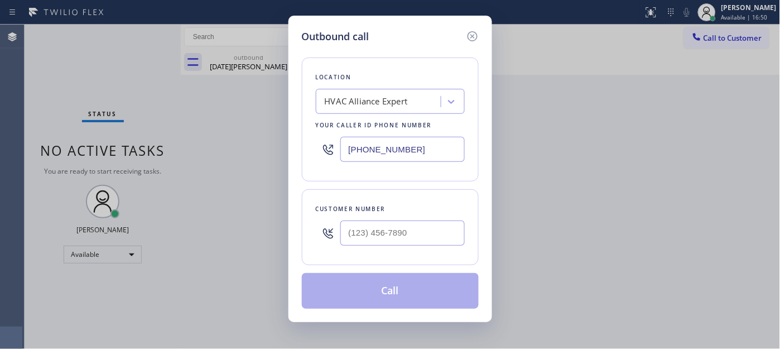
drag, startPoint x: 401, startPoint y: 218, endPoint x: 398, endPoint y: 224, distance: 6.7
click at [399, 222] on div at bounding box center [402, 233] width 124 height 36
click at [398, 224] on input "(___) ___-____" at bounding box center [402, 232] width 124 height 25
paste input "626) 755-5915"
type input "[PHONE_NUMBER]"
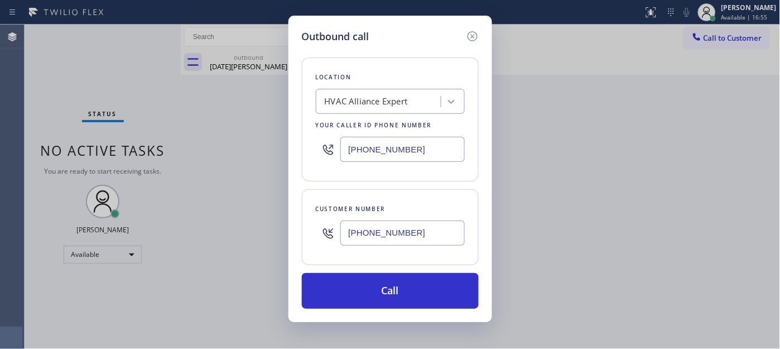
click at [289, 141] on div "Outbound call Location HVAC Alliance Expert Your caller id phone number [PHONE_…" at bounding box center [391, 169] width 204 height 306
paste input "310-0103"
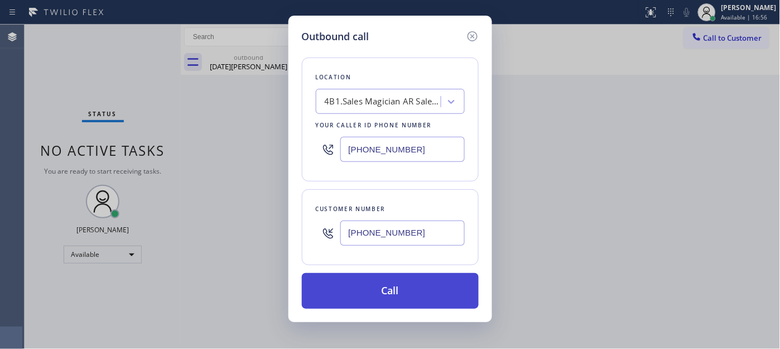
type input "[PHONE_NUMBER]"
click at [406, 290] on button "Call" at bounding box center [390, 291] width 177 height 36
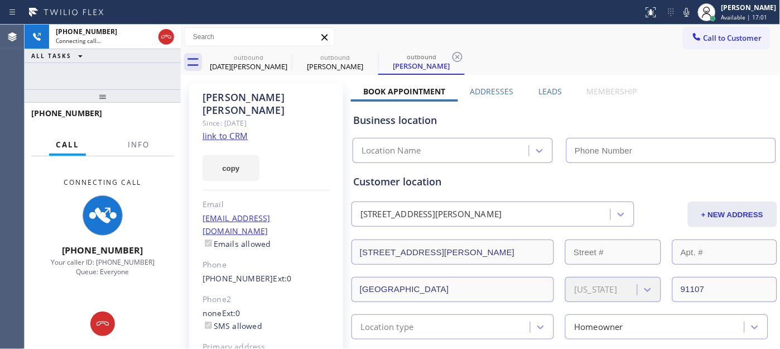
type input "[PHONE_NUMBER]"
click at [683, 12] on icon at bounding box center [686, 12] width 13 height 13
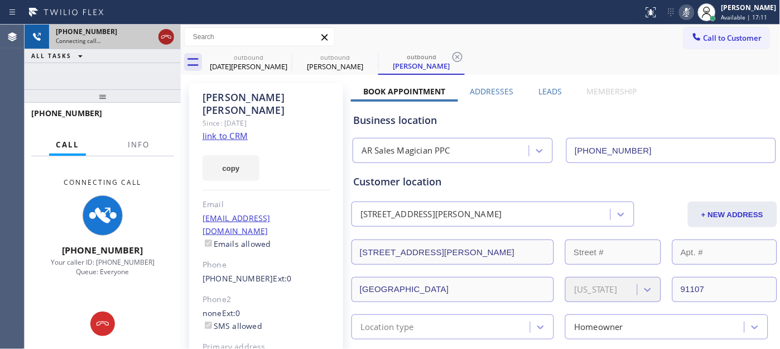
click at [169, 36] on icon at bounding box center [166, 36] width 13 height 13
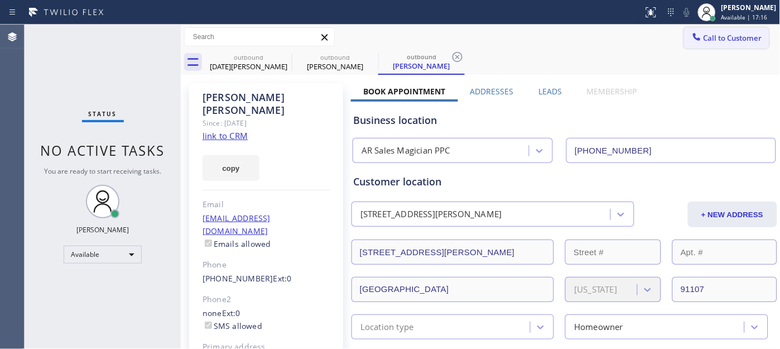
click at [726, 40] on span "Call to Customer" at bounding box center [733, 38] width 59 height 10
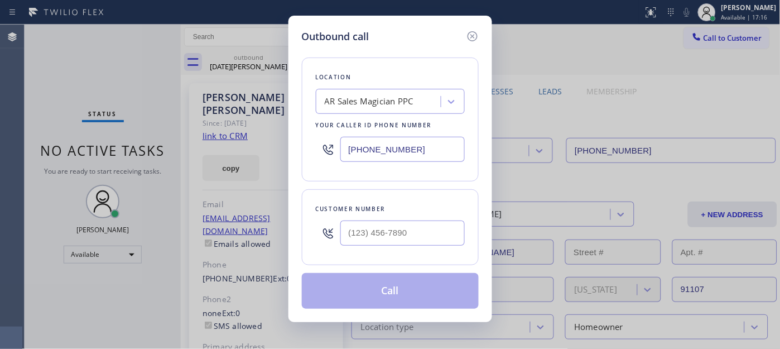
drag, startPoint x: 358, startPoint y: 210, endPoint x: 348, endPoint y: 234, distance: 26.2
click at [353, 218] on div "Customer number" at bounding box center [390, 227] width 177 height 76
click at [348, 234] on input "(___) ___-____" at bounding box center [402, 232] width 124 height 25
paste input "626) 393-3077"
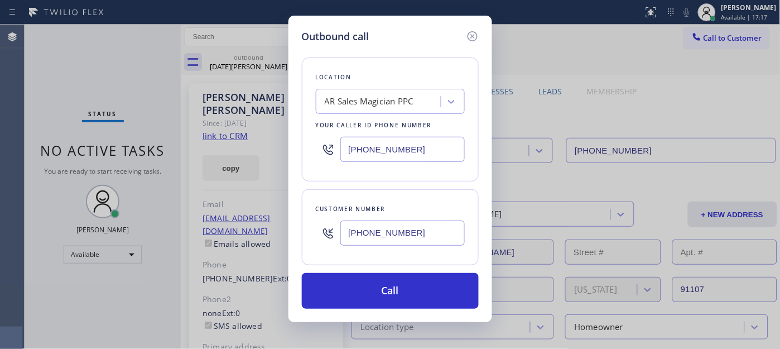
type input "[PHONE_NUMBER]"
drag, startPoint x: 426, startPoint y: 147, endPoint x: 330, endPoint y: 138, distance: 95.9
click at [338, 140] on div "[PHONE_NUMBER]" at bounding box center [390, 149] width 149 height 36
paste input "text"
type input "[PHONE_NUMBER]"
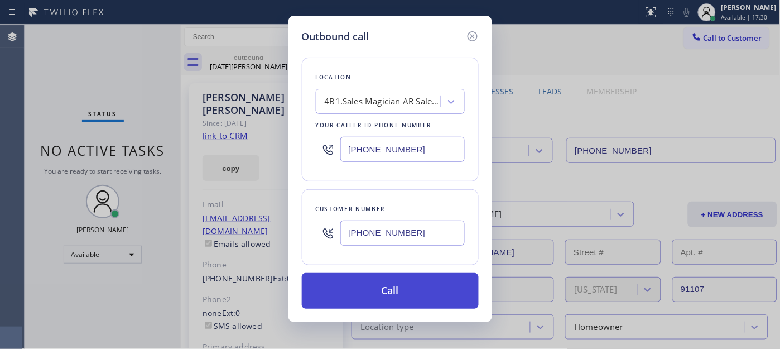
click at [392, 293] on button "Call" at bounding box center [390, 291] width 177 height 36
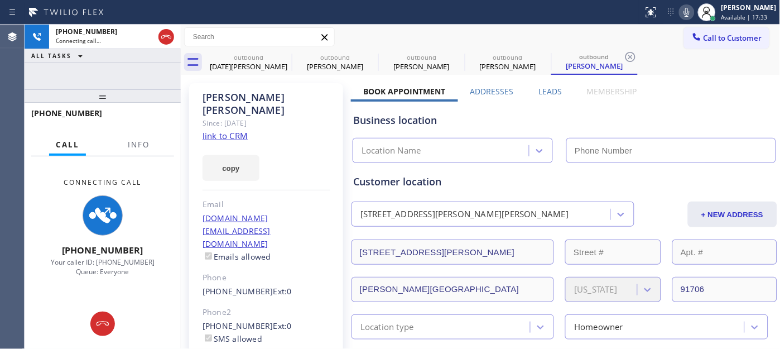
click at [680, 18] on icon at bounding box center [686, 12] width 13 height 13
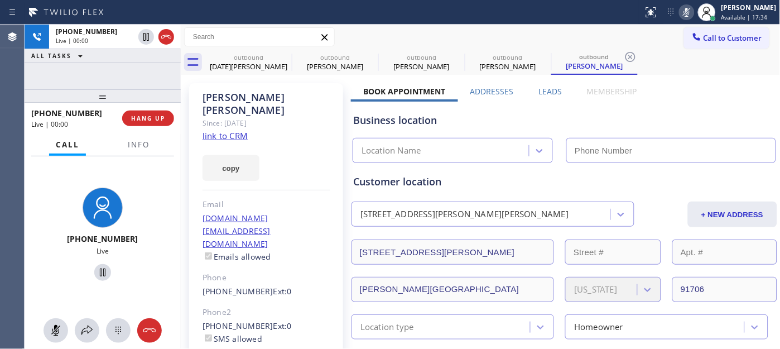
type input "[PHONE_NUMBER]"
click at [152, 109] on div "[PHONE_NUMBER] Live | 00:00 HANG UP" at bounding box center [102, 118] width 143 height 29
click at [152, 111] on button "HANG UP" at bounding box center [148, 119] width 52 height 16
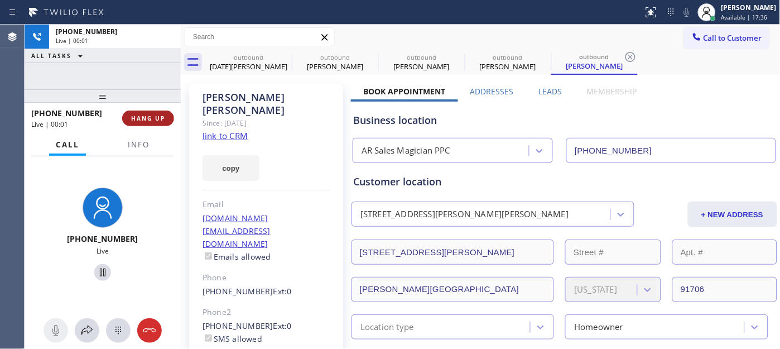
click at [153, 114] on span "HANG UP" at bounding box center [148, 118] width 34 height 8
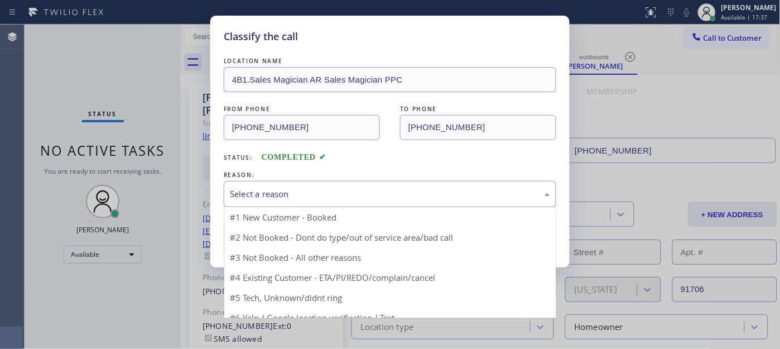
click at [343, 203] on div "Select a reason" at bounding box center [390, 194] width 333 height 26
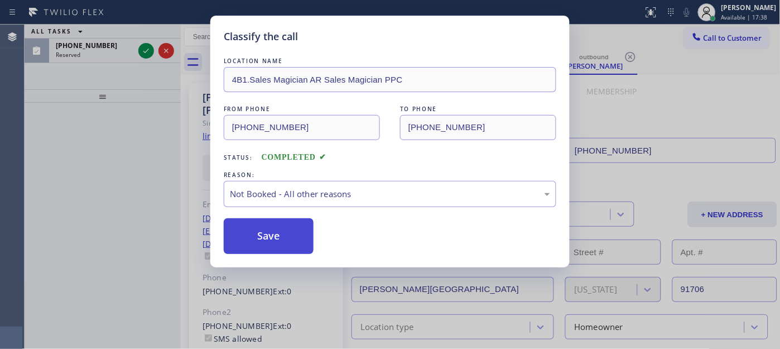
click at [276, 243] on button "Save" at bounding box center [269, 236] width 90 height 36
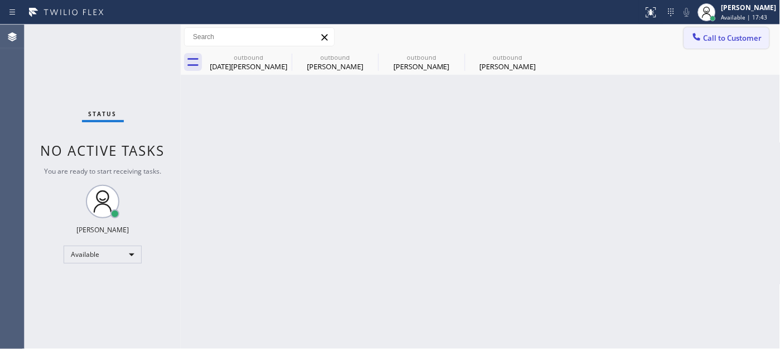
click at [710, 35] on span "Call to Customer" at bounding box center [733, 38] width 59 height 10
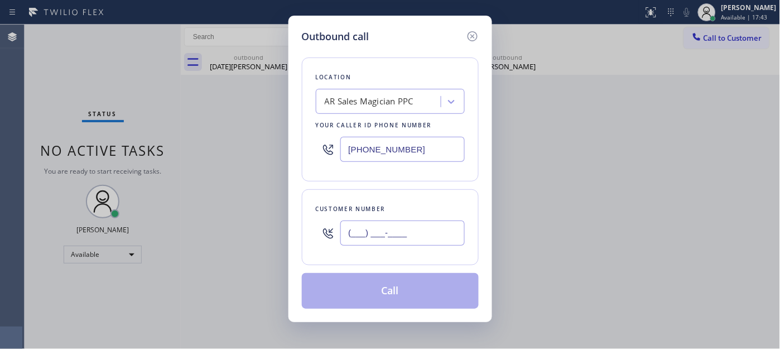
click at [385, 230] on input "(___) ___-____" at bounding box center [402, 232] width 124 height 25
paste input "408) 425-8346"
type input "[PHONE_NUMBER]"
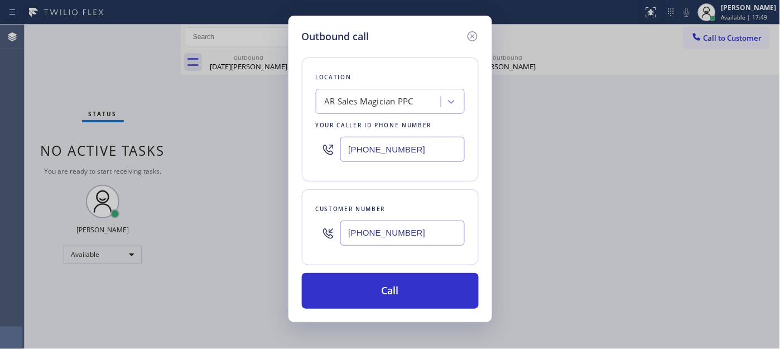
drag, startPoint x: 415, startPoint y: 143, endPoint x: 297, endPoint y: 151, distance: 118.5
click at [297, 151] on div "Outbound call Location AR Sales Magician PPC Your caller id phone number [PHONE…" at bounding box center [391, 169] width 204 height 306
paste input "415) 818-0507"
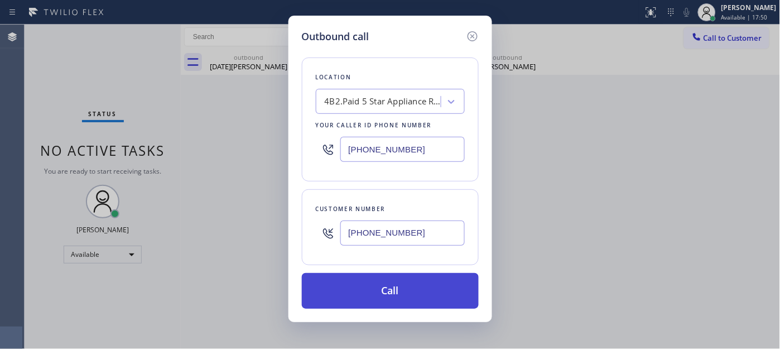
type input "[PHONE_NUMBER]"
click at [429, 292] on button "Call" at bounding box center [390, 291] width 177 height 36
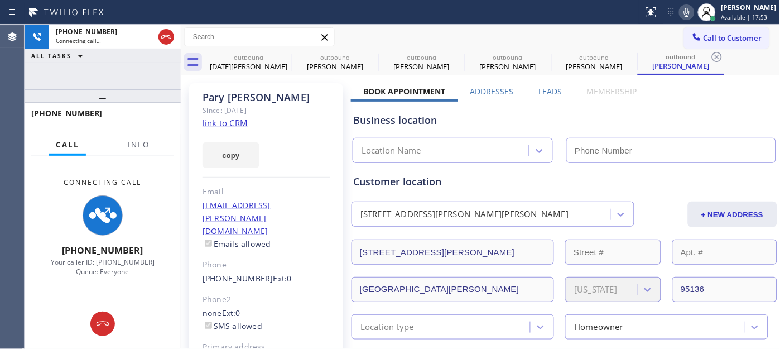
click at [681, 15] on icon at bounding box center [686, 12] width 13 height 13
type input "[PHONE_NUMBER]"
drag, startPoint x: 133, startPoint y: 99, endPoint x: 191, endPoint y: 6, distance: 110.1
click at [138, 79] on div "[PHONE_NUMBER] Connecting call… ALL TASKS ALL TASKS ACTIVE TASKS TASKS IN WRAP …" at bounding box center [103, 187] width 156 height 324
click at [282, 59] on icon at bounding box center [284, 56] width 13 height 13
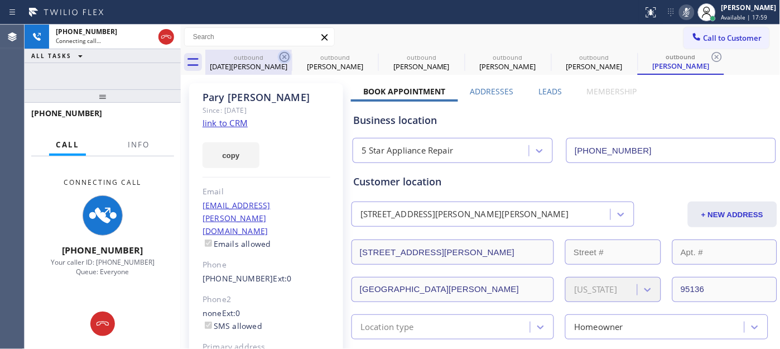
type input "[PHONE_NUMBER]"
click at [0, 0] on icon at bounding box center [0, 0] width 0 height 0
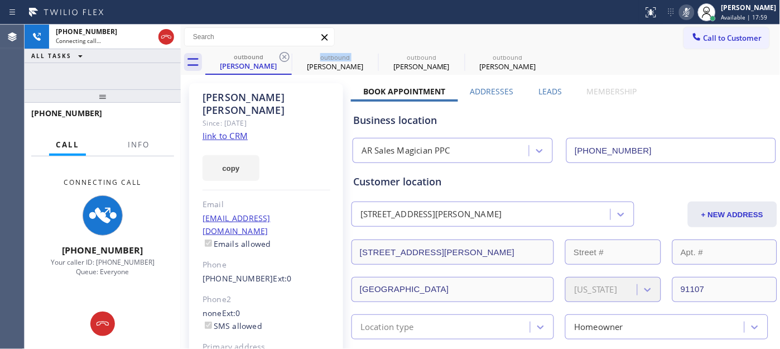
click at [282, 59] on icon at bounding box center [284, 56] width 13 height 13
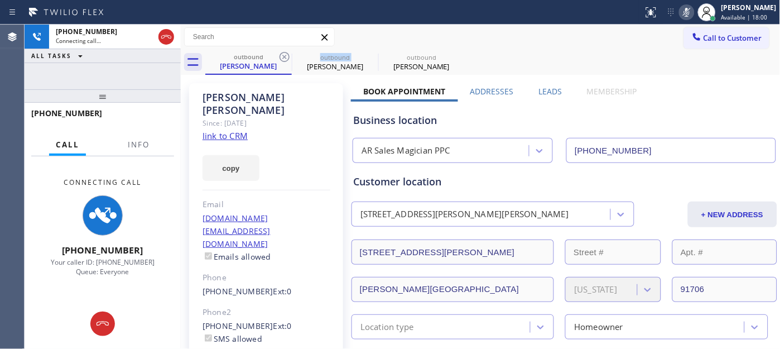
click at [282, 59] on icon at bounding box center [284, 56] width 13 height 13
type input "[PHONE_NUMBER]"
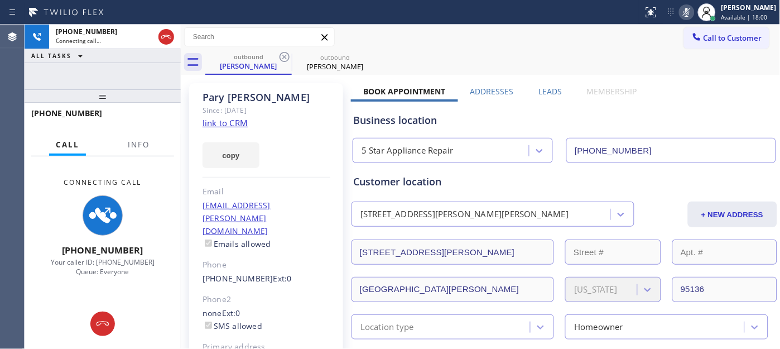
click at [515, 33] on div "Call to Customer Outbound call Location 5 Star Appliance Repair Your caller id …" at bounding box center [481, 37] width 600 height 20
drag, startPoint x: 123, startPoint y: 98, endPoint x: 133, endPoint y: 60, distance: 39.1
click at [126, 80] on div "[PHONE_NUMBER] Connecting call… ALL TASKS ALL TASKS ACTIVE TASKS TASKS IN WRAP …" at bounding box center [103, 187] width 156 height 324
click at [169, 40] on icon at bounding box center [166, 36] width 13 height 13
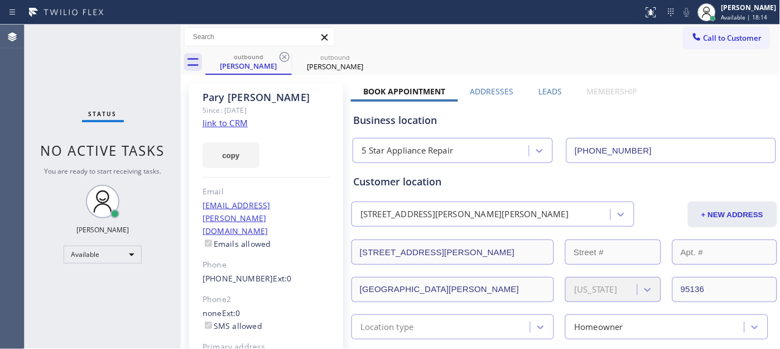
drag, startPoint x: 718, startPoint y: 30, endPoint x: 708, endPoint y: 37, distance: 12.4
click at [718, 30] on button "Call to Customer" at bounding box center [726, 37] width 85 height 21
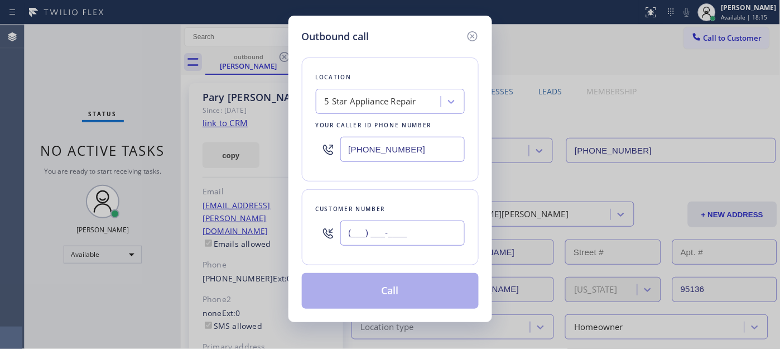
click at [369, 241] on input "(___) ___-____" at bounding box center [402, 232] width 124 height 25
paste input "408) 540-8215"
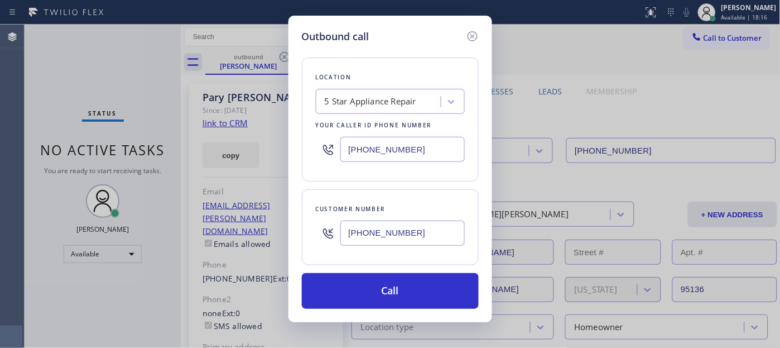
type input "[PHONE_NUMBER]"
drag, startPoint x: 297, startPoint y: 146, endPoint x: 281, endPoint y: 159, distance: 19.9
click at [269, 146] on div "Outbound call Location 5 Star Appliance Repair Your caller id phone number [PHO…" at bounding box center [390, 174] width 780 height 348
paste input "855) 731-4952"
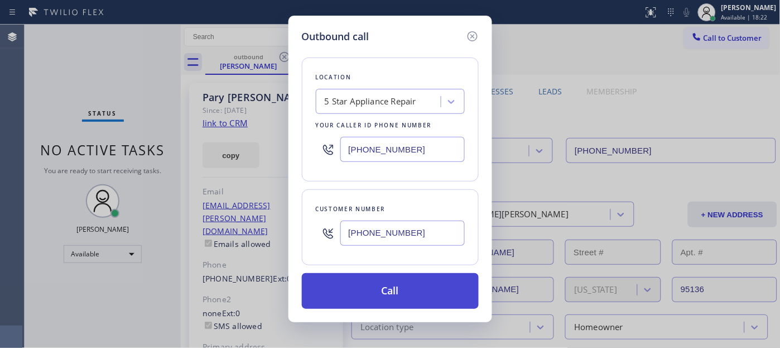
type input "[PHONE_NUMBER]"
click at [412, 282] on button "Call" at bounding box center [390, 291] width 177 height 36
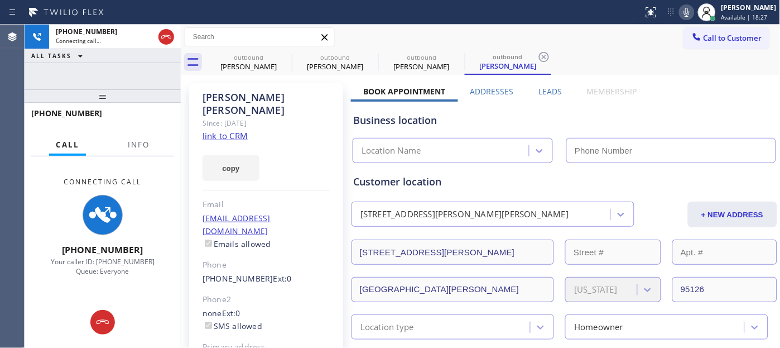
type input "[PHONE_NUMBER]"
drag, startPoint x: 679, startPoint y: 12, endPoint x: 665, endPoint y: 25, distance: 18.9
click at [680, 12] on icon at bounding box center [686, 12] width 13 height 13
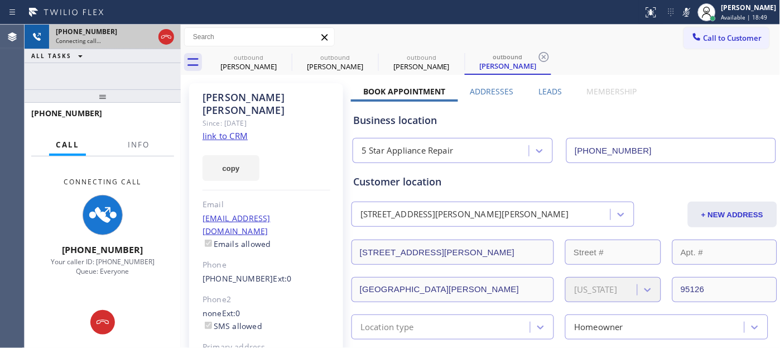
click at [160, 41] on icon at bounding box center [166, 36] width 13 height 13
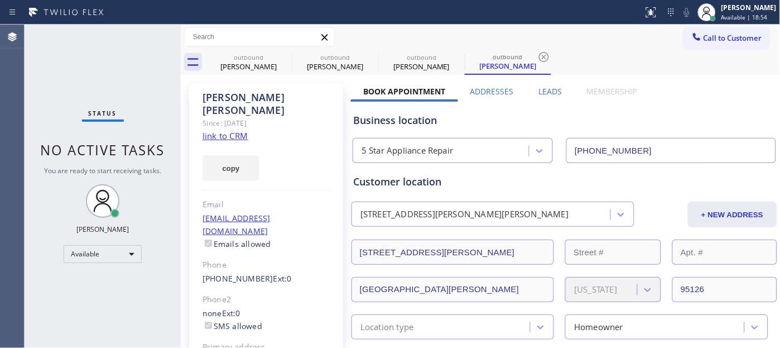
click at [717, 28] on button "Call to Customer" at bounding box center [726, 37] width 85 height 21
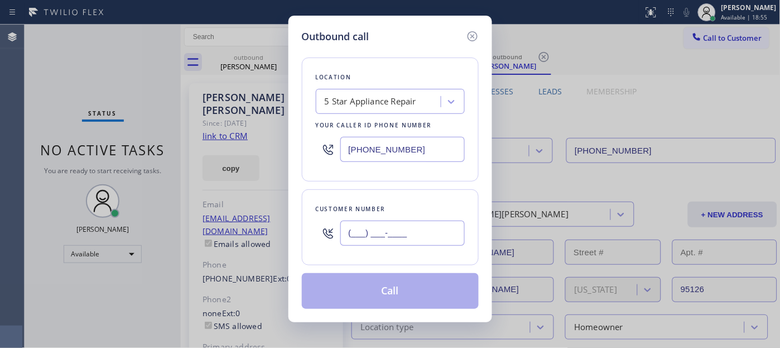
click at [422, 233] on input "(___) ___-____" at bounding box center [402, 232] width 124 height 25
paste input "760) 578-2062"
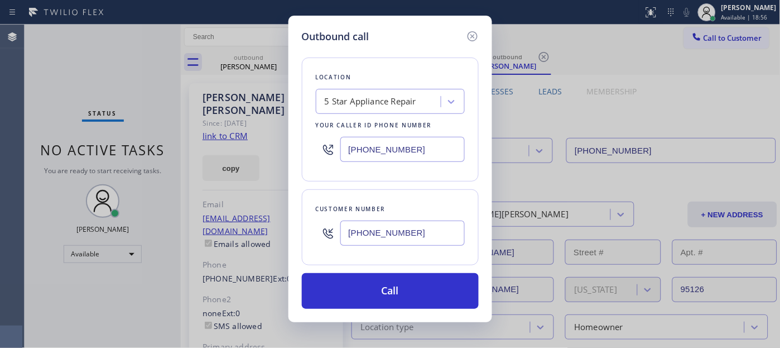
type input "[PHONE_NUMBER]"
drag, startPoint x: 353, startPoint y: 151, endPoint x: 282, endPoint y: 153, distance: 70.9
click at [285, 153] on div "Outbound call Location 5 Star Appliance Repair Your caller id phone number [PHO…" at bounding box center [390, 174] width 780 height 348
paste input "760) 452-3737"
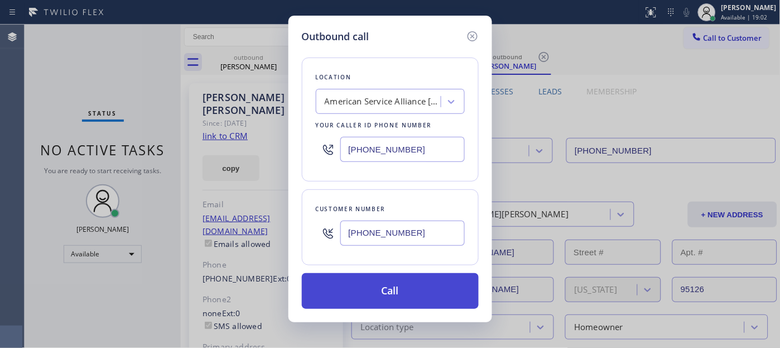
type input "[PHONE_NUMBER]"
click at [415, 297] on button "Call" at bounding box center [390, 291] width 177 height 36
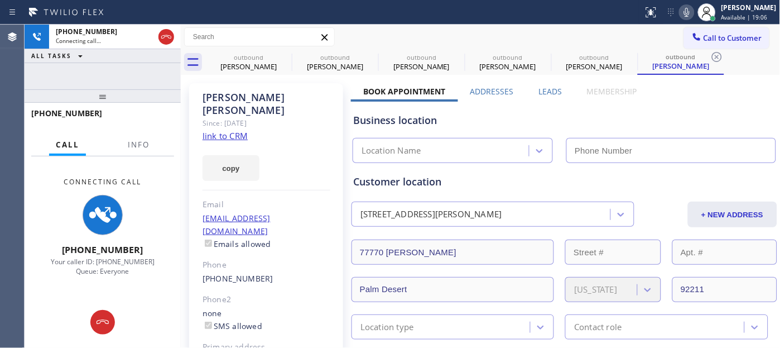
click at [681, 10] on icon at bounding box center [686, 12] width 13 height 13
type input "[PHONE_NUMBER]"
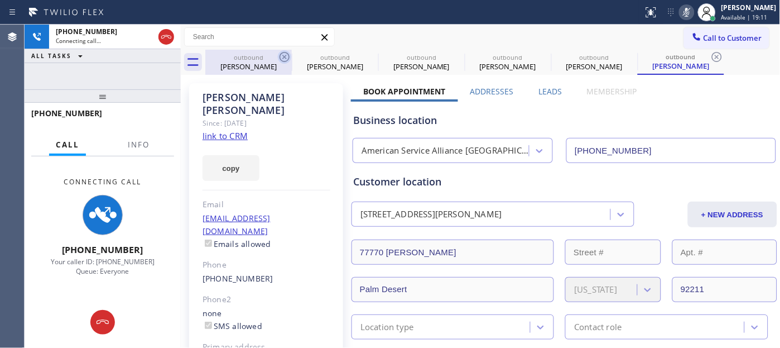
click at [285, 54] on icon at bounding box center [284, 56] width 13 height 13
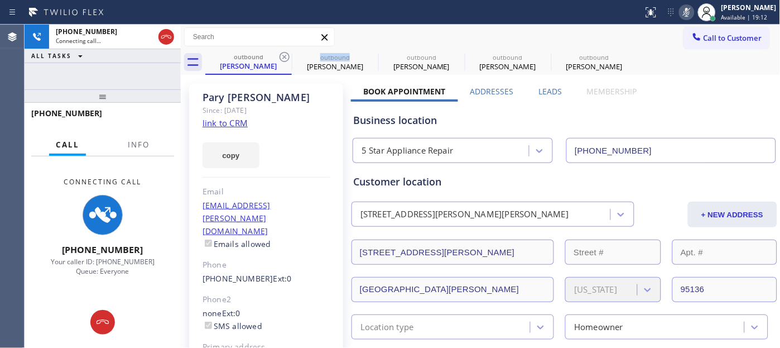
click at [285, 54] on icon at bounding box center [284, 56] width 13 height 13
type input "[PHONE_NUMBER]"
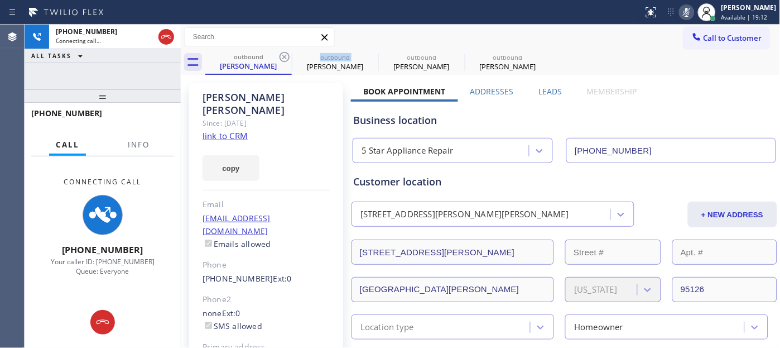
click at [285, 54] on icon at bounding box center [284, 56] width 13 height 13
type input "[PHONE_NUMBER]"
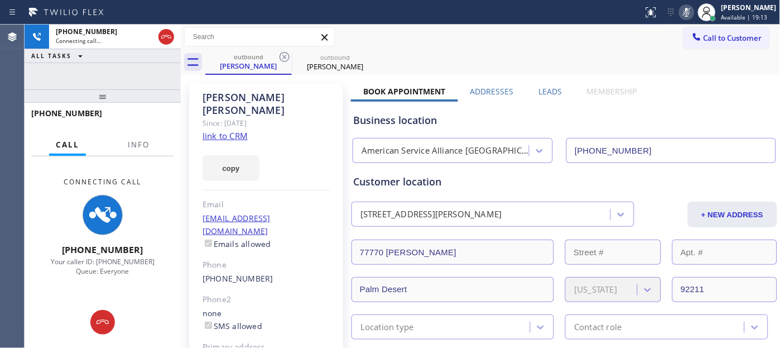
click at [488, 29] on div "Call to Customer Outbound call Location American Service Alliance [GEOGRAPHIC_D…" at bounding box center [481, 37] width 600 height 20
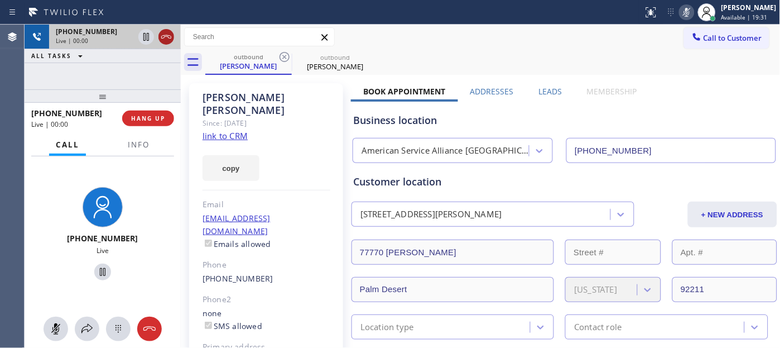
click at [167, 34] on icon at bounding box center [166, 36] width 13 height 13
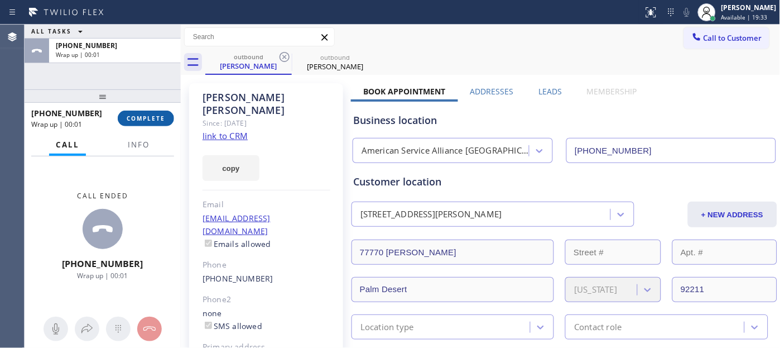
click at [147, 125] on button "COMPLETE" at bounding box center [146, 119] width 56 height 16
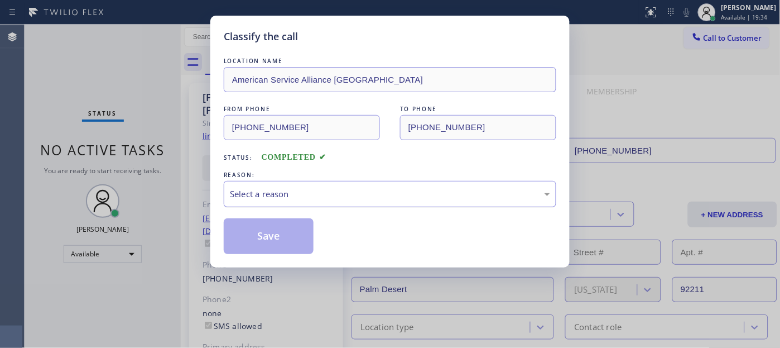
drag, startPoint x: 237, startPoint y: 185, endPoint x: 242, endPoint y: 199, distance: 14.8
click at [237, 186] on div "Select a reason" at bounding box center [390, 194] width 333 height 26
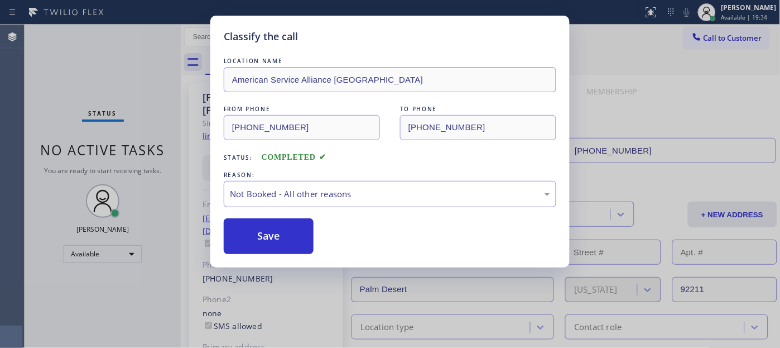
click at [269, 239] on button "Save" at bounding box center [269, 236] width 90 height 36
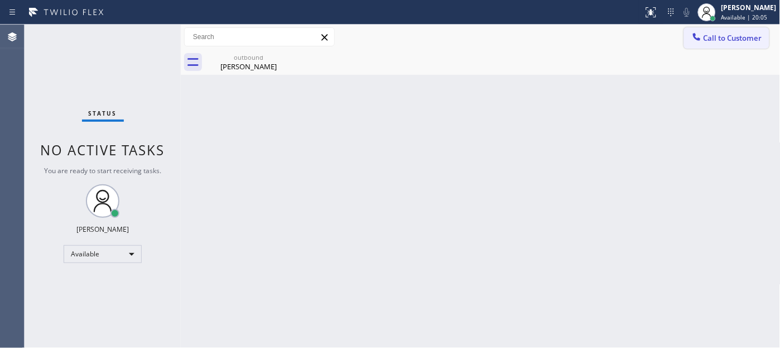
click at [726, 40] on span "Call to Customer" at bounding box center [733, 38] width 59 height 10
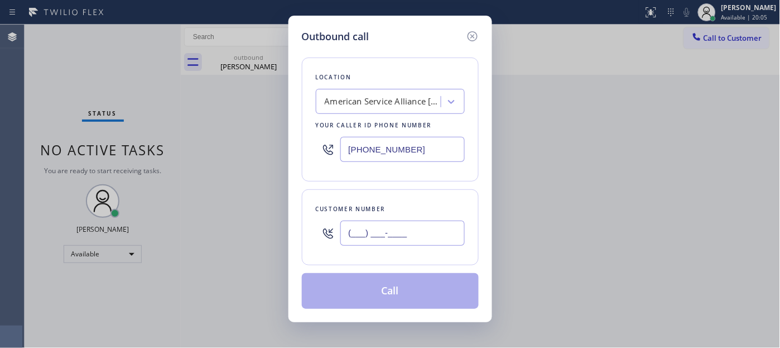
click at [347, 242] on input "(___) ___-____" at bounding box center [402, 232] width 124 height 25
paste input "213) 479-2021"
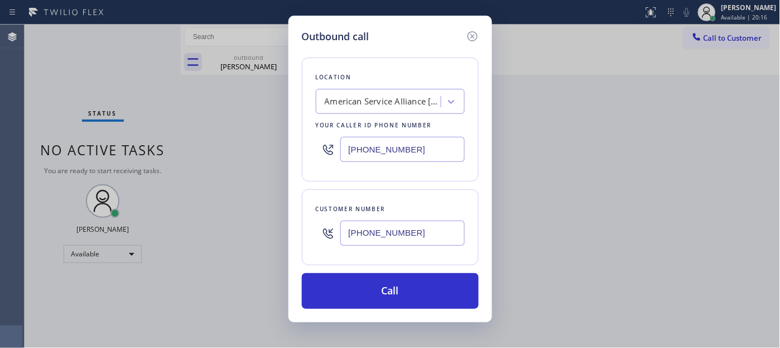
drag, startPoint x: 354, startPoint y: 234, endPoint x: 327, endPoint y: 194, distance: 48.3
click at [320, 220] on div "[PHONE_NUMBER]" at bounding box center [390, 233] width 149 height 36
paste input "917) 208-0267"
type input "[PHONE_NUMBER]"
drag, startPoint x: 412, startPoint y: 147, endPoint x: 304, endPoint y: 149, distance: 108.3
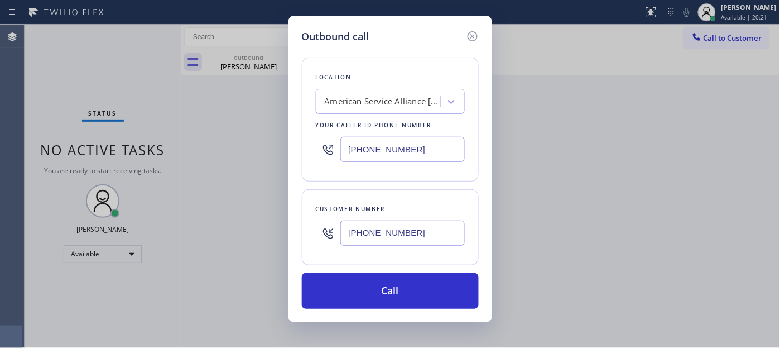
click at [304, 148] on div "Location American Service Alliance [GEOGRAPHIC_DATA] Your caller id phone numbe…" at bounding box center [390, 119] width 177 height 124
paste input "480) 418-9915"
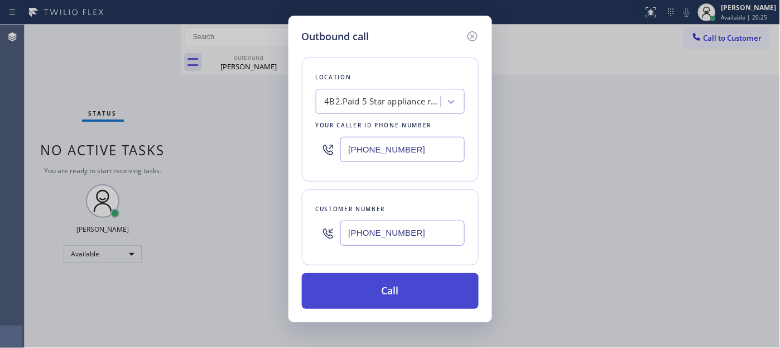
type input "[PHONE_NUMBER]"
click at [419, 286] on button "Call" at bounding box center [390, 291] width 177 height 36
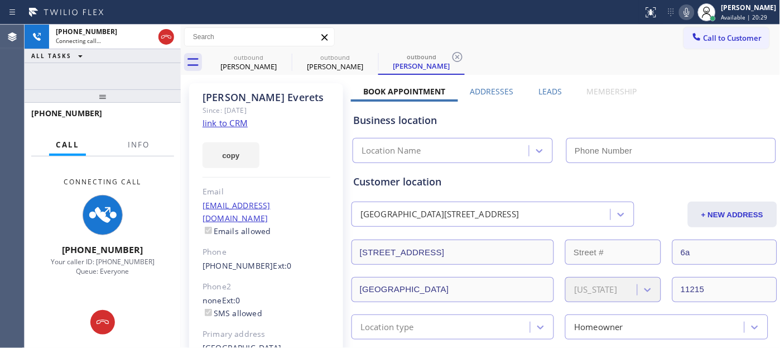
type input "[PHONE_NUMBER]"
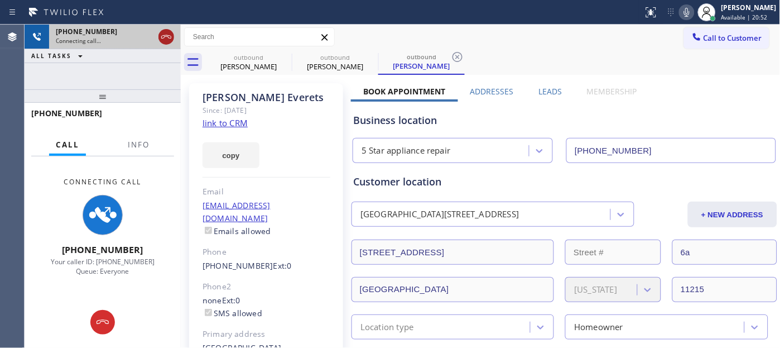
click at [165, 32] on icon at bounding box center [166, 36] width 13 height 13
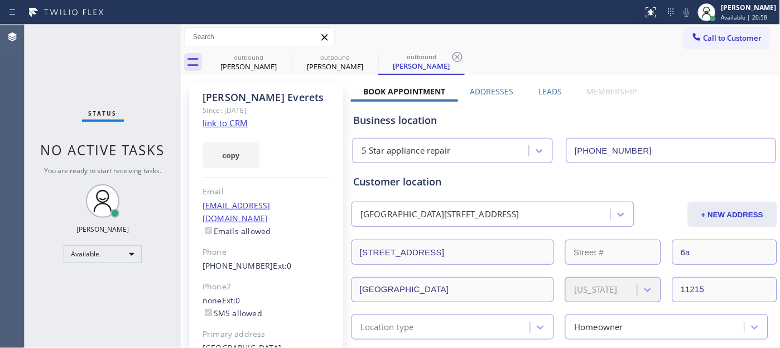
click at [720, 50] on div "outbound [PERSON_NAME] outbound Hale Everets outbound Hale Everets" at bounding box center [492, 62] width 575 height 25
click at [712, 30] on button "Call to Customer" at bounding box center [726, 37] width 85 height 21
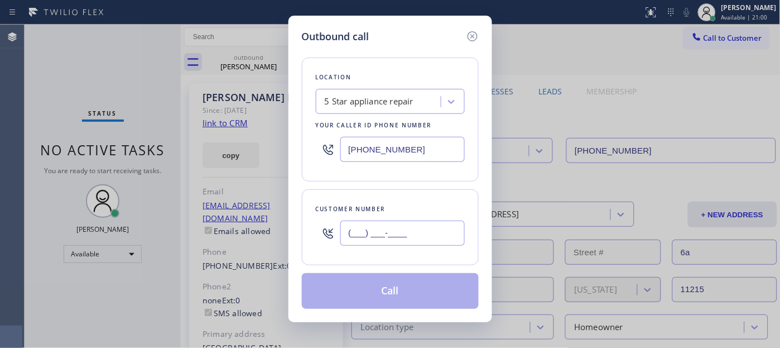
click at [430, 228] on input "(___) ___-____" at bounding box center [402, 232] width 124 height 25
paste input "650) 752-3341"
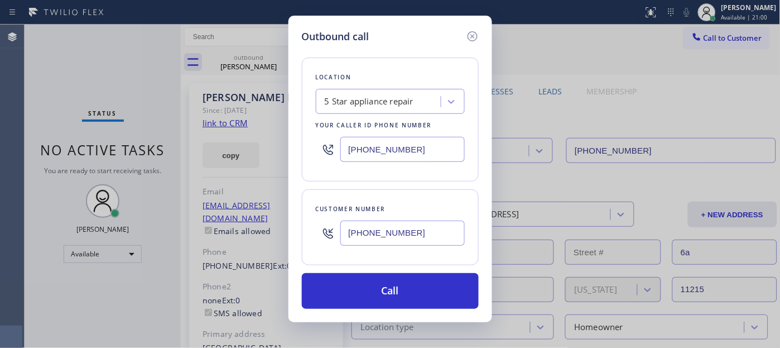
type input "[PHONE_NUMBER]"
drag, startPoint x: 430, startPoint y: 153, endPoint x: 313, endPoint y: 144, distance: 118.1
click at [313, 144] on div "Location 5 Star appliance repair Your caller id phone number [PHONE_NUMBER]" at bounding box center [390, 119] width 177 height 124
paste input "650) 360-9939"
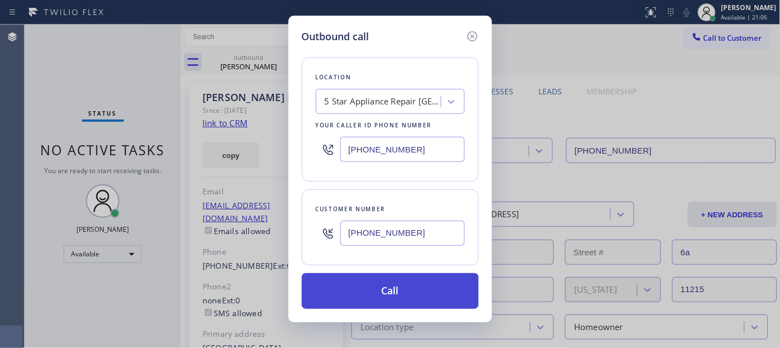
type input "[PHONE_NUMBER]"
click at [401, 296] on button "Call" at bounding box center [390, 291] width 177 height 36
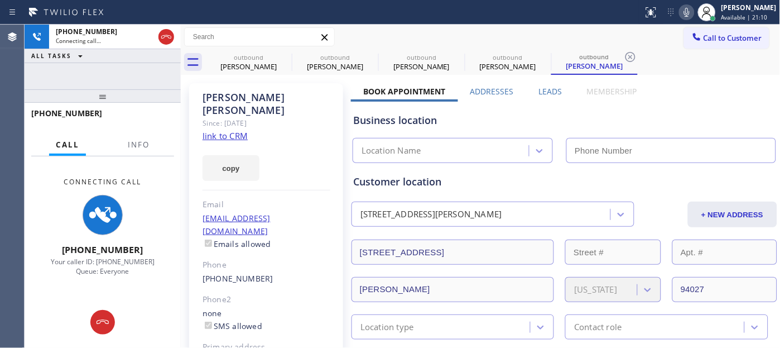
type input "[PHONE_NUMBER]"
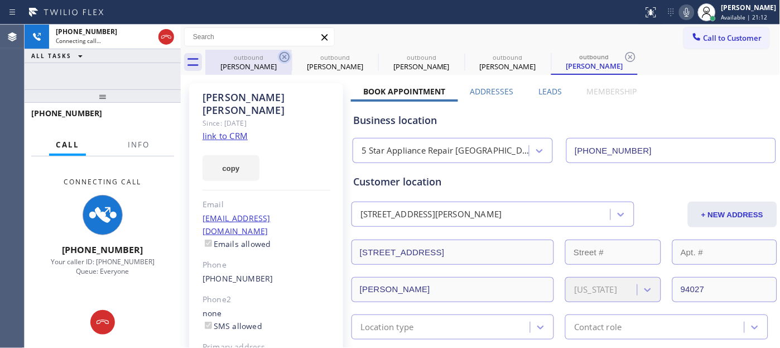
click at [282, 57] on icon at bounding box center [284, 56] width 13 height 13
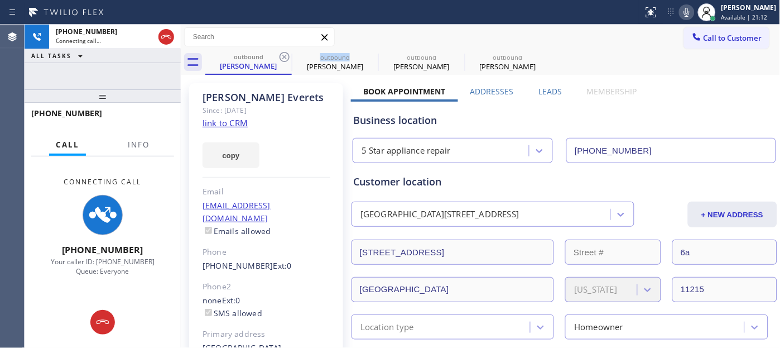
click at [282, 57] on icon at bounding box center [284, 56] width 13 height 13
click at [0, 0] on icon at bounding box center [0, 0] width 0 height 0
type input "[PHONE_NUMBER]"
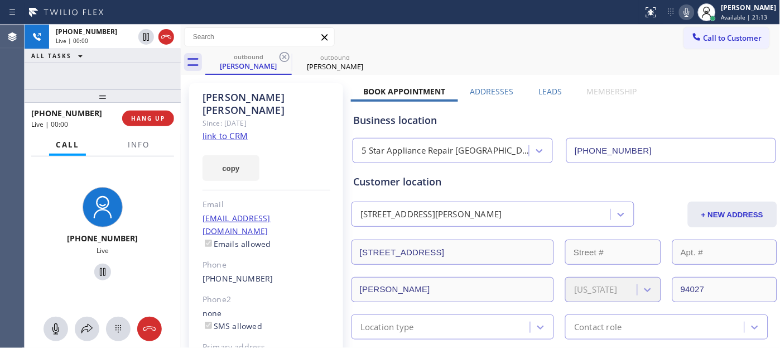
click at [493, 64] on div "outbound [PERSON_NAME] outbound [PERSON_NAME]" at bounding box center [492, 62] width 575 height 25
drag, startPoint x: 105, startPoint y: 93, endPoint x: 126, endPoint y: 28, distance: 67.4
click at [112, 63] on div "[PHONE_NUMBER] Live | 00:02 ALL TASKS ALL TASKS ACTIVE TASKS TASKS IN WRAP UP […" at bounding box center [103, 186] width 156 height 323
drag, startPoint x: 143, startPoint y: 85, endPoint x: 140, endPoint y: 54, distance: 31.9
click at [141, 84] on div "[PHONE_NUMBER] Live | 00:31 ALL TASKS ALL TASKS ACTIVE TASKS TASKS IN WRAP UP" at bounding box center [103, 57] width 156 height 65
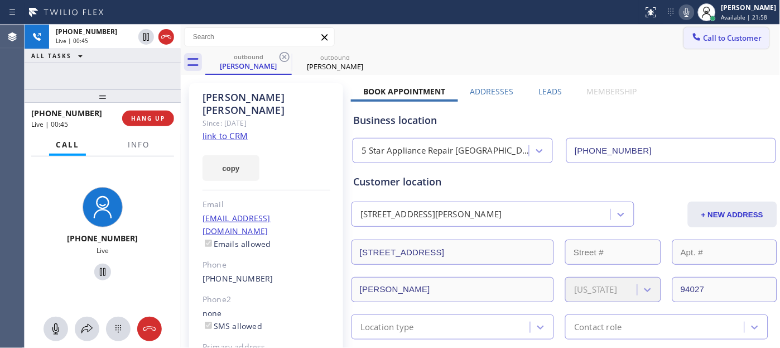
click at [705, 40] on span "Call to Customer" at bounding box center [733, 38] width 59 height 10
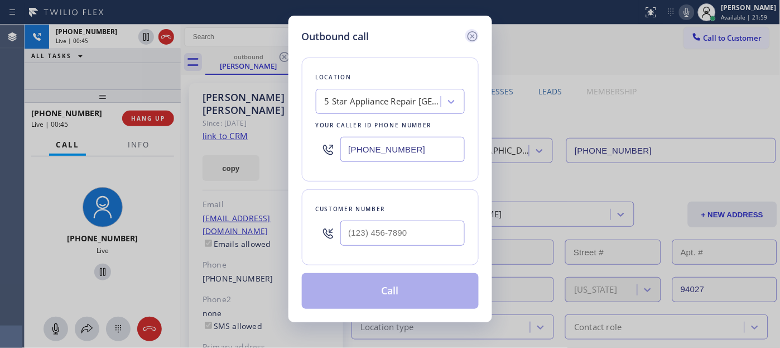
click at [474, 36] on icon at bounding box center [472, 36] width 13 height 13
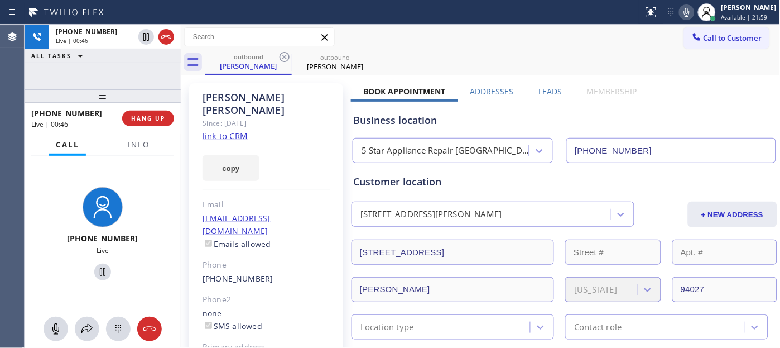
drag, startPoint x: 129, startPoint y: 95, endPoint x: 127, endPoint y: 71, distance: 24.7
click at [127, 81] on div "[PHONE_NUMBER] Live | 00:46 ALL TASKS ALL TASKS ACTIVE TASKS TASKS IN WRAP UP […" at bounding box center [103, 186] width 156 height 323
drag, startPoint x: 144, startPoint y: 92, endPoint x: 174, endPoint y: 21, distance: 77.5
click at [143, 89] on div at bounding box center [103, 95] width 156 height 13
click at [114, 90] on div at bounding box center [103, 95] width 156 height 13
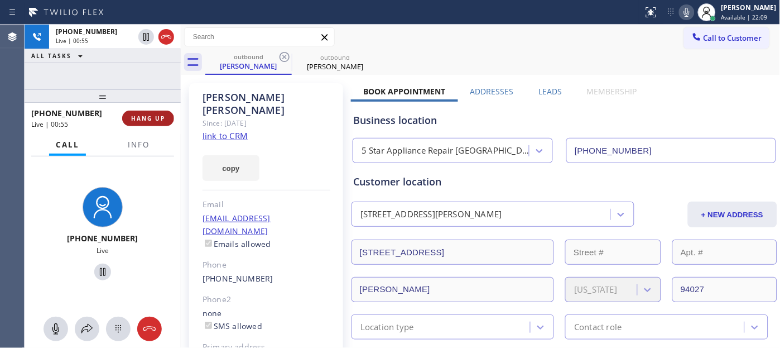
click at [142, 114] on span "HANG UP" at bounding box center [148, 118] width 34 height 8
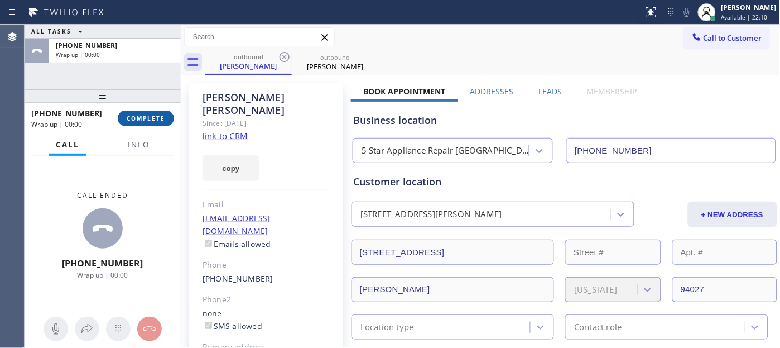
click at [131, 113] on button "COMPLETE" at bounding box center [146, 119] width 56 height 16
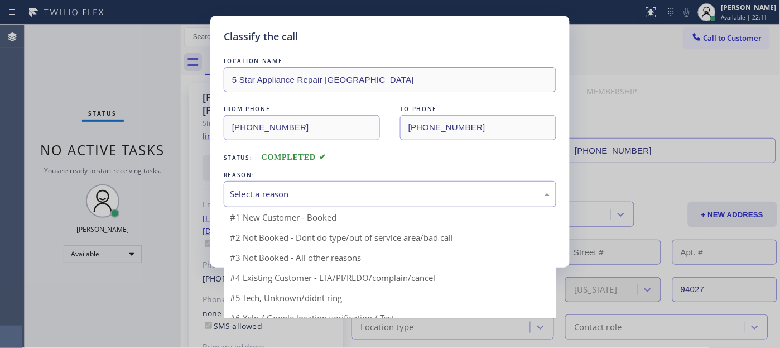
click at [293, 199] on div "Select a reason" at bounding box center [390, 194] width 320 height 13
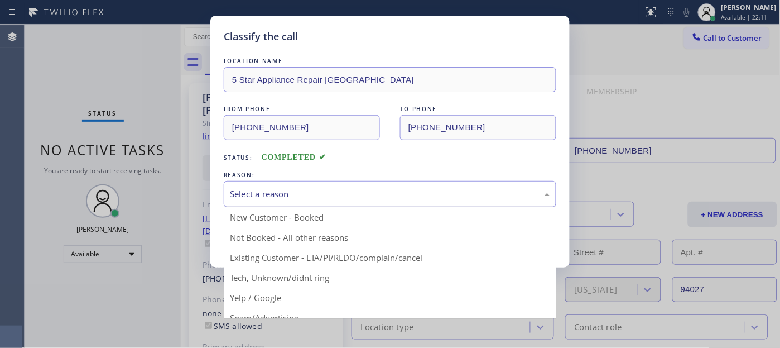
click at [252, 235] on button "Save" at bounding box center [269, 236] width 90 height 36
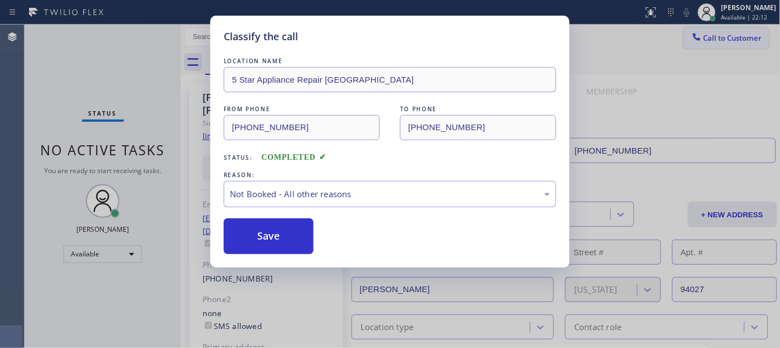
click at [719, 43] on button "Call to Customer" at bounding box center [726, 37] width 85 height 21
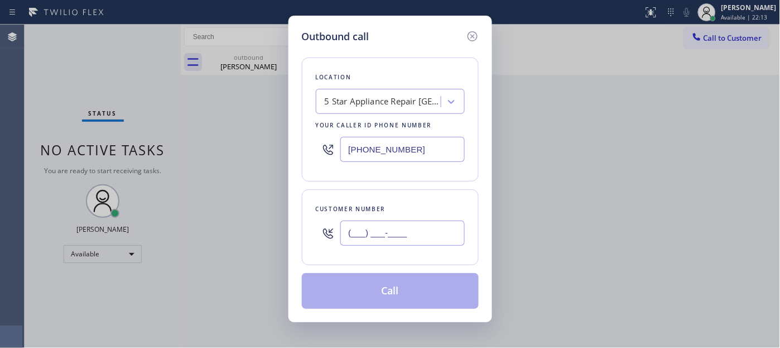
click at [410, 231] on input "(___) ___-____" at bounding box center [402, 232] width 124 height 25
paste input "714) 876-7299"
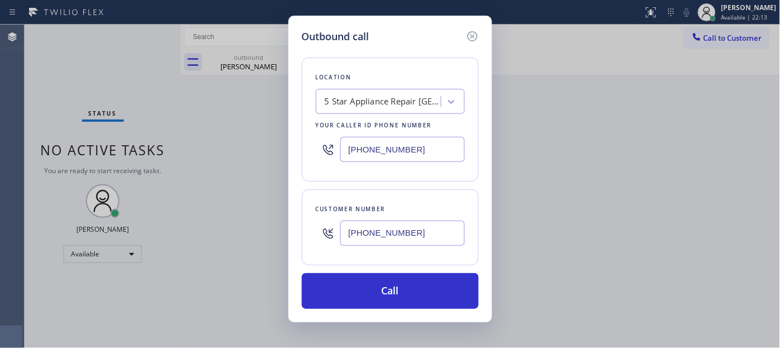
type input "[PHONE_NUMBER]"
drag, startPoint x: 425, startPoint y: 155, endPoint x: 289, endPoint y: 155, distance: 135.6
click at [289, 155] on div "Outbound call Location 5 Star Appliance Repair [GEOGRAPHIC_DATA] Your caller id…" at bounding box center [391, 169] width 204 height 306
paste input "714) 203-2694"
type input "[PHONE_NUMBER]"
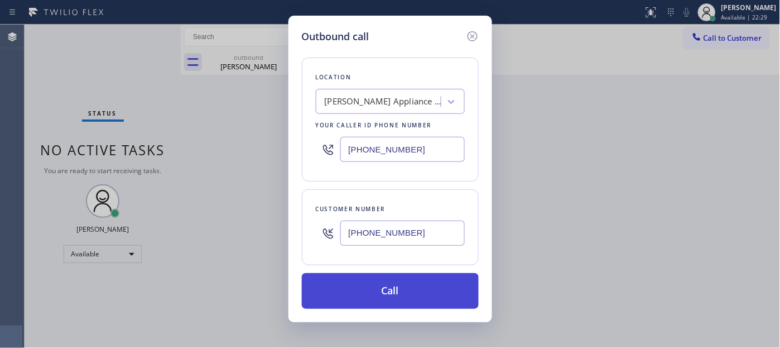
click at [445, 293] on button "Call" at bounding box center [390, 291] width 177 height 36
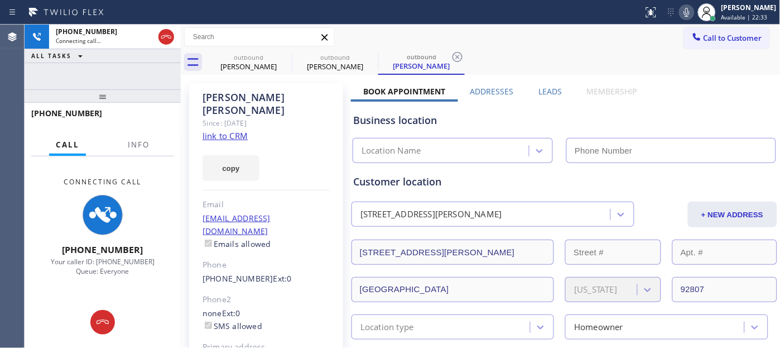
click at [684, 16] on icon at bounding box center [687, 12] width 6 height 9
type input "[PHONE_NUMBER]"
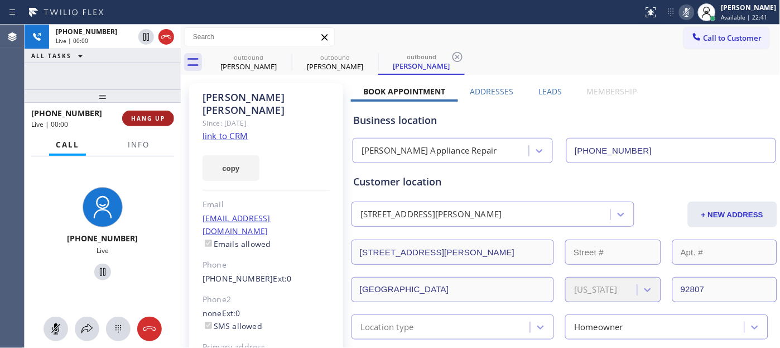
click at [123, 114] on button "HANG UP" at bounding box center [148, 119] width 52 height 16
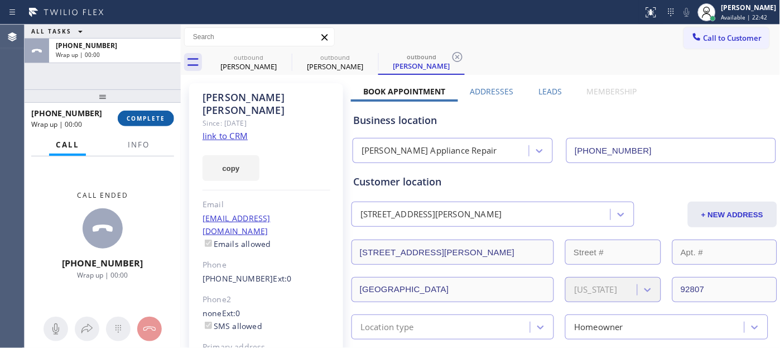
click at [135, 121] on span "COMPLETE" at bounding box center [146, 118] width 39 height 8
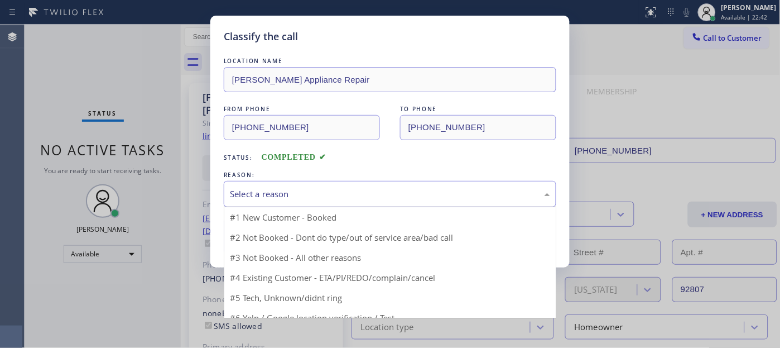
drag, startPoint x: 292, startPoint y: 188, endPoint x: 285, endPoint y: 211, distance: 24.5
click at [291, 188] on div "Select a reason" at bounding box center [390, 194] width 320 height 13
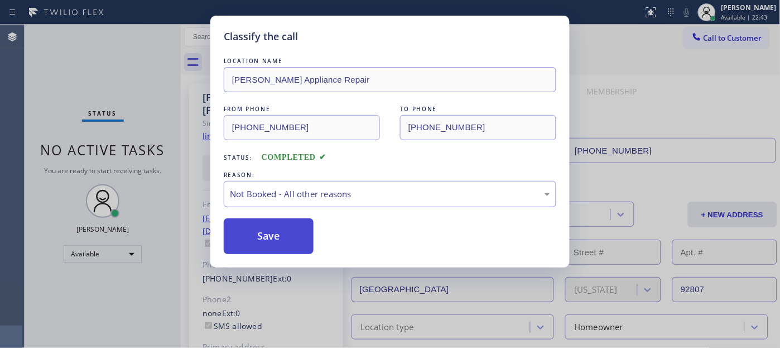
click at [276, 241] on button "Save" at bounding box center [269, 236] width 90 height 36
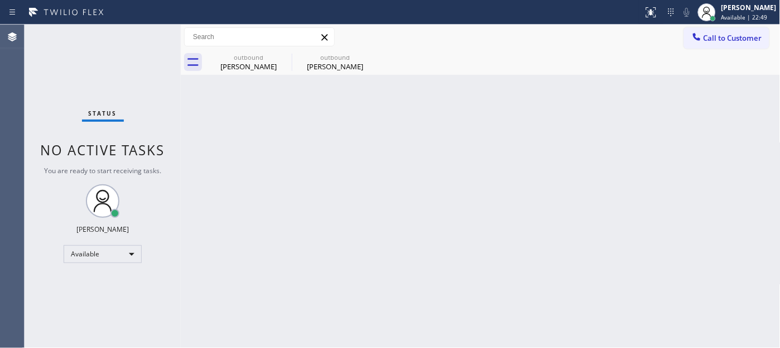
drag, startPoint x: 745, startPoint y: 36, endPoint x: 428, endPoint y: 292, distance: 406.8
click at [738, 43] on button "Call to Customer" at bounding box center [726, 37] width 85 height 21
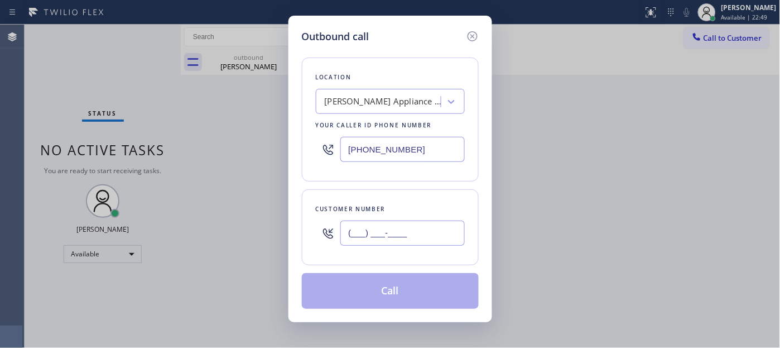
click at [377, 236] on input "(___) ___-____" at bounding box center [402, 232] width 124 height 25
paste input "206) 324-1440"
type input "[PHONE_NUMBER]"
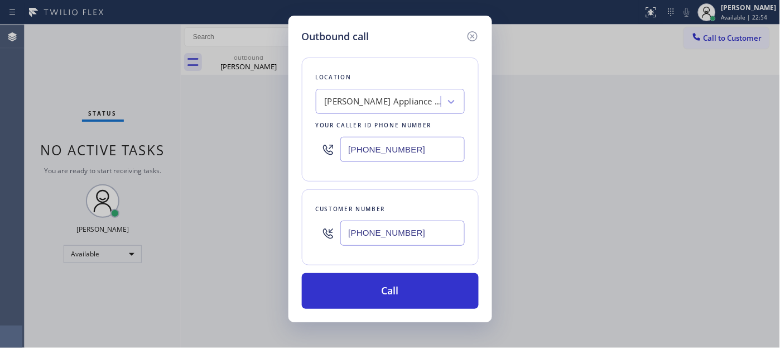
drag, startPoint x: 424, startPoint y: 145, endPoint x: 263, endPoint y: 153, distance: 161.5
click at [263, 152] on div "Outbound call Location [PERSON_NAME] Appliance Repair Your caller id phone numb…" at bounding box center [390, 174] width 780 height 348
paste input "206) 495-4748"
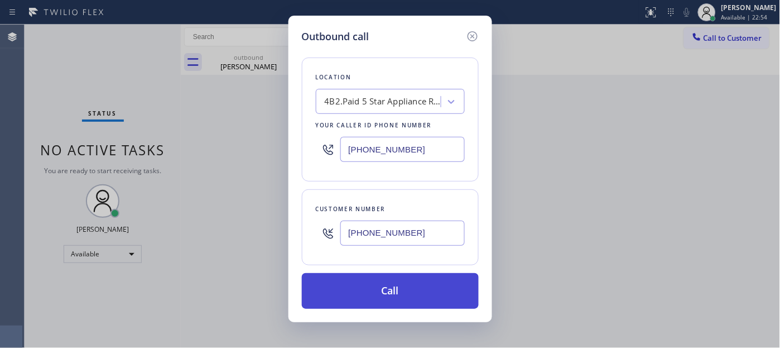
type input "[PHONE_NUMBER]"
click at [386, 291] on button "Call" at bounding box center [390, 291] width 177 height 36
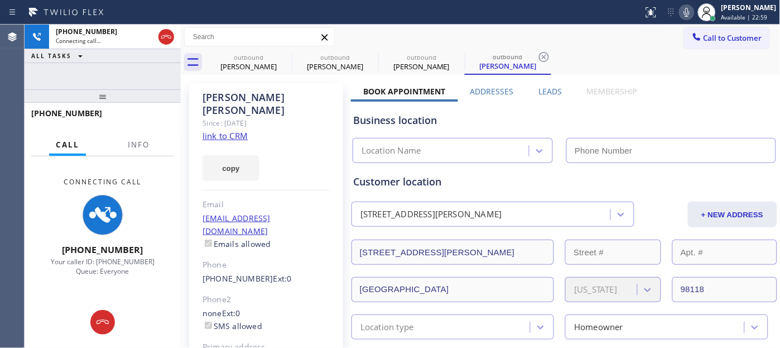
type input "[PHONE_NUMBER]"
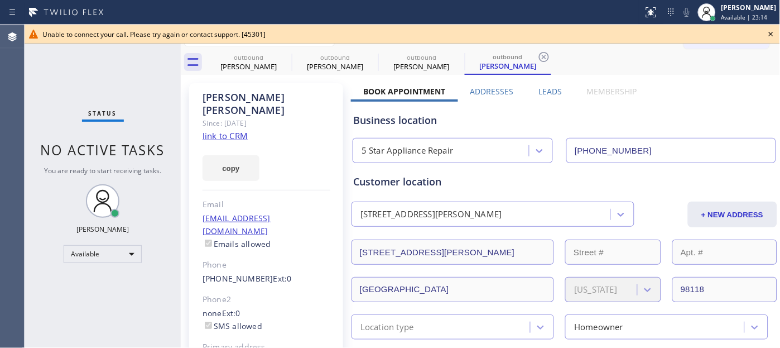
click at [777, 32] on icon at bounding box center [771, 33] width 13 height 13
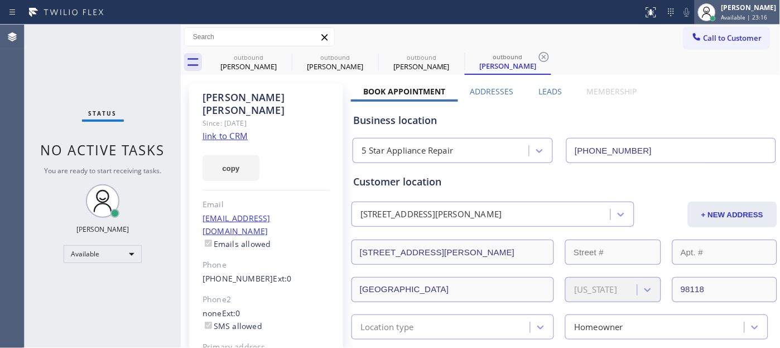
click at [695, 6] on div at bounding box center [707, 12] width 25 height 25
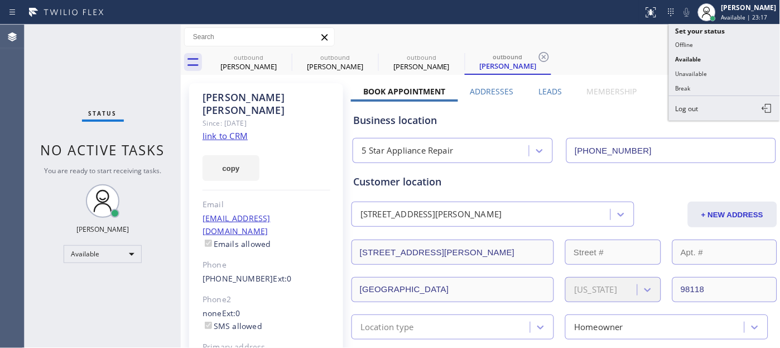
click at [599, 99] on div "Business location 5 Star Appliance Repair [PHONE_NUMBER]" at bounding box center [564, 130] width 427 height 66
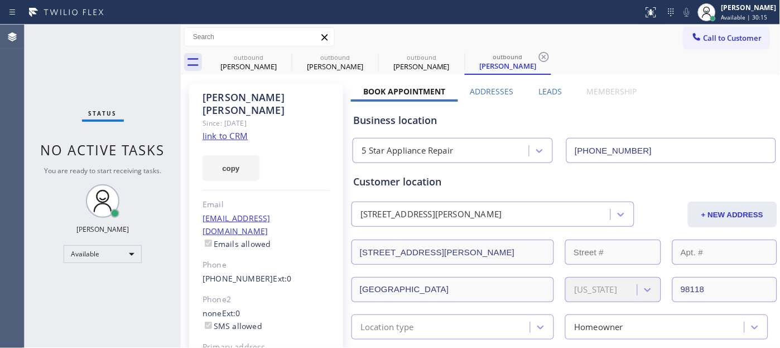
click at [618, 184] on div "Customer location" at bounding box center [564, 181] width 423 height 15
